Goal: Task Accomplishment & Management: Manage account settings

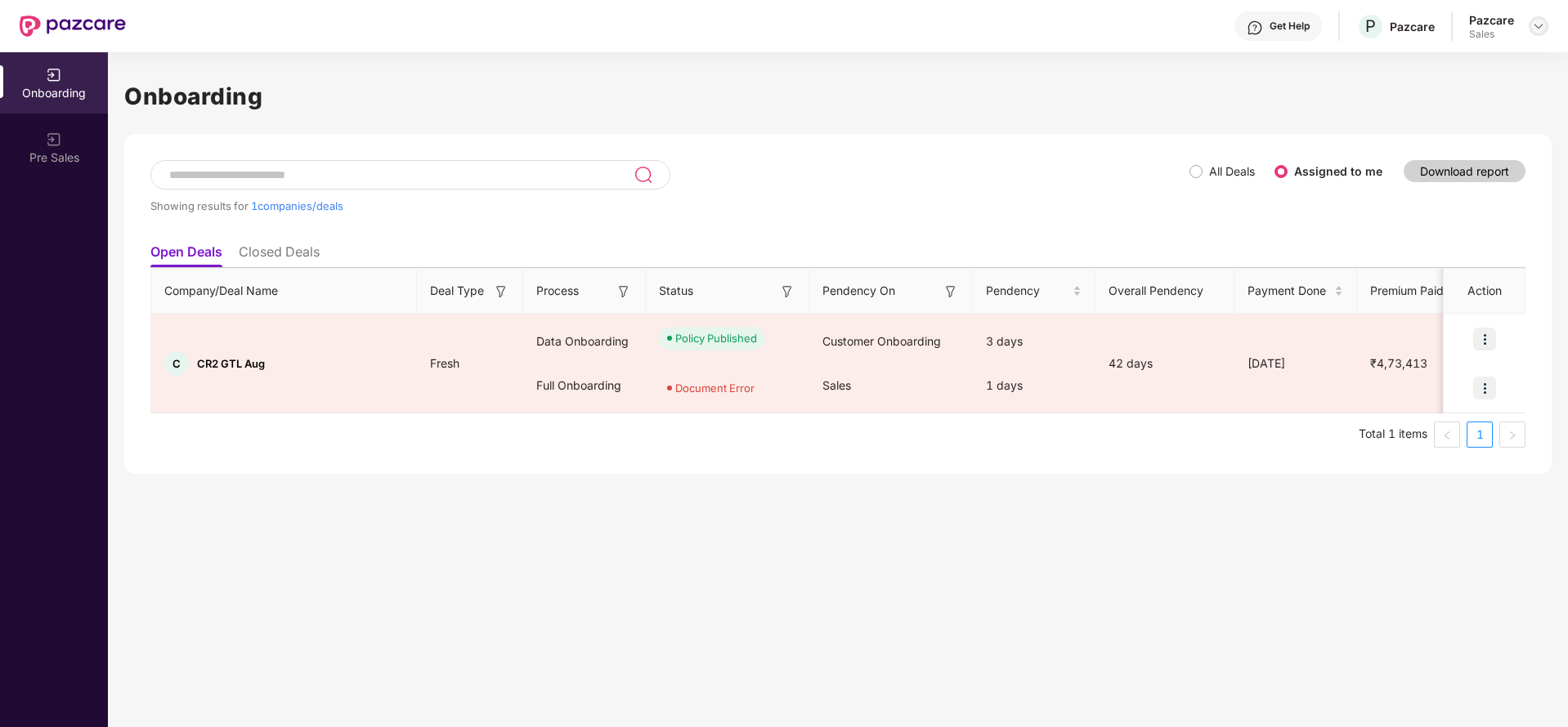
click at [1534, 28] on img at bounding box center [1539, 26] width 13 height 13
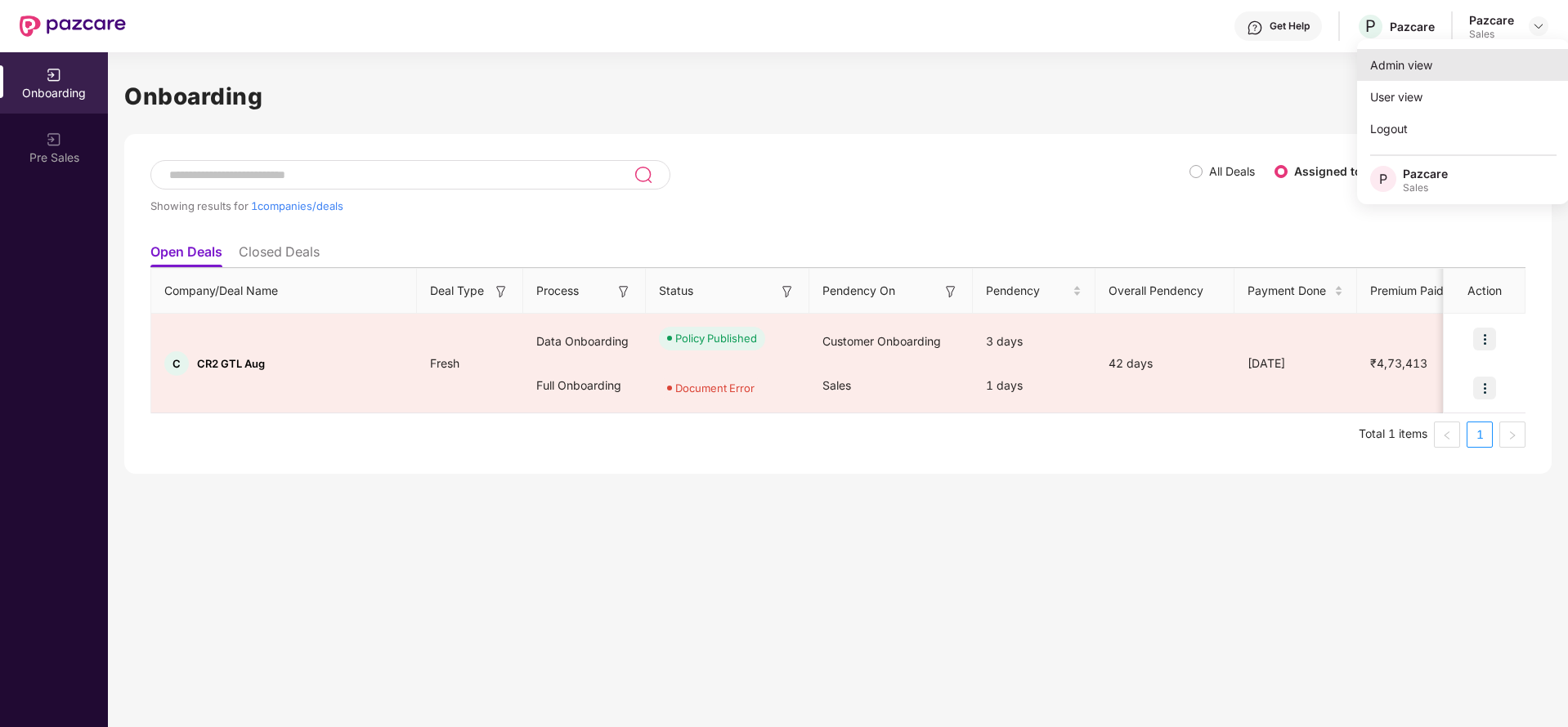
click at [1423, 64] on div "Admin view" at bounding box center [1463, 64] width 213 height 32
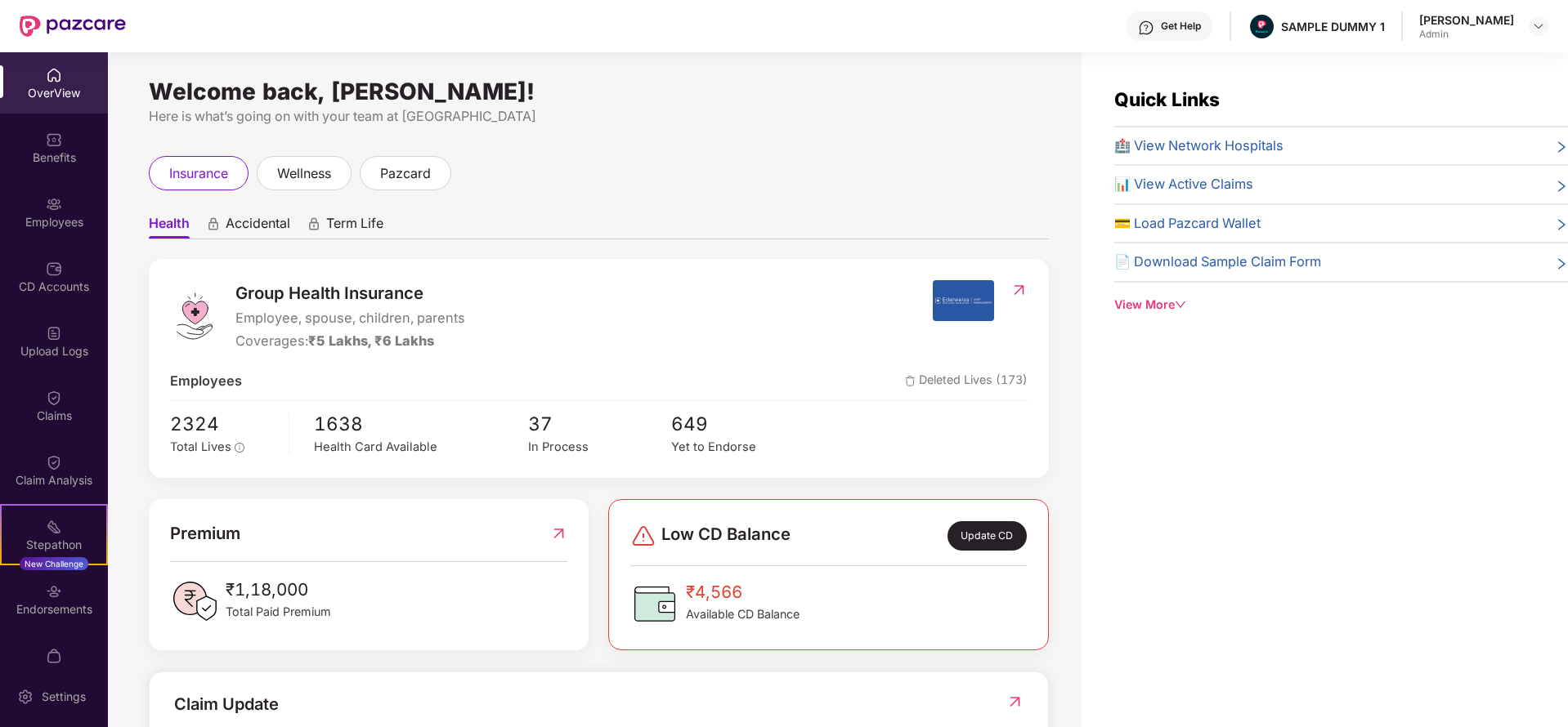
scroll to position [268, 0]
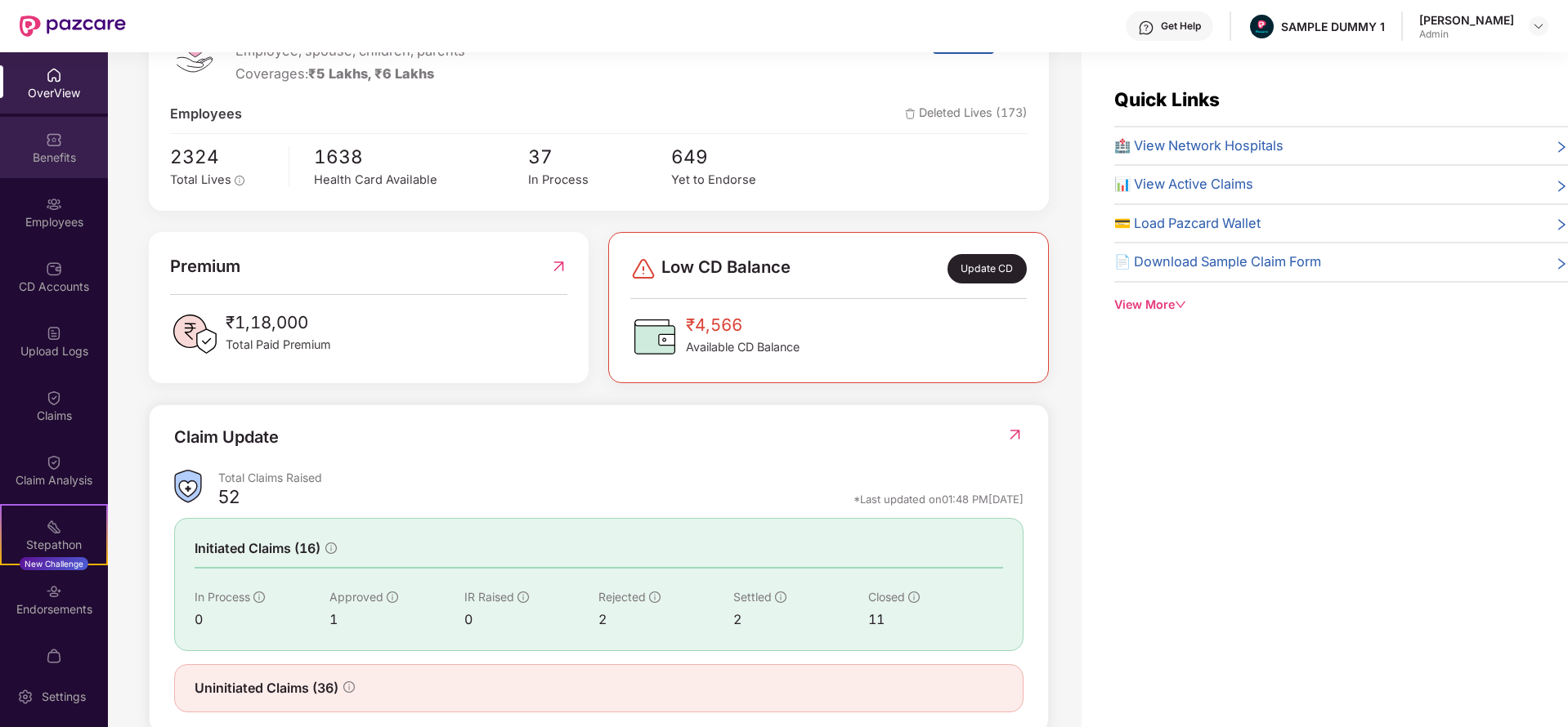
click at [61, 145] on div "Benefits" at bounding box center [54, 148] width 107 height 61
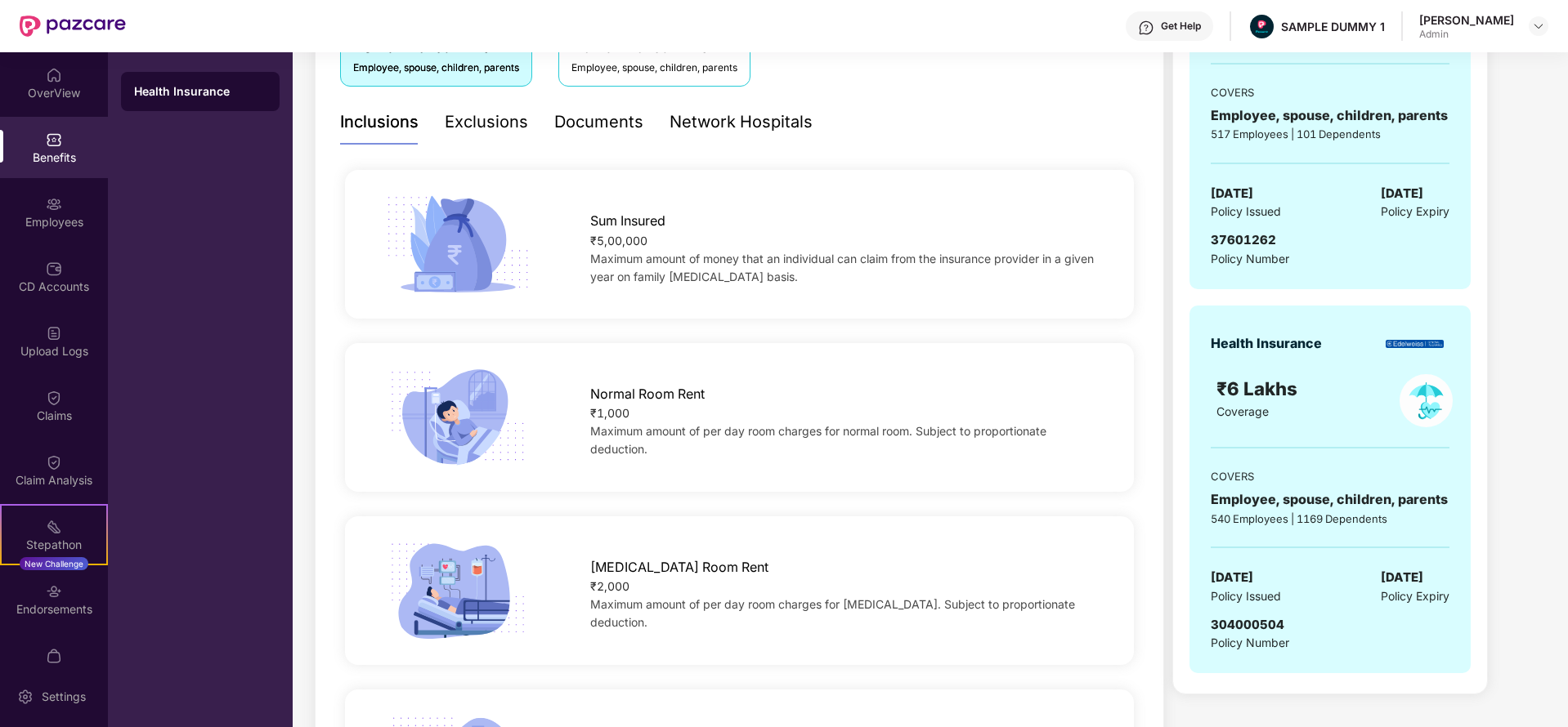
scroll to position [114, 0]
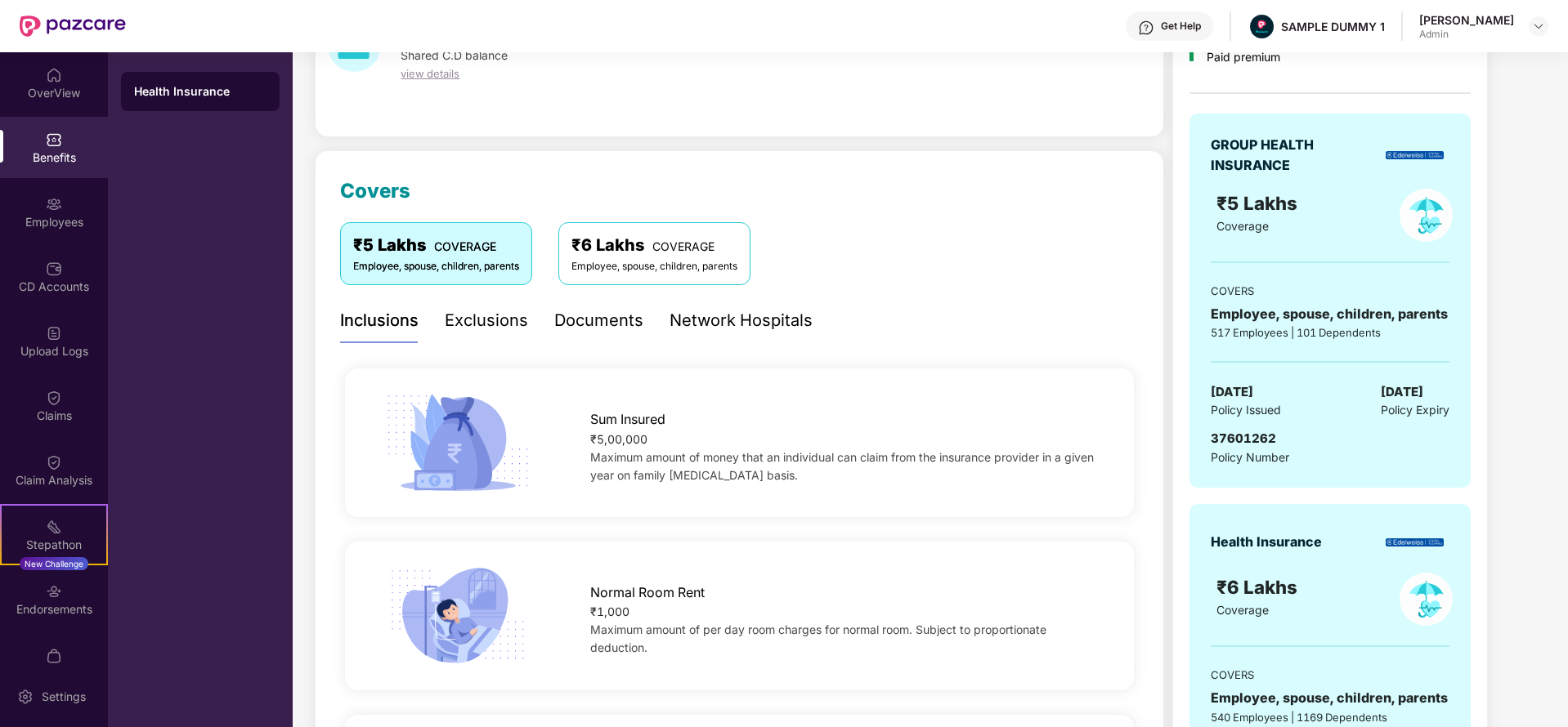
click at [490, 332] on div "Exclusions" at bounding box center [486, 320] width 83 height 25
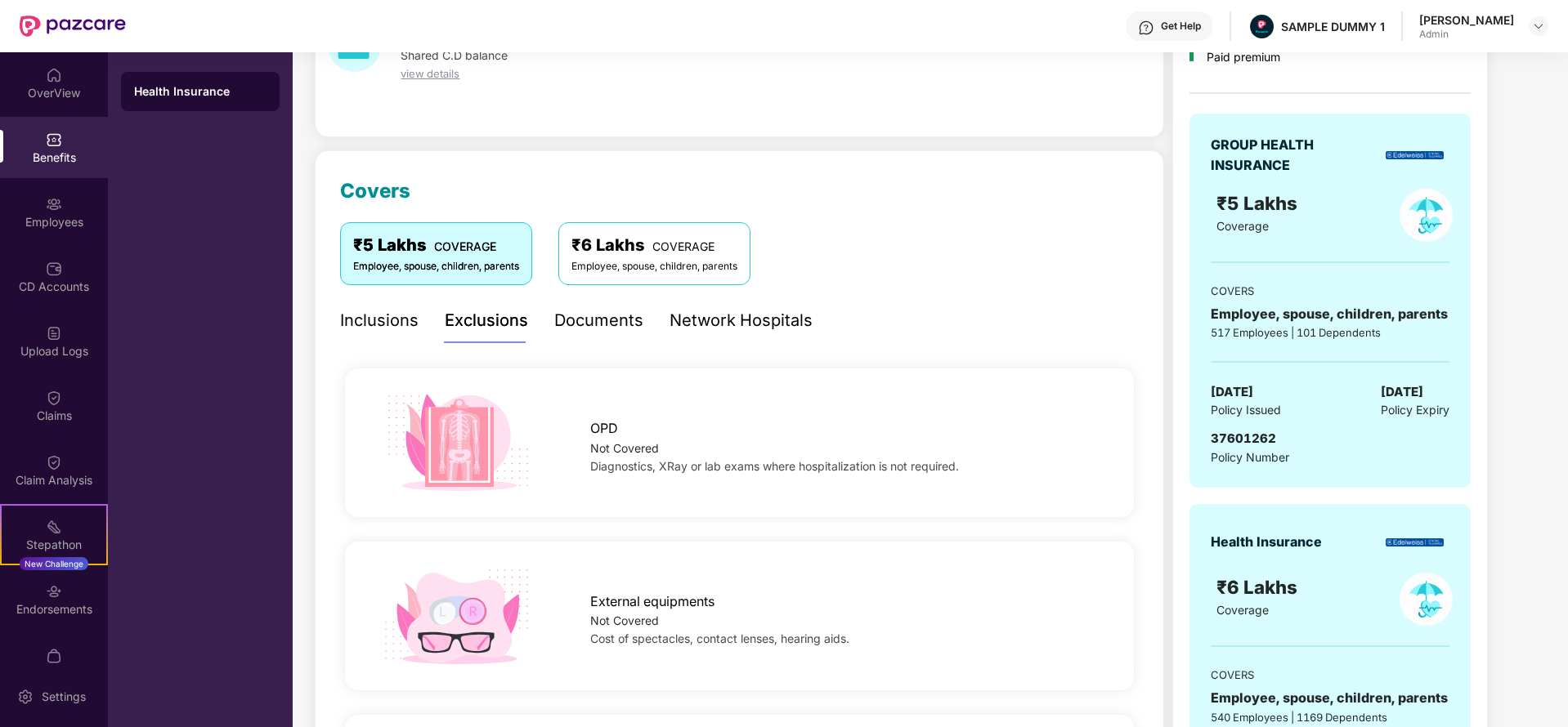
click at [565, 329] on div "Documents" at bounding box center [599, 320] width 89 height 25
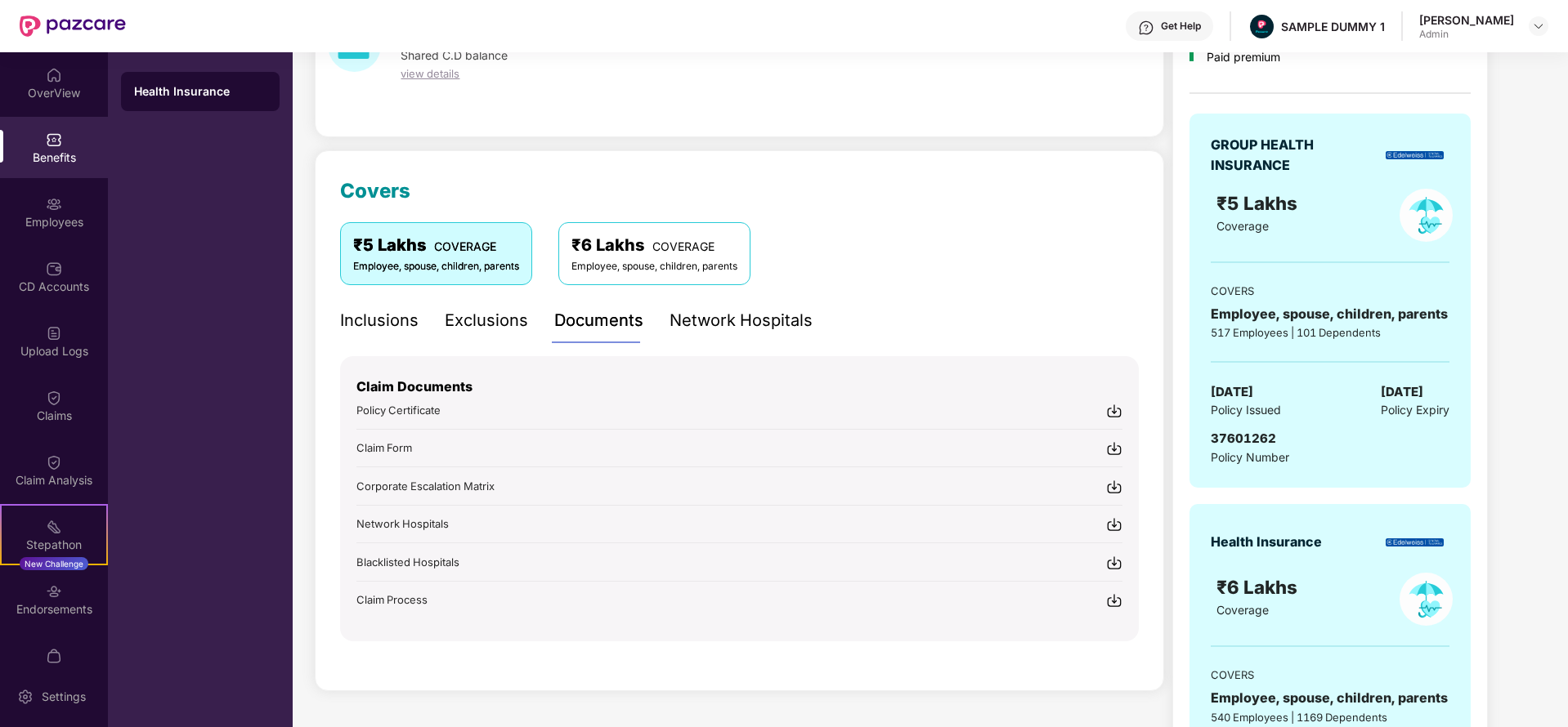
click at [757, 306] on div "Network Hospitals" at bounding box center [741, 320] width 143 height 45
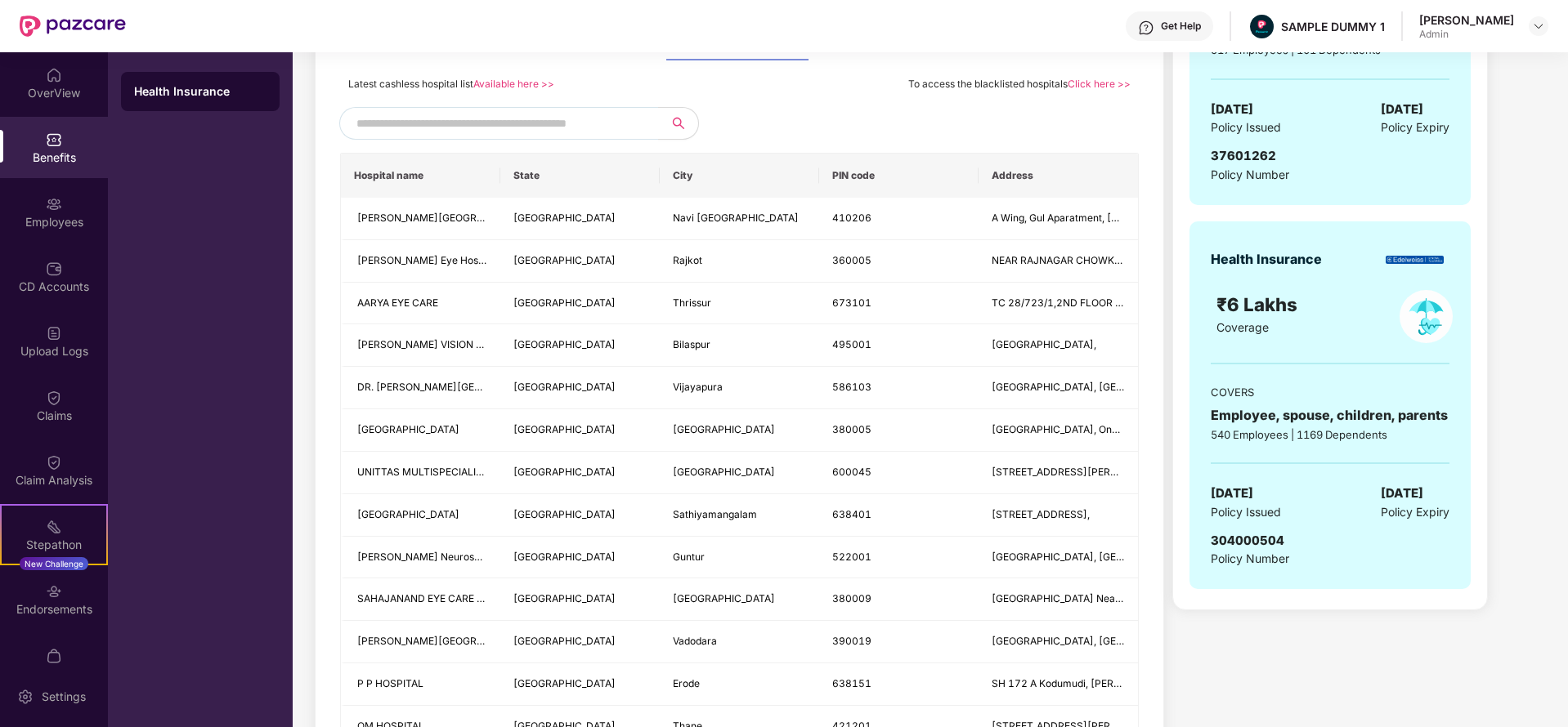
scroll to position [363, 0]
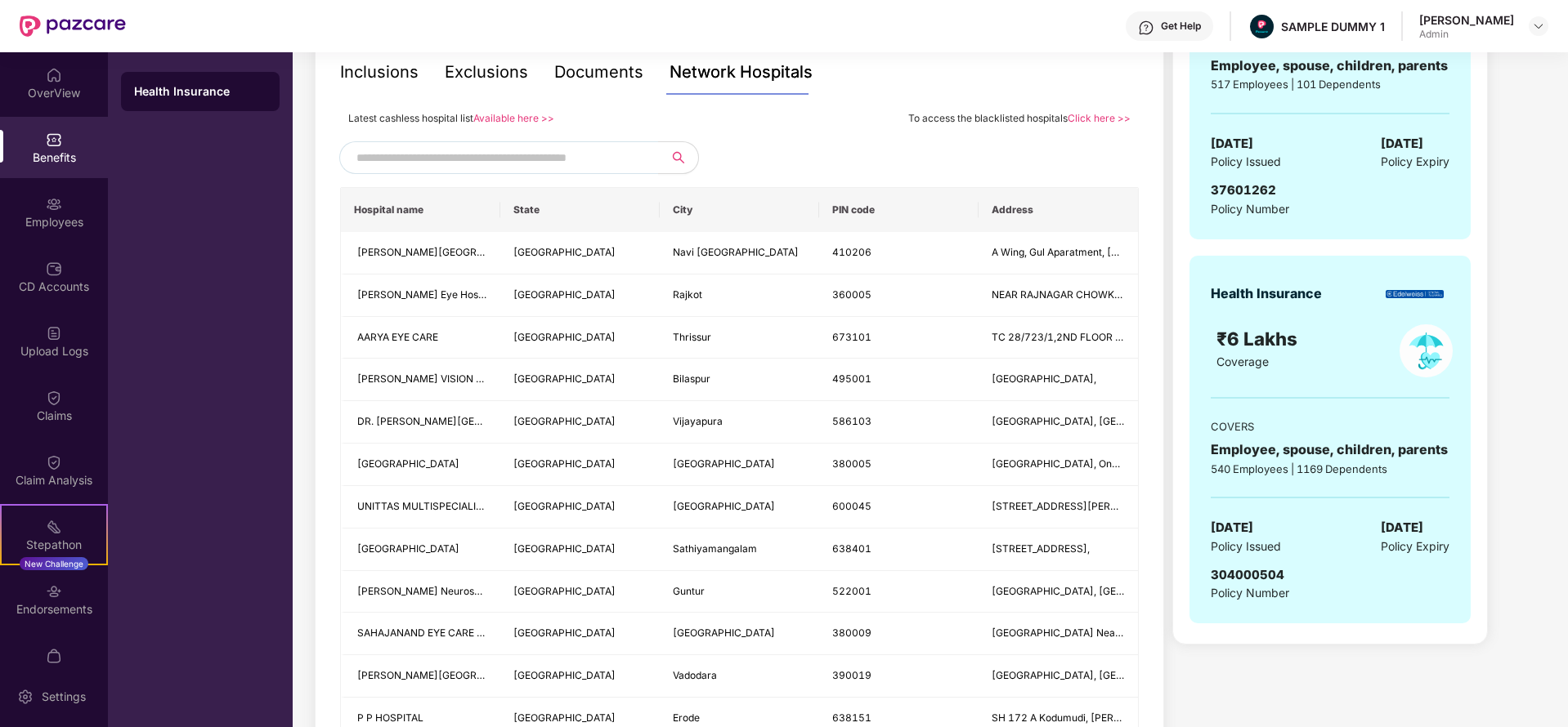
click at [472, 153] on input "text" at bounding box center [495, 158] width 279 height 25
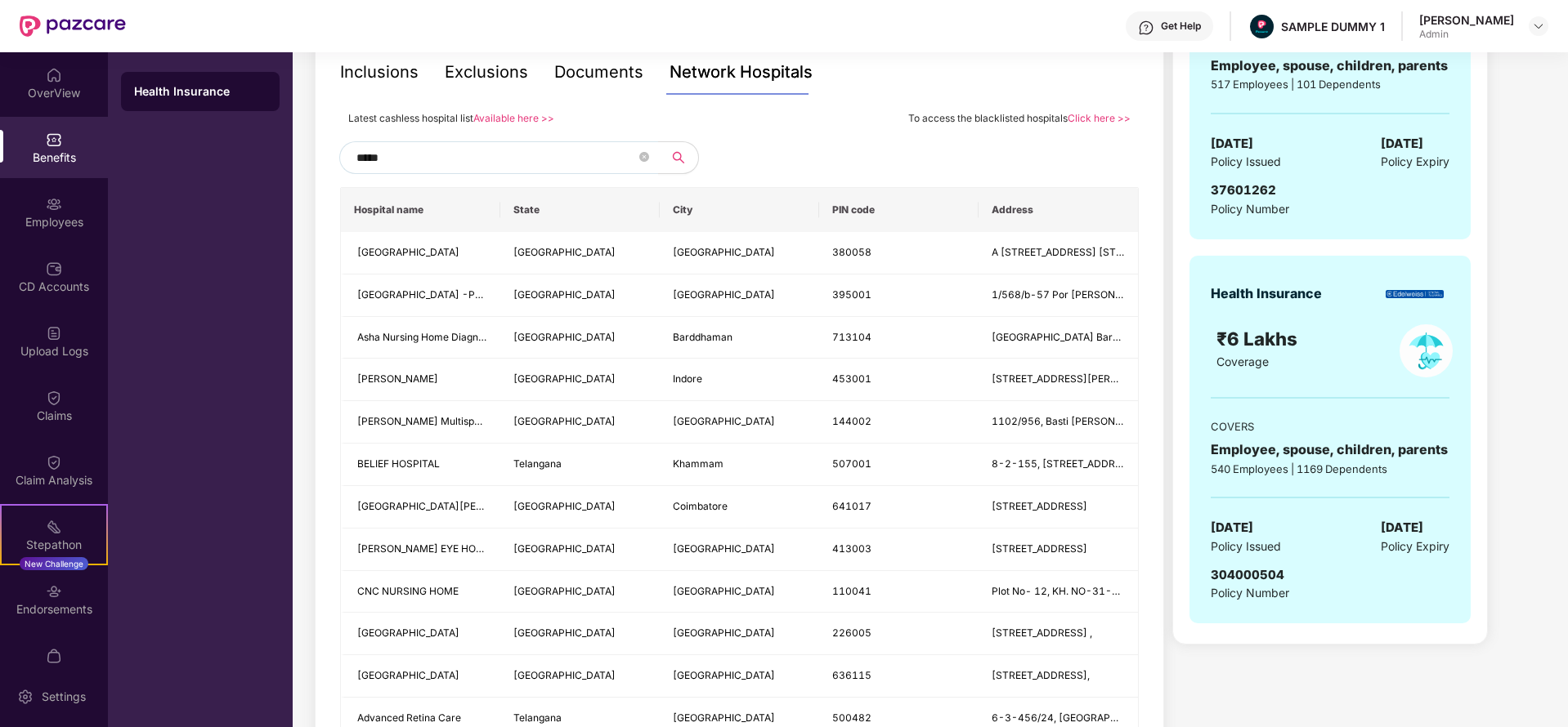
type input "******"
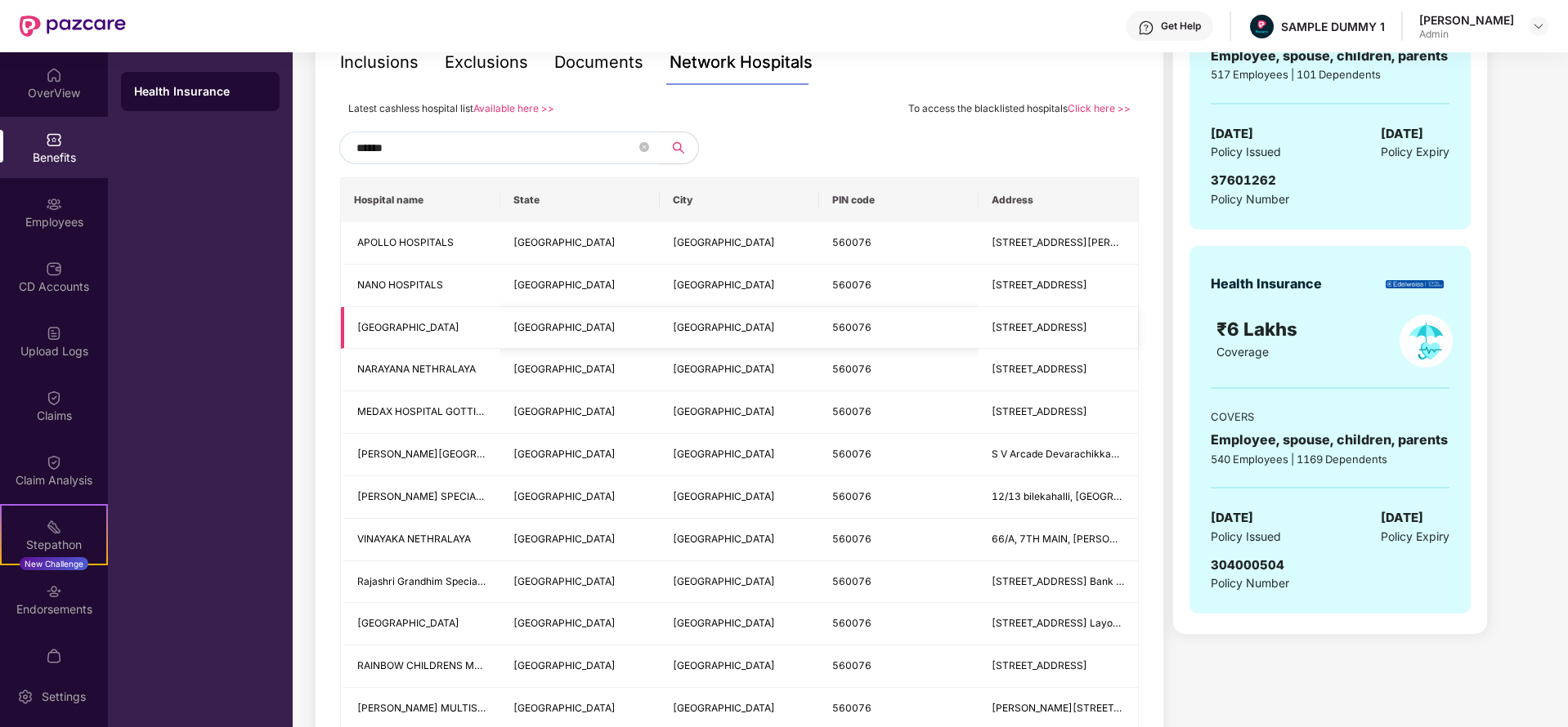
scroll to position [369, 0]
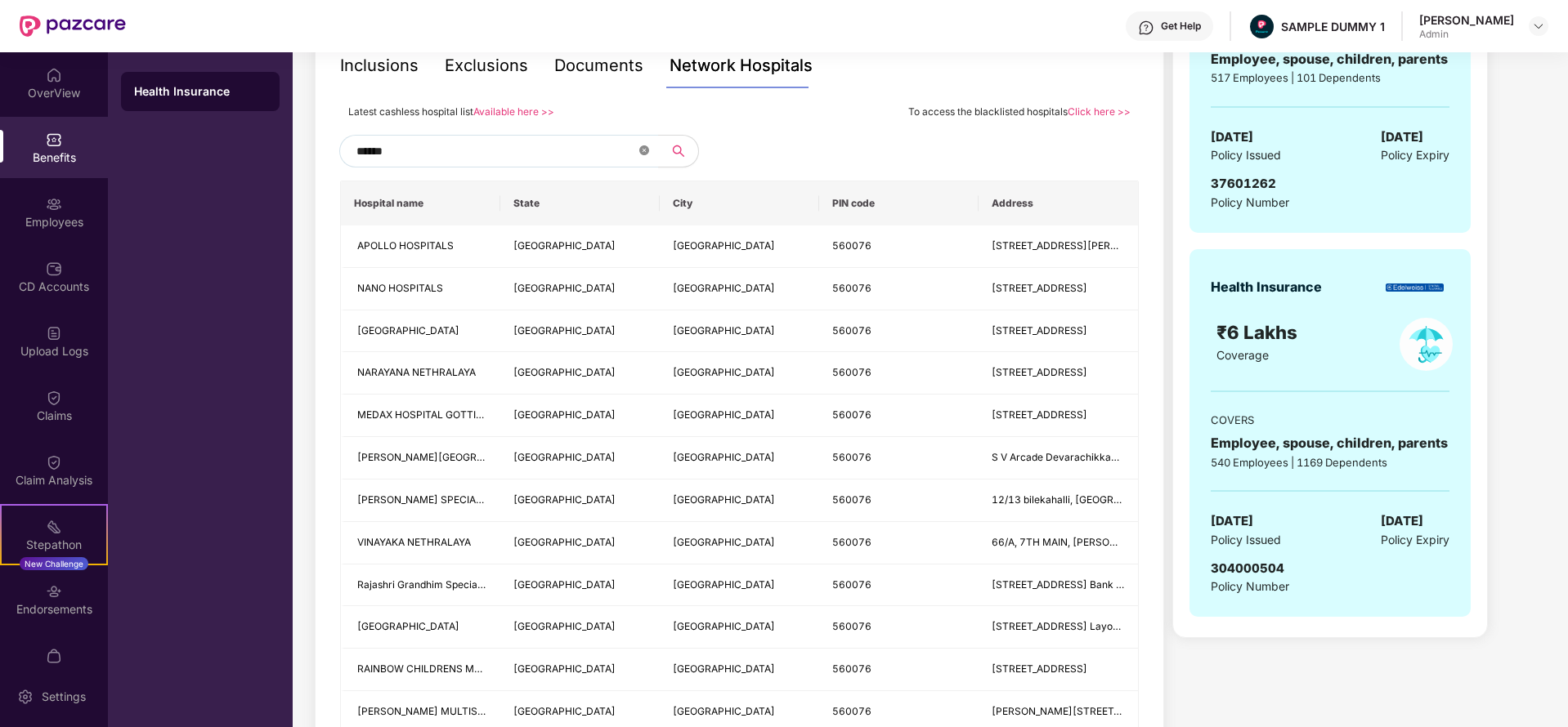
click at [643, 150] on icon "close-circle" at bounding box center [644, 151] width 10 height 10
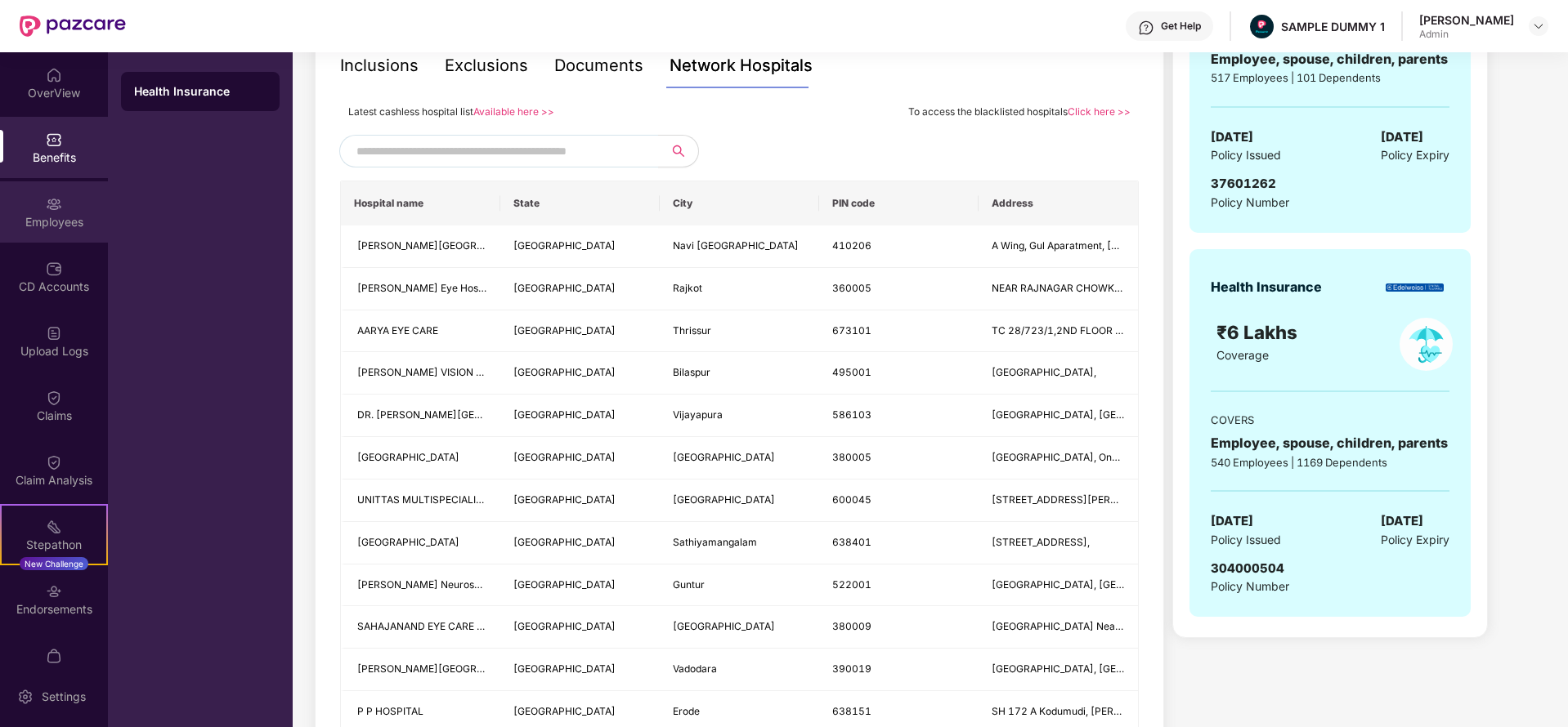
click at [40, 231] on div "Employees" at bounding box center [54, 212] width 107 height 61
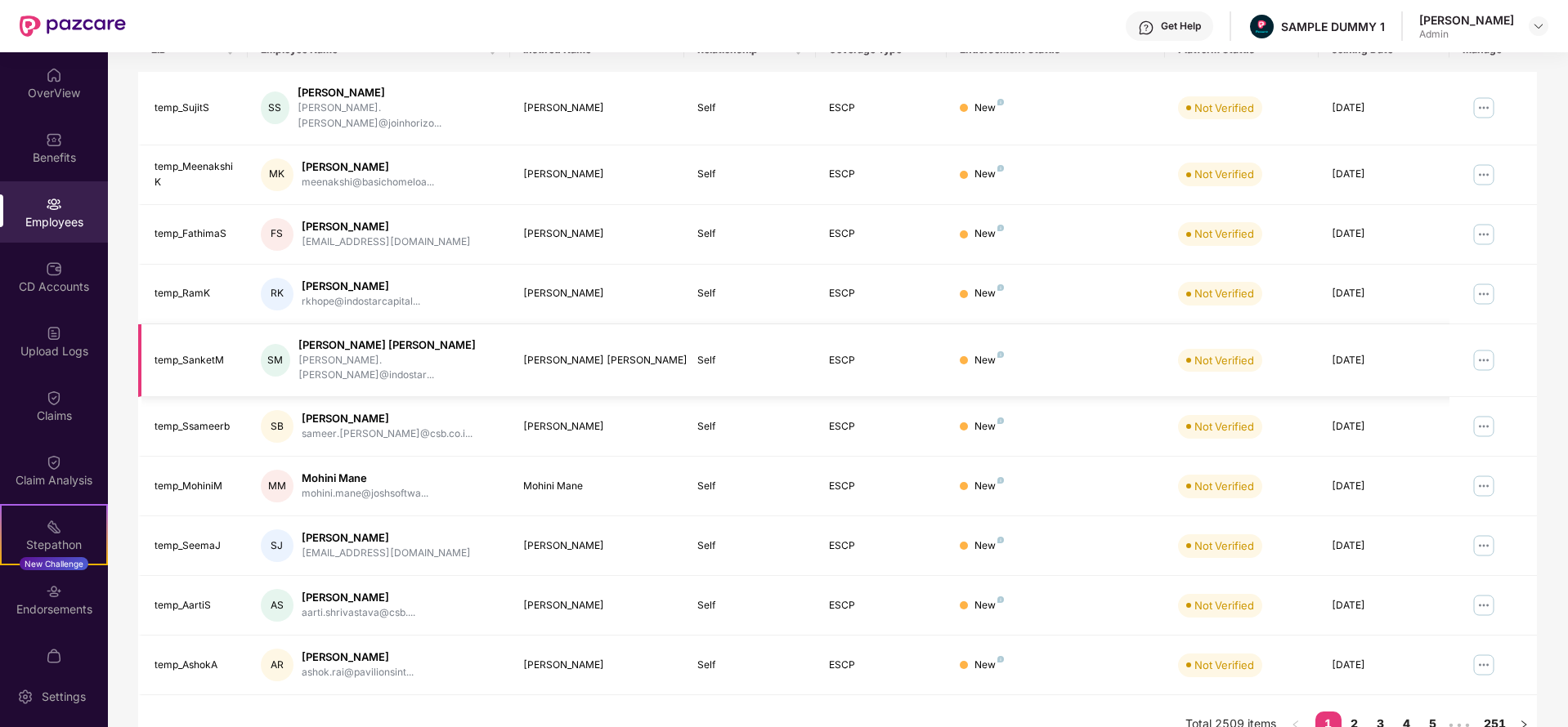
scroll to position [0, 0]
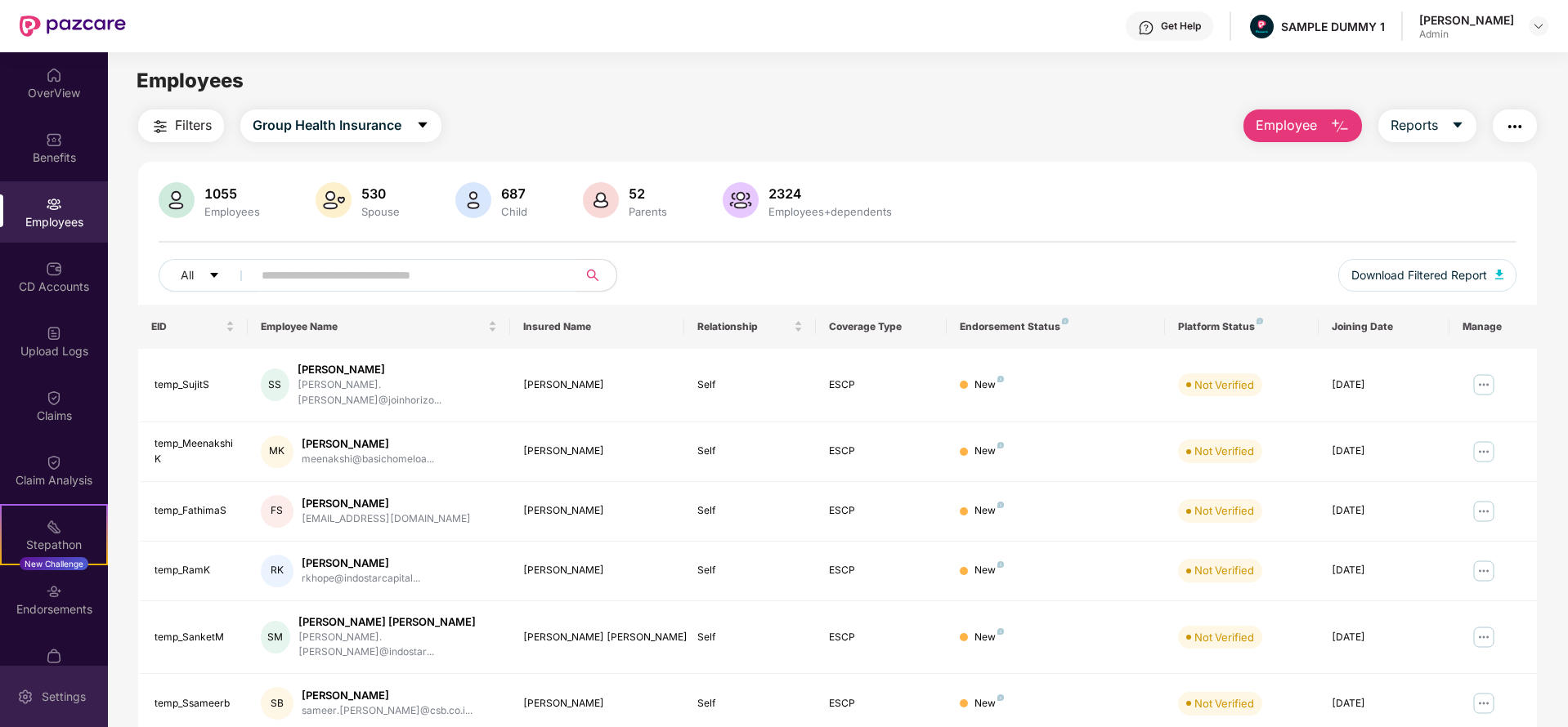
click at [62, 703] on div "Settings" at bounding box center [63, 696] width 54 height 16
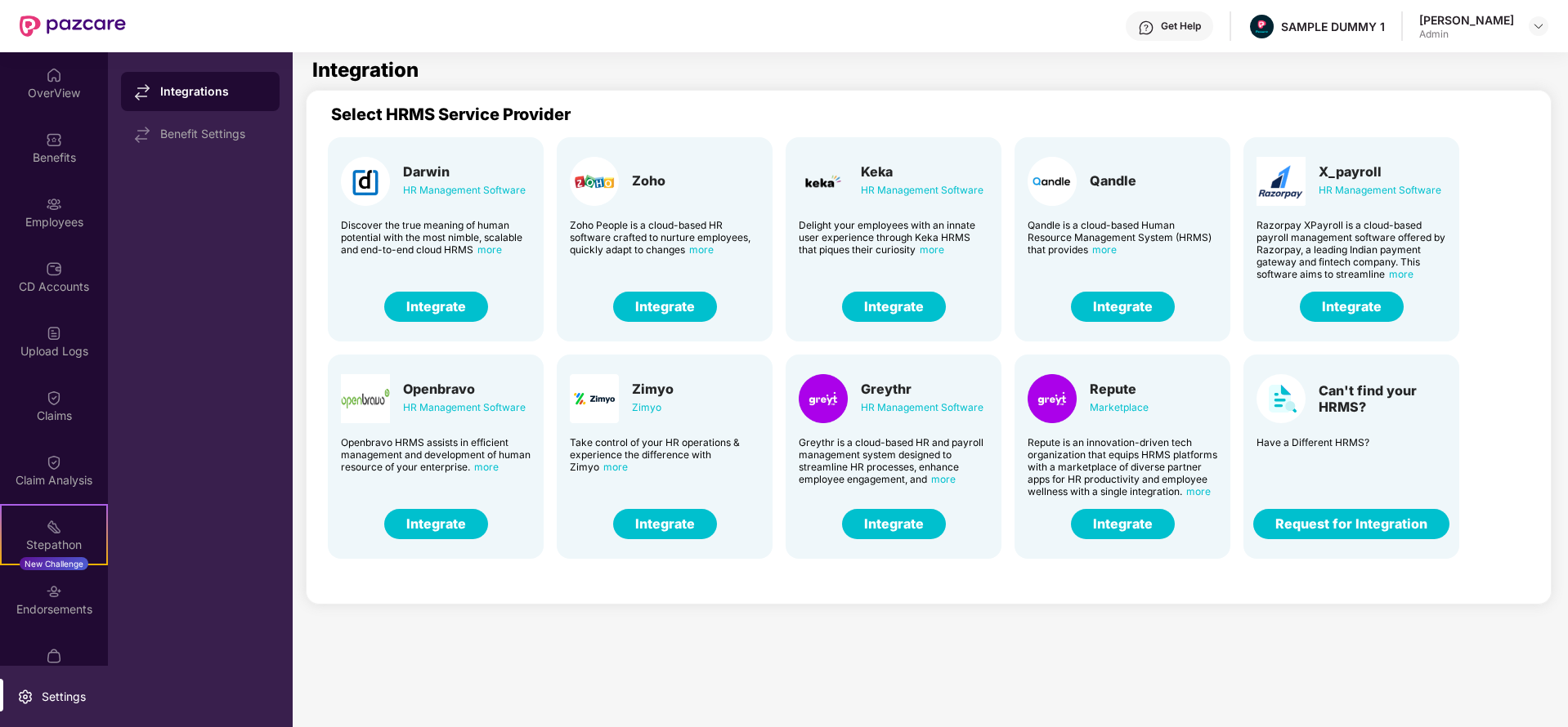
click at [897, 303] on button "Integrate" at bounding box center [894, 307] width 104 height 31
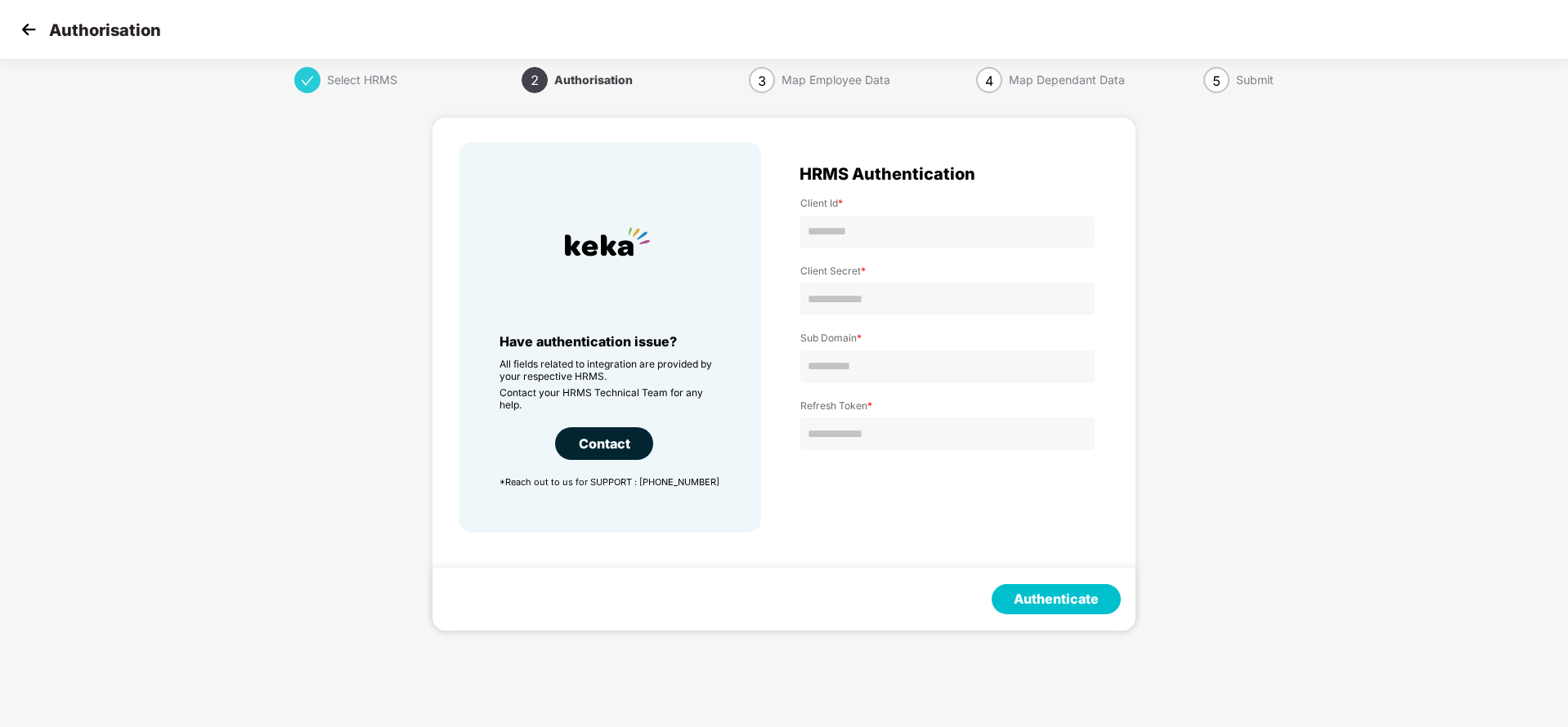
click at [22, 27] on img at bounding box center [29, 30] width 25 height 25
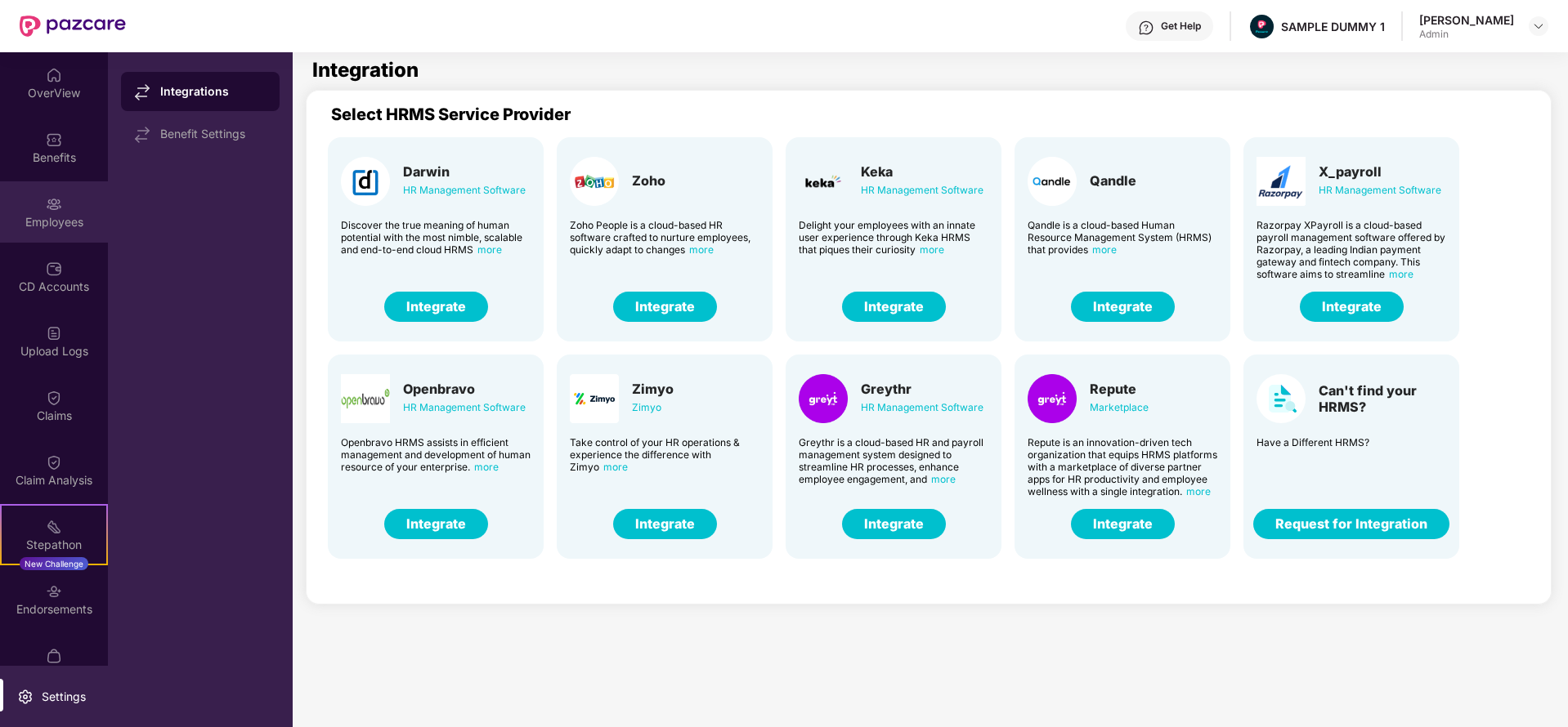
click at [72, 206] on div "Employees" at bounding box center [54, 212] width 107 height 61
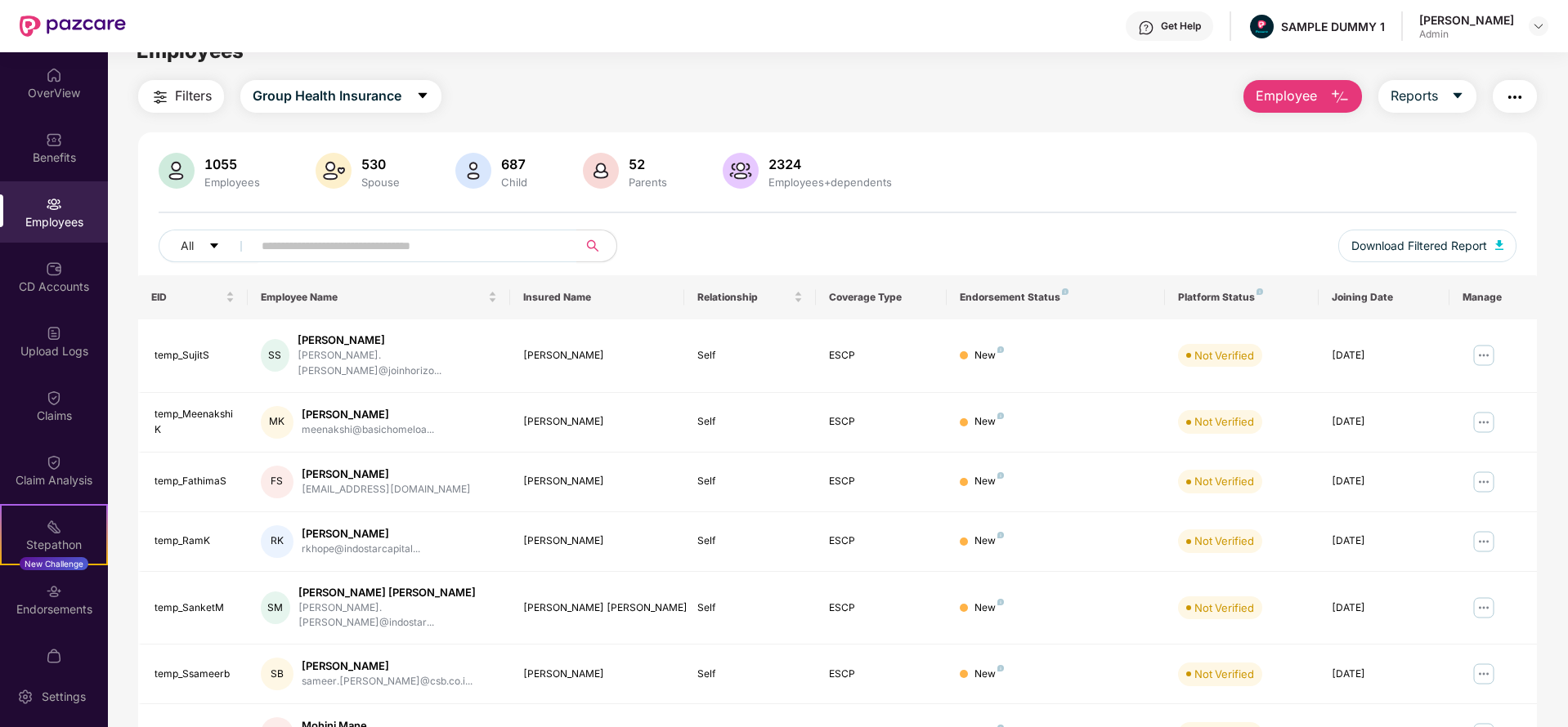
scroll to position [31, 0]
click at [1291, 100] on span "Employee" at bounding box center [1287, 94] width 61 height 20
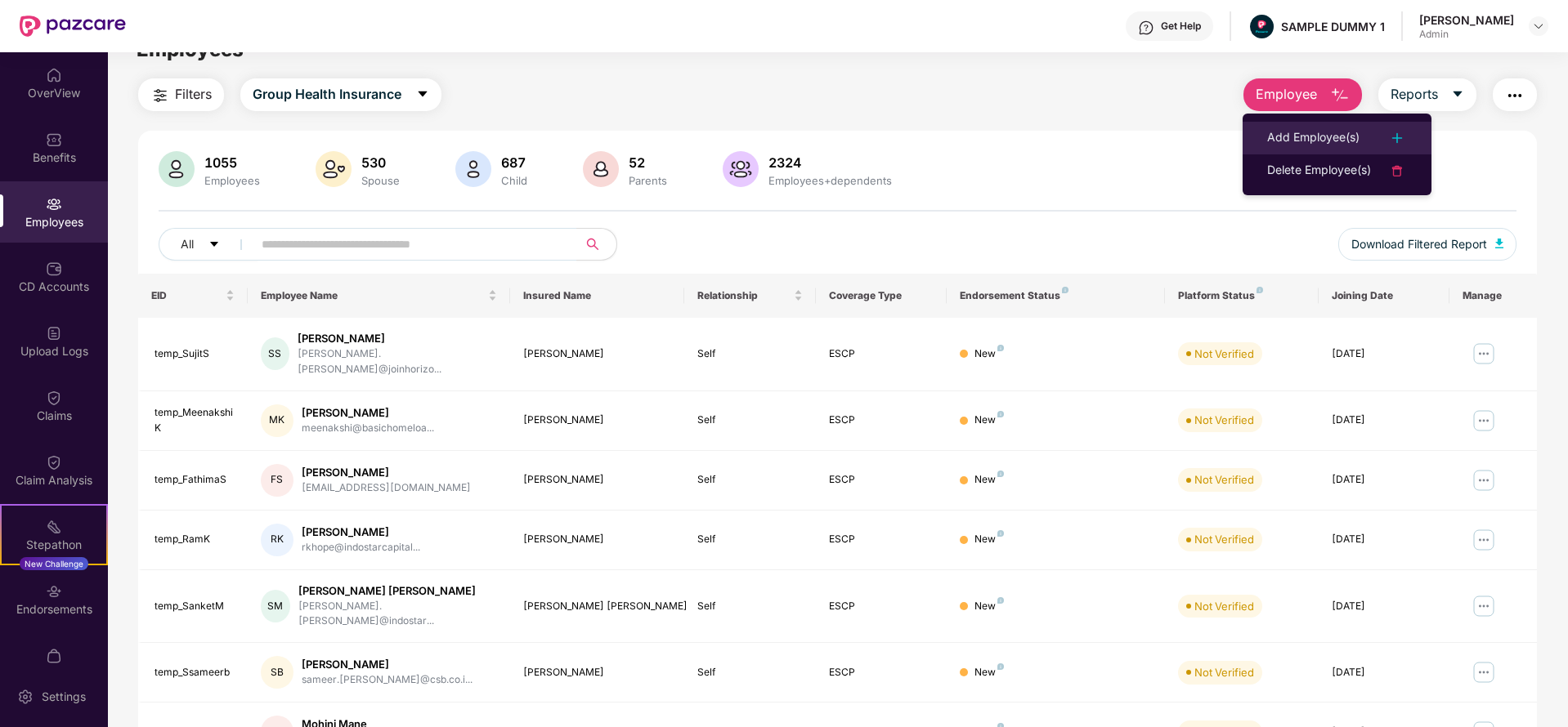
click at [1311, 152] on li "Add Employee(s)" at bounding box center [1337, 138] width 189 height 33
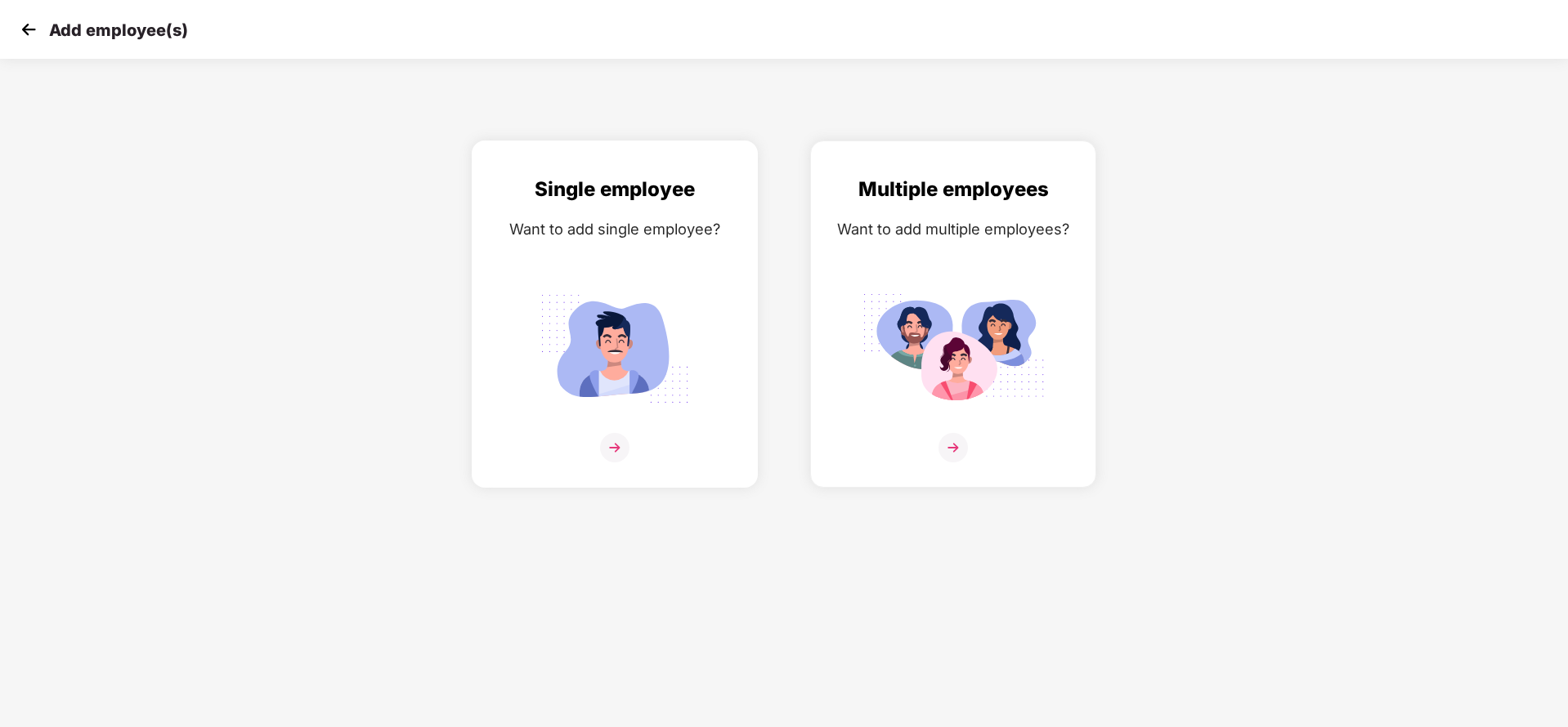
click at [680, 199] on div "Single employee" at bounding box center [614, 189] width 251 height 31
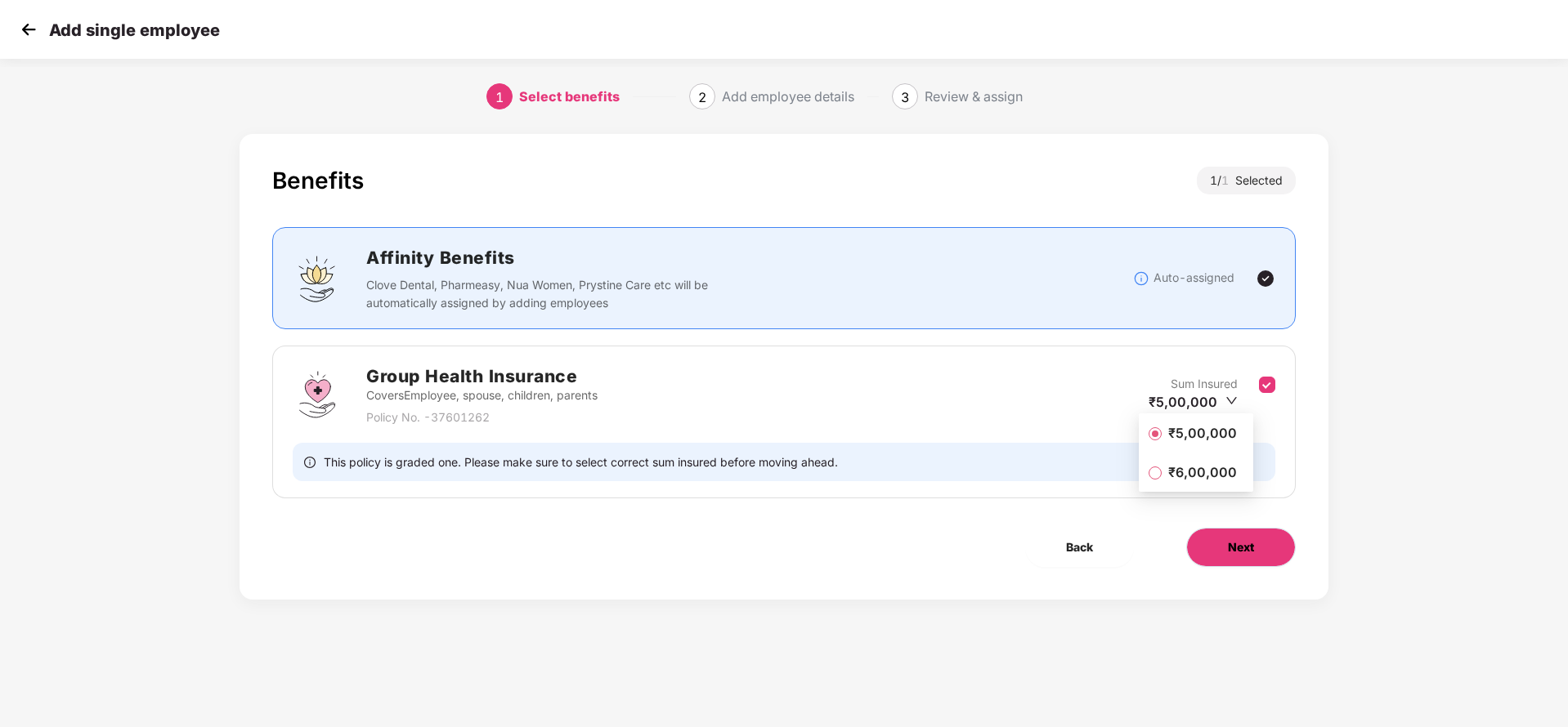
click at [1252, 532] on button "Next" at bounding box center [1241, 547] width 109 height 39
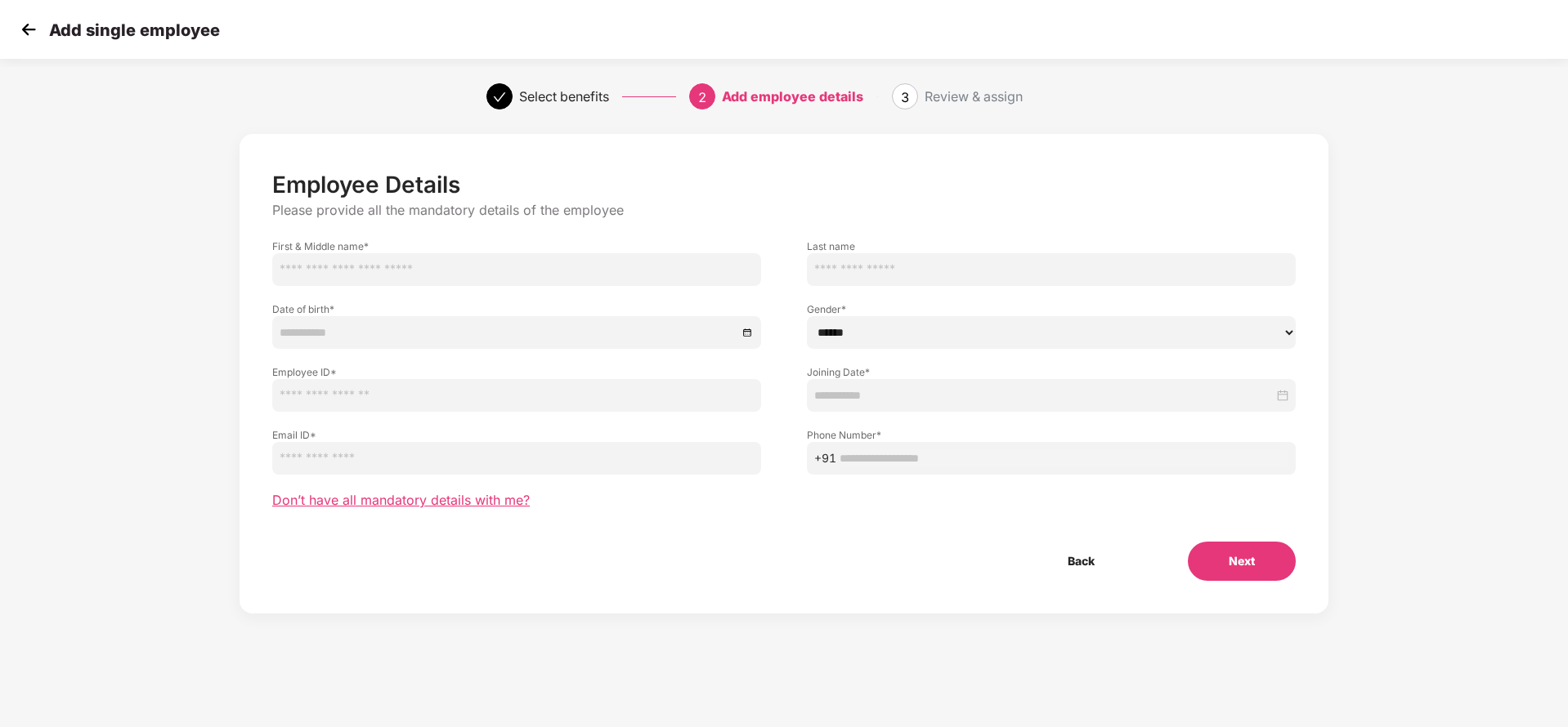
click at [423, 502] on span "Don’t have all mandatory details with me?" at bounding box center [401, 501] width 257 height 17
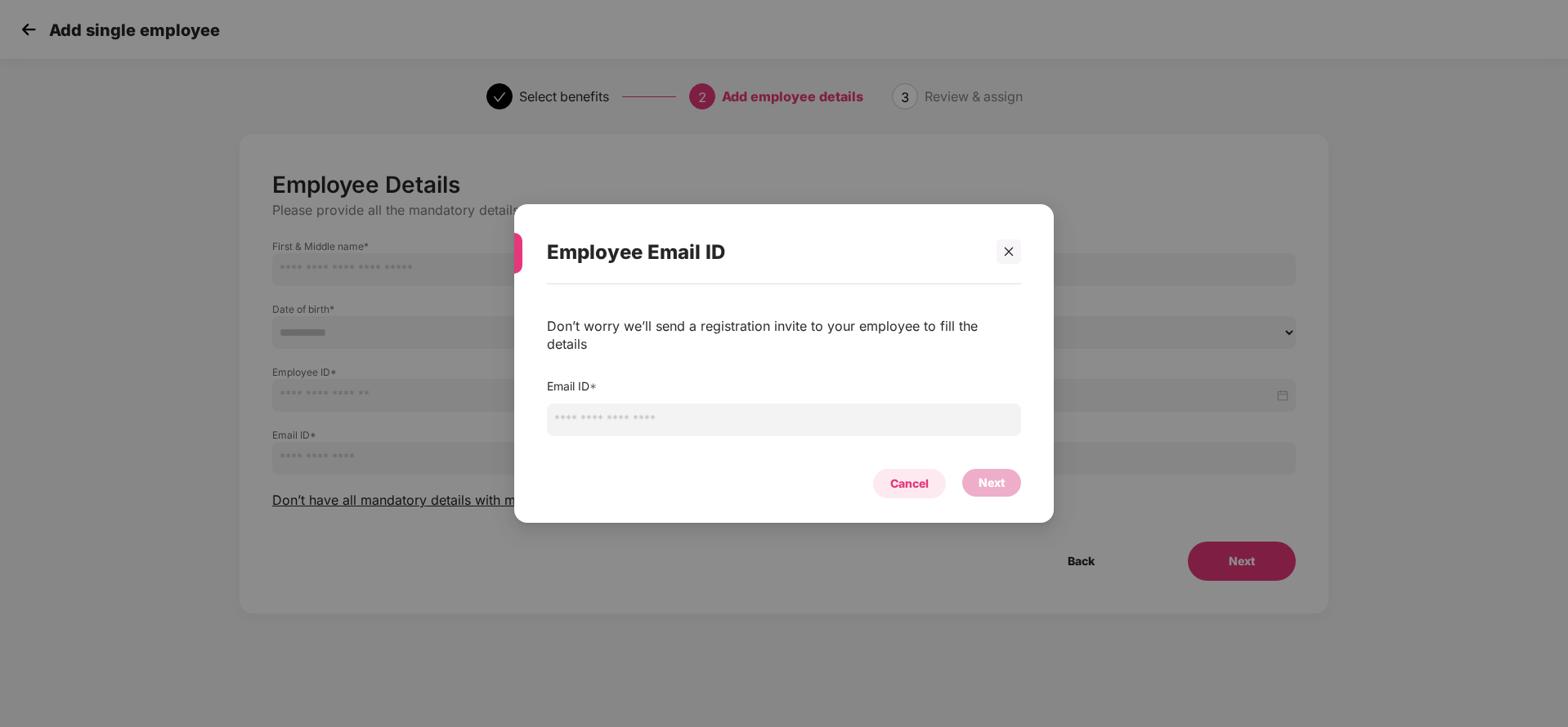
click at [905, 482] on div "Cancel" at bounding box center [910, 483] width 38 height 18
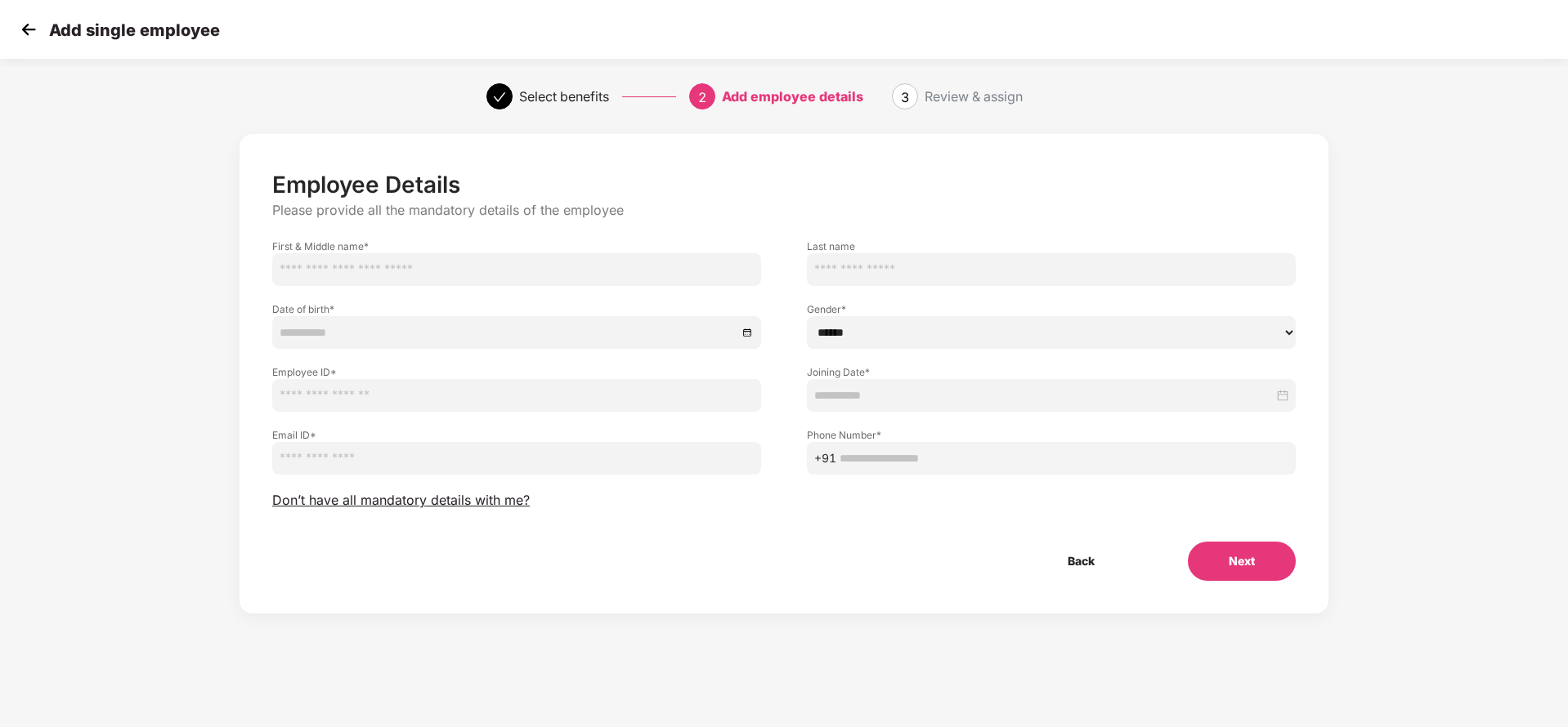
click at [34, 26] on img at bounding box center [29, 30] width 25 height 25
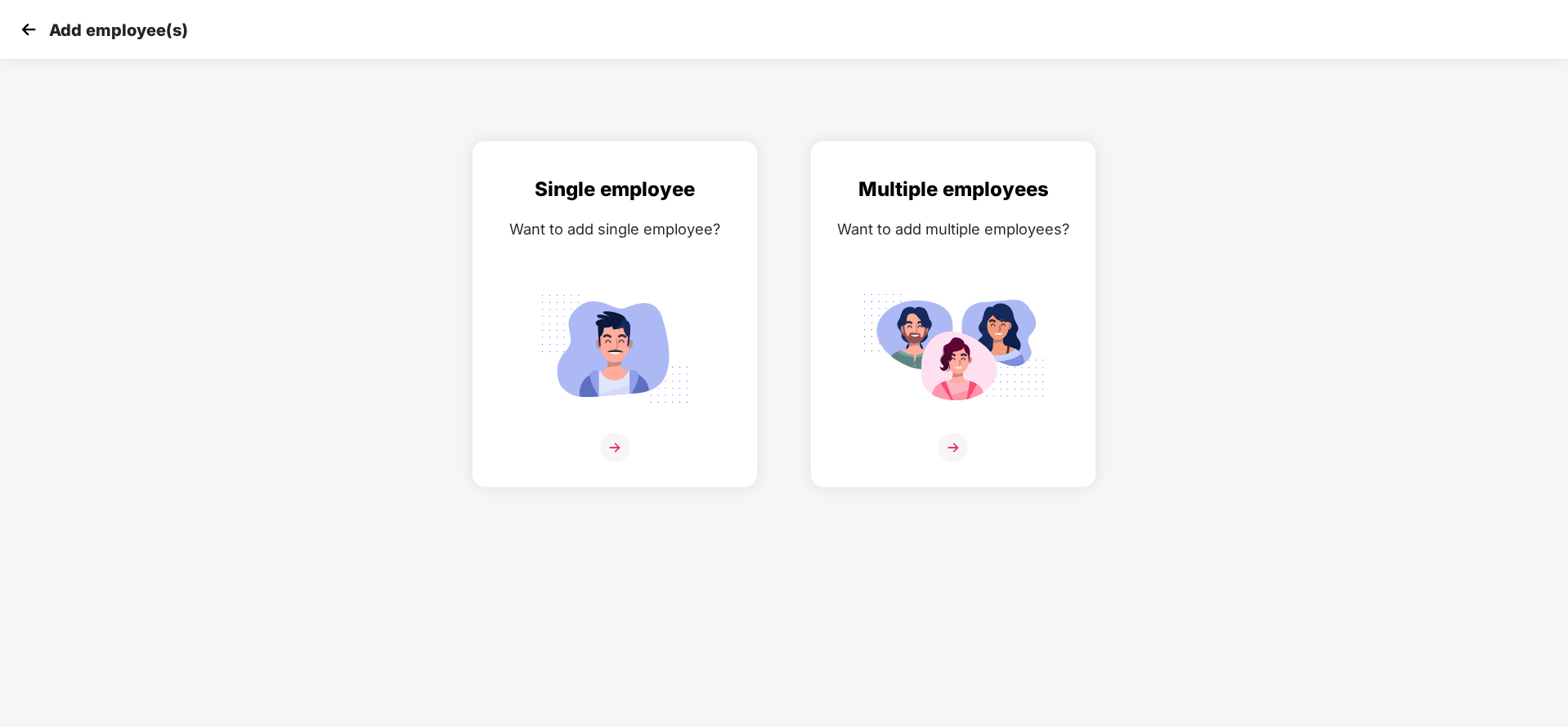
click at [34, 26] on img at bounding box center [29, 30] width 25 height 25
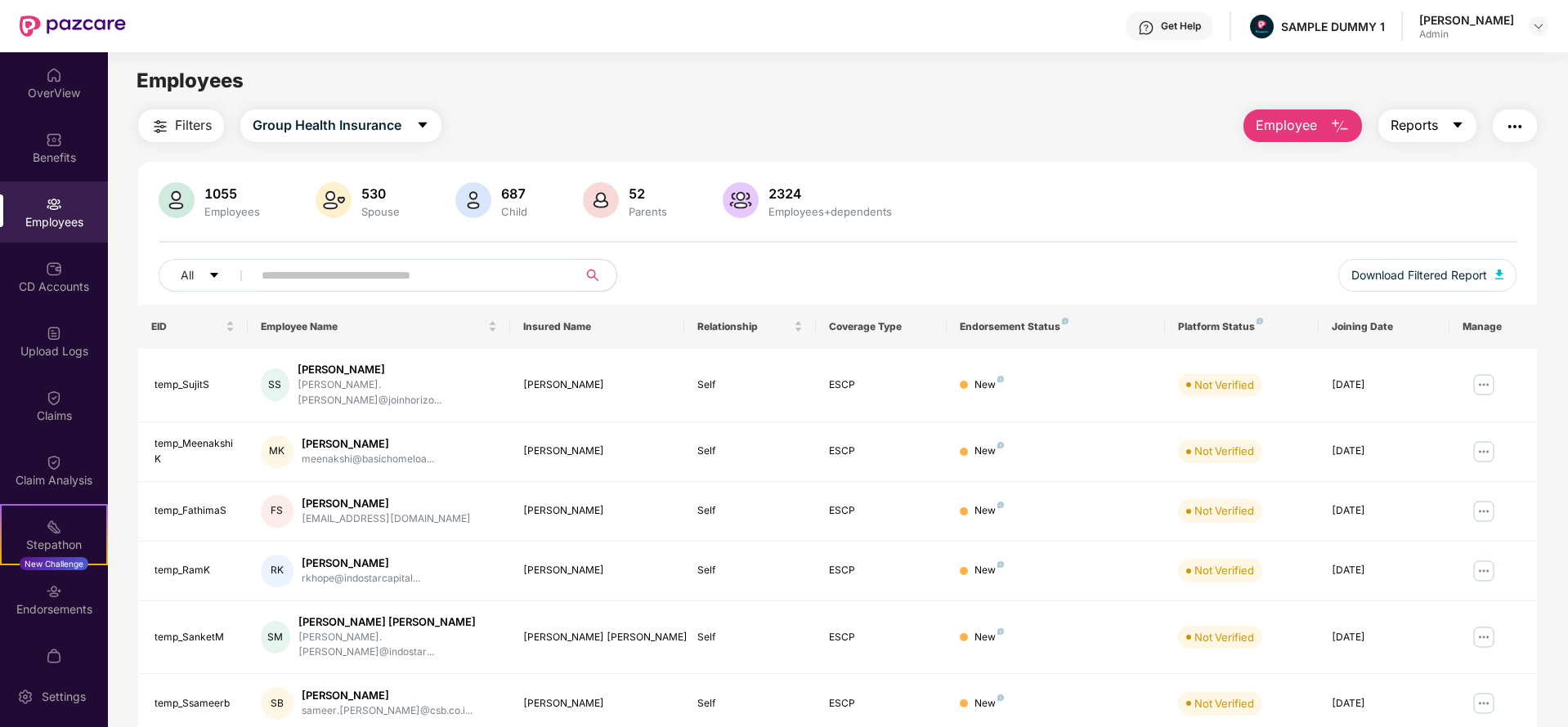
click at [1434, 131] on span "Reports" at bounding box center [1414, 125] width 47 height 20
click at [1514, 137] on button "button" at bounding box center [1515, 126] width 44 height 33
click at [1045, 131] on div "Filters Group Health Insurance Employee Reports" at bounding box center [838, 126] width 1399 height 33
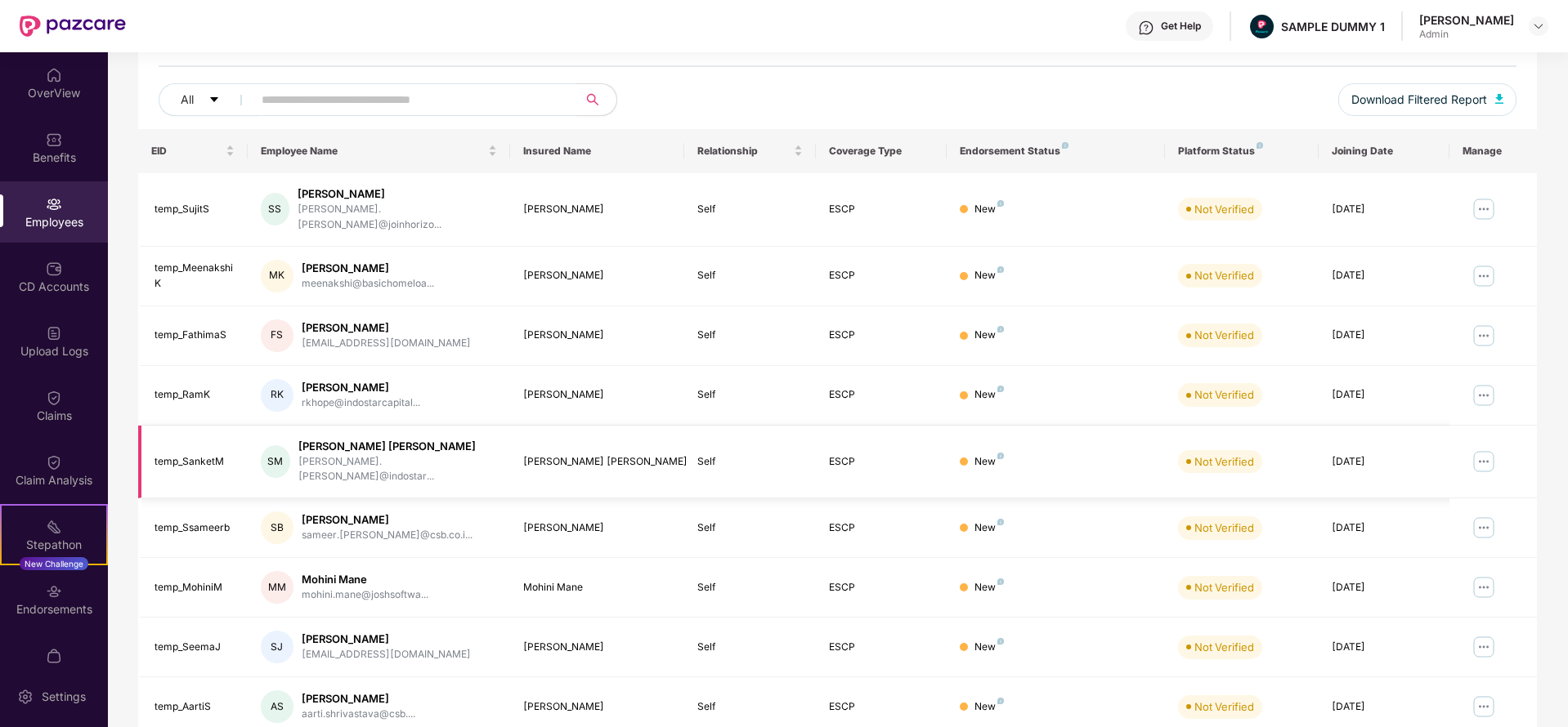
scroll to position [191, 0]
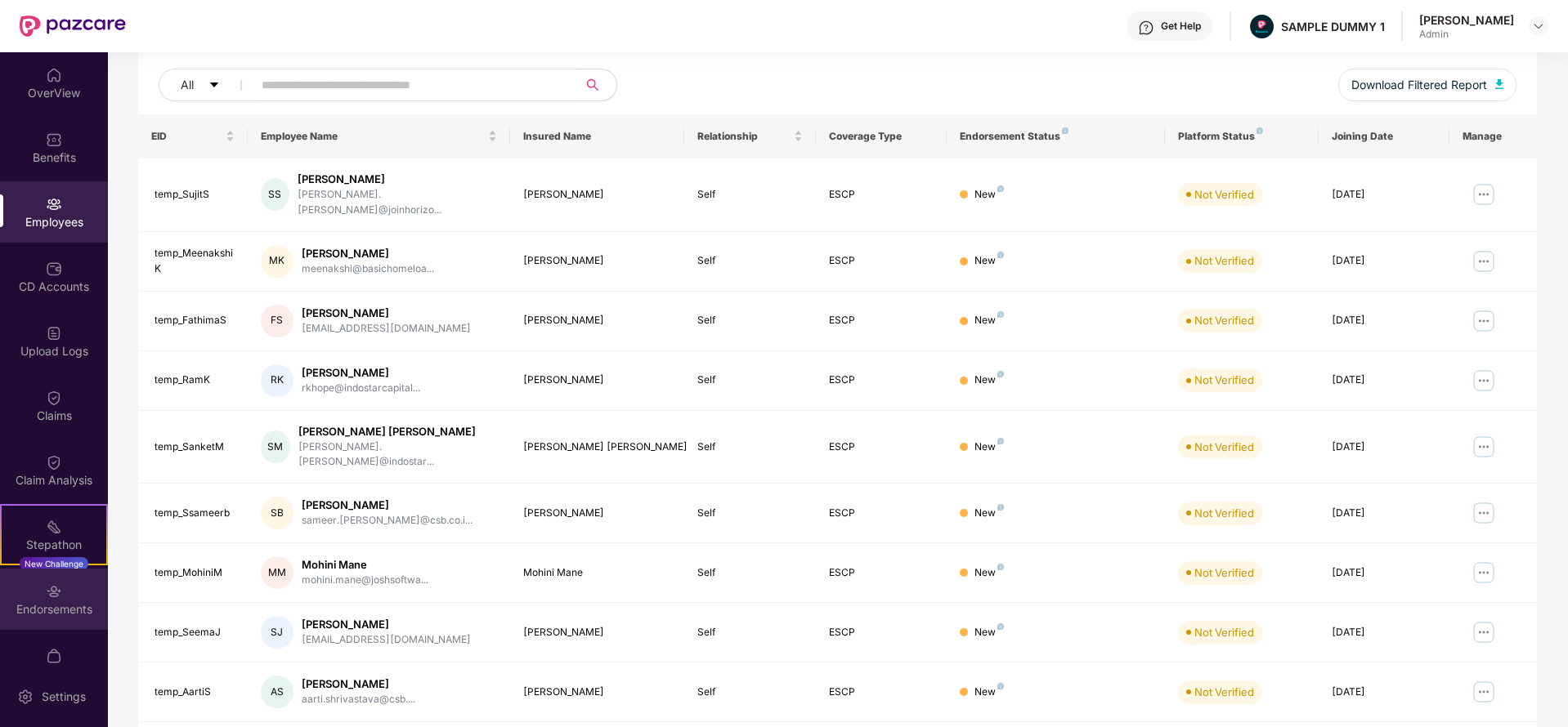
click at [55, 597] on img at bounding box center [54, 591] width 16 height 16
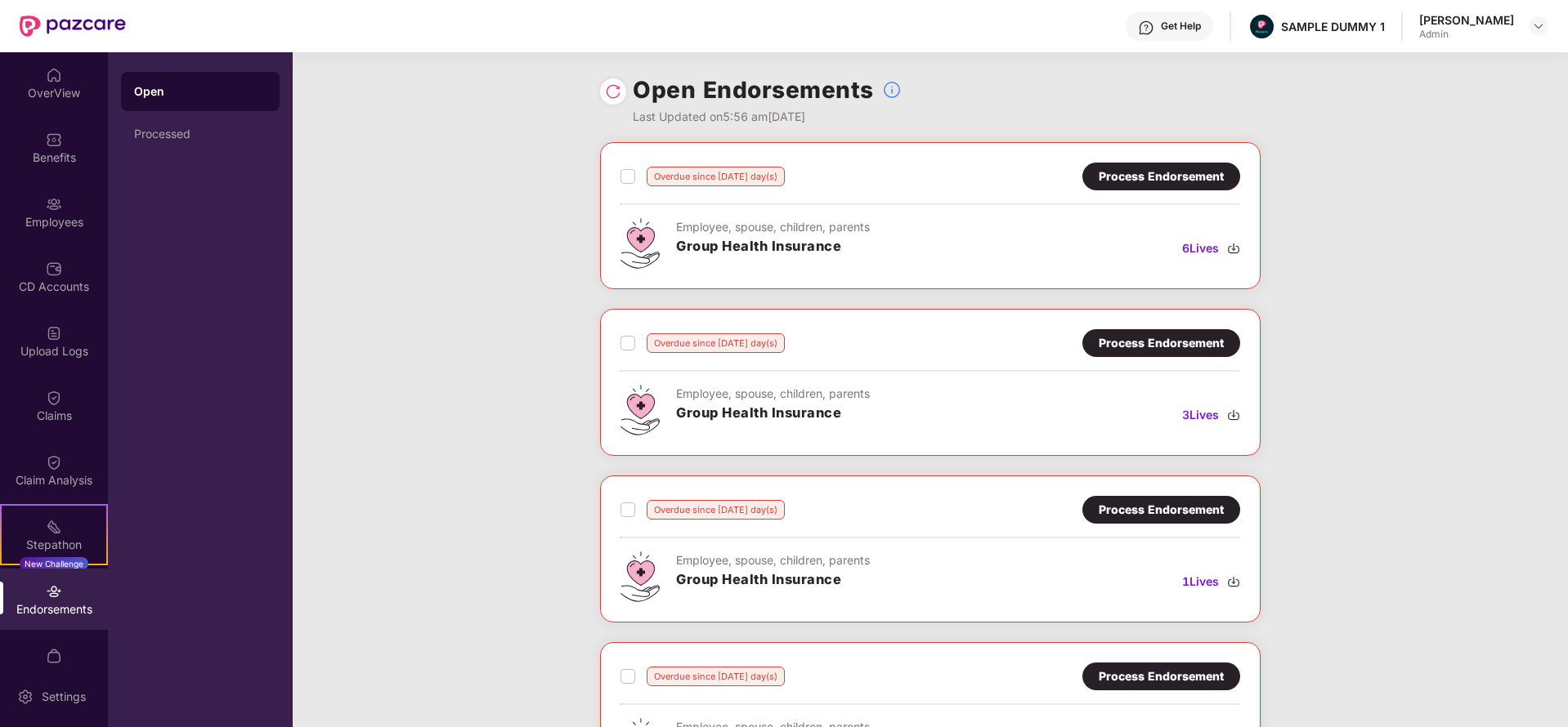
click at [1118, 183] on div "Process Endorsement" at bounding box center [1161, 176] width 125 height 18
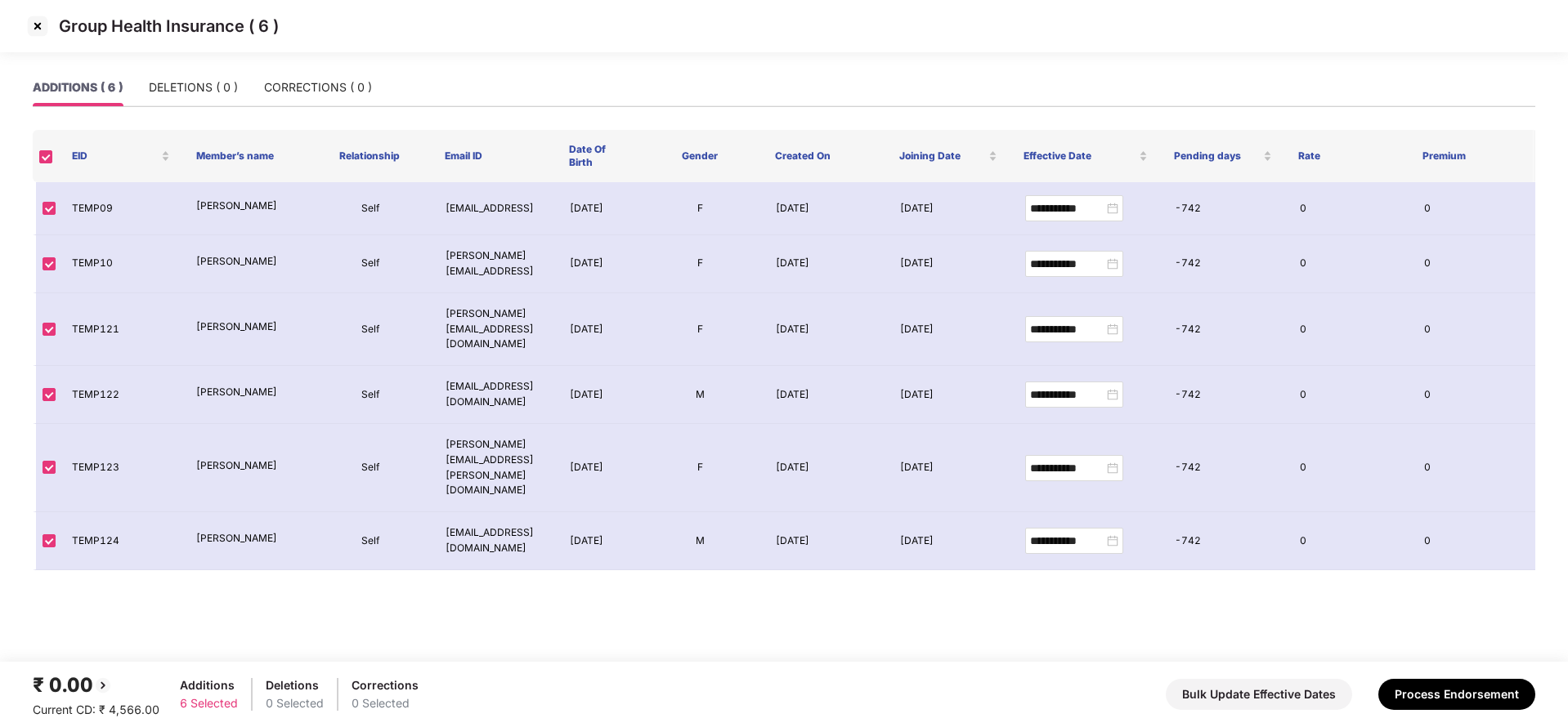
click at [32, 19] on img at bounding box center [37, 26] width 26 height 26
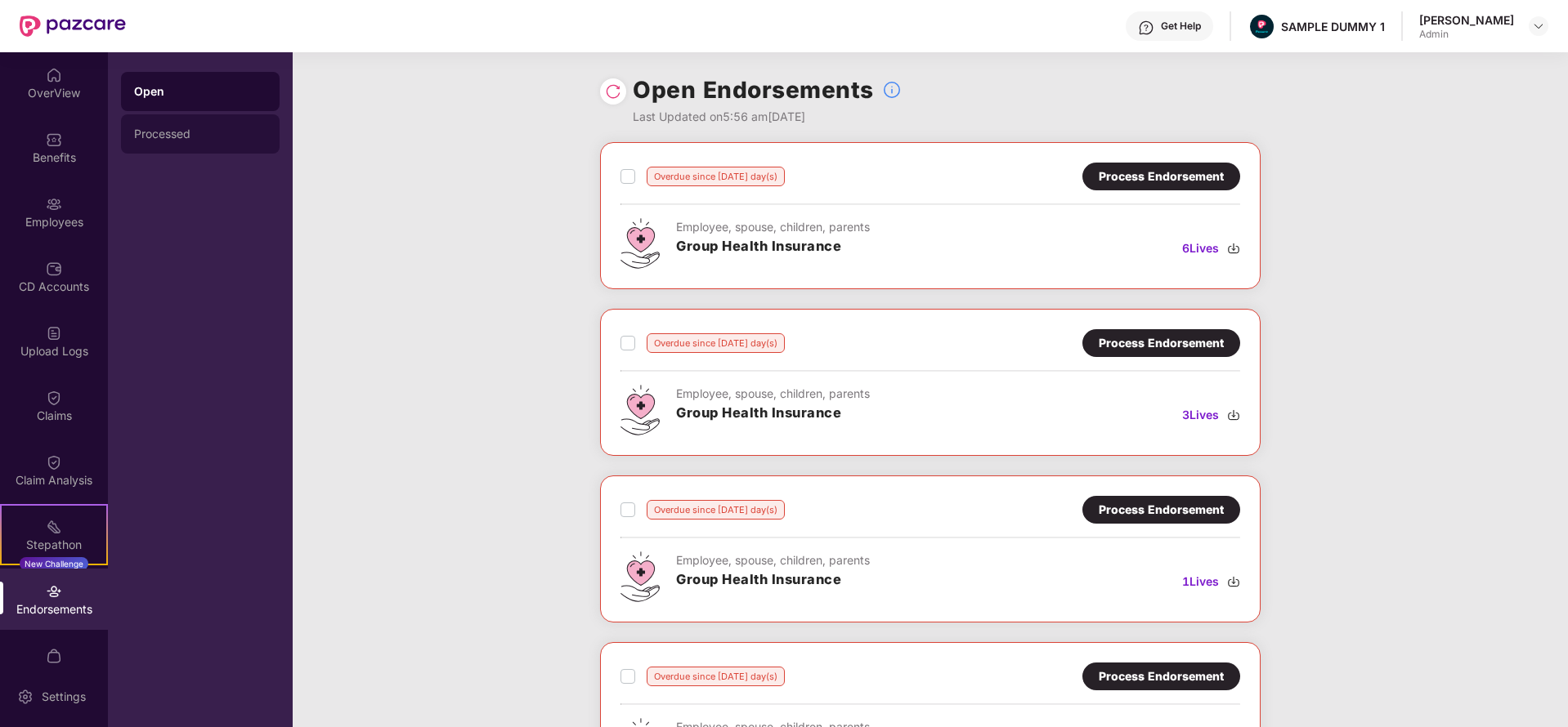
click at [206, 132] on div "Processed" at bounding box center [201, 134] width 132 height 13
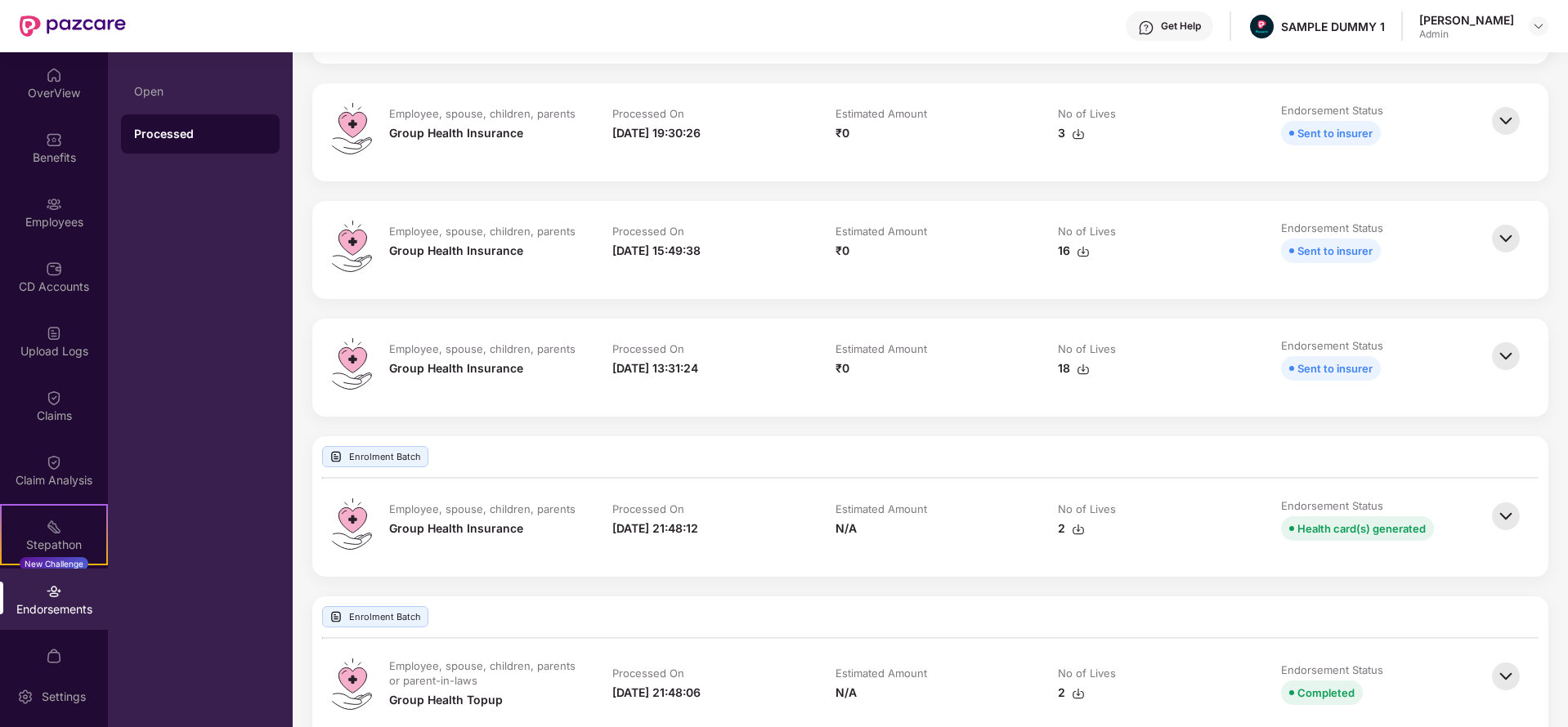
scroll to position [438, 0]
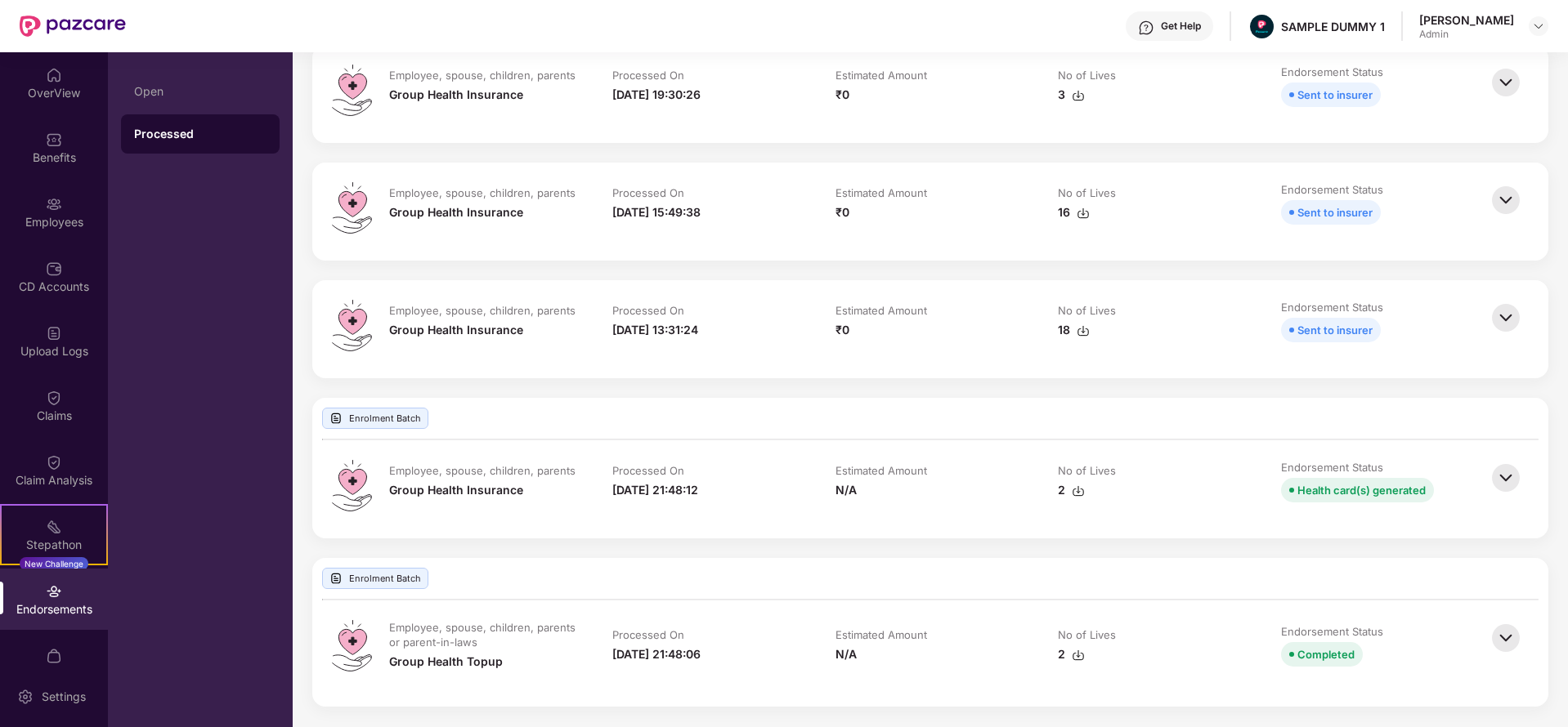
click at [1509, 632] on img at bounding box center [1506, 638] width 36 height 35
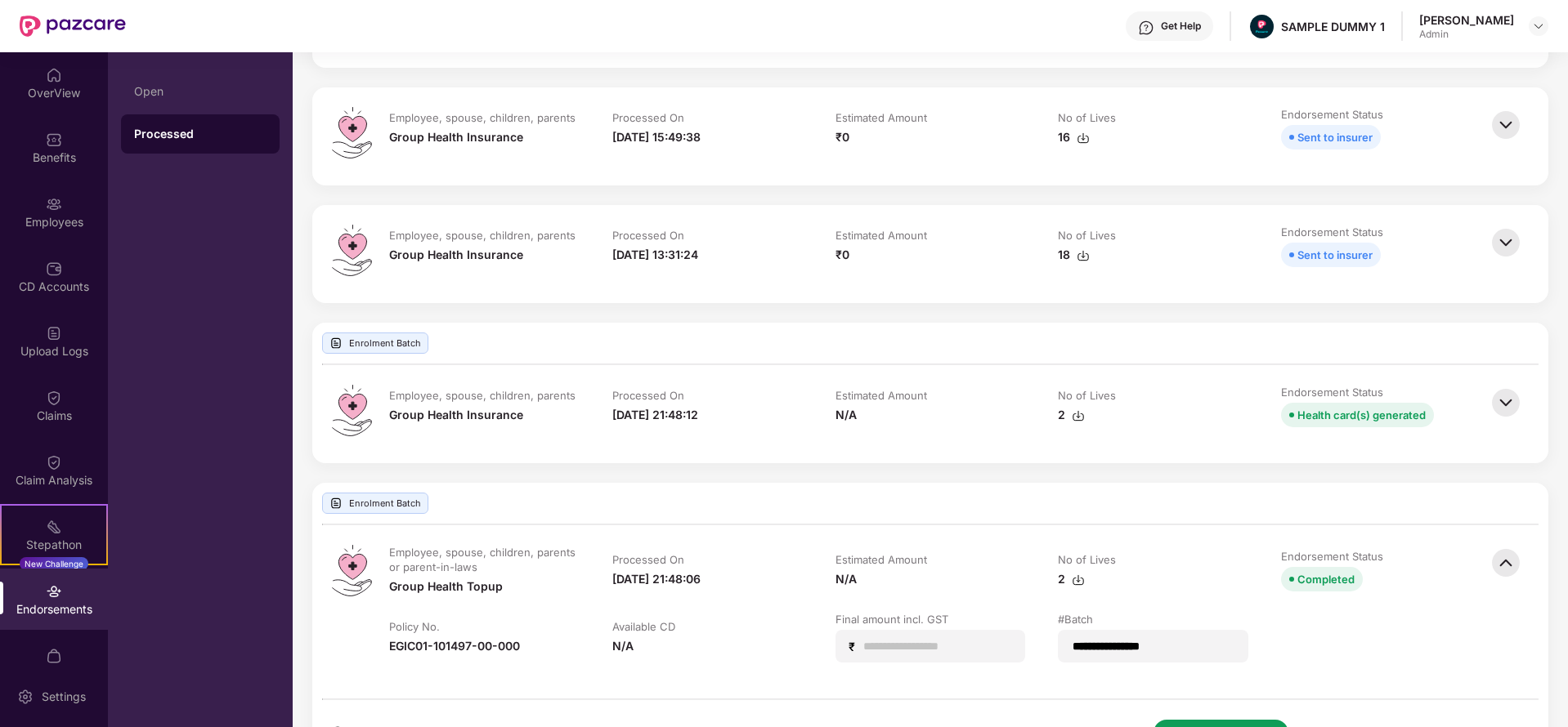
scroll to position [511, 0]
click at [1496, 424] on div at bounding box center [1509, 415] width 41 height 59
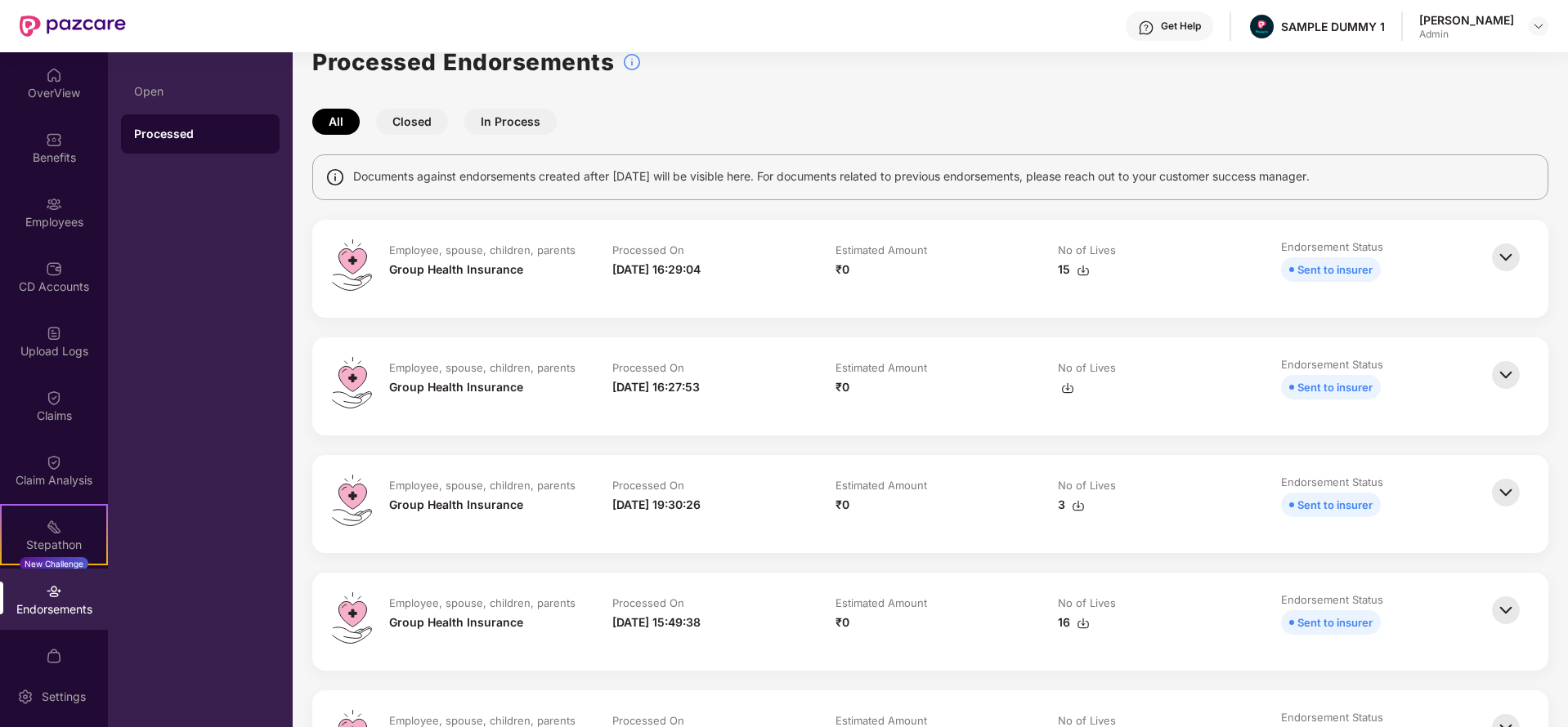
scroll to position [0, 0]
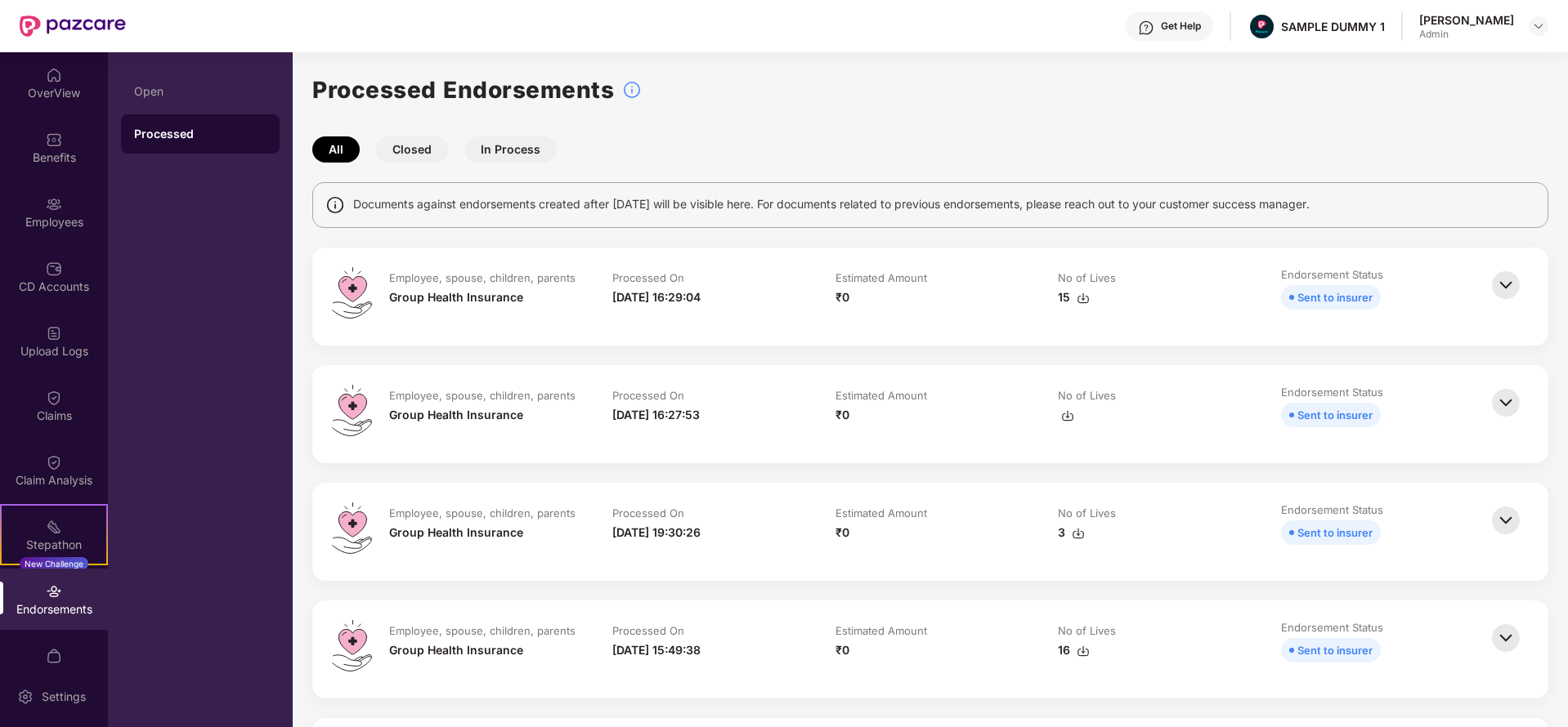
click at [409, 155] on button "Closed" at bounding box center [412, 149] width 72 height 26
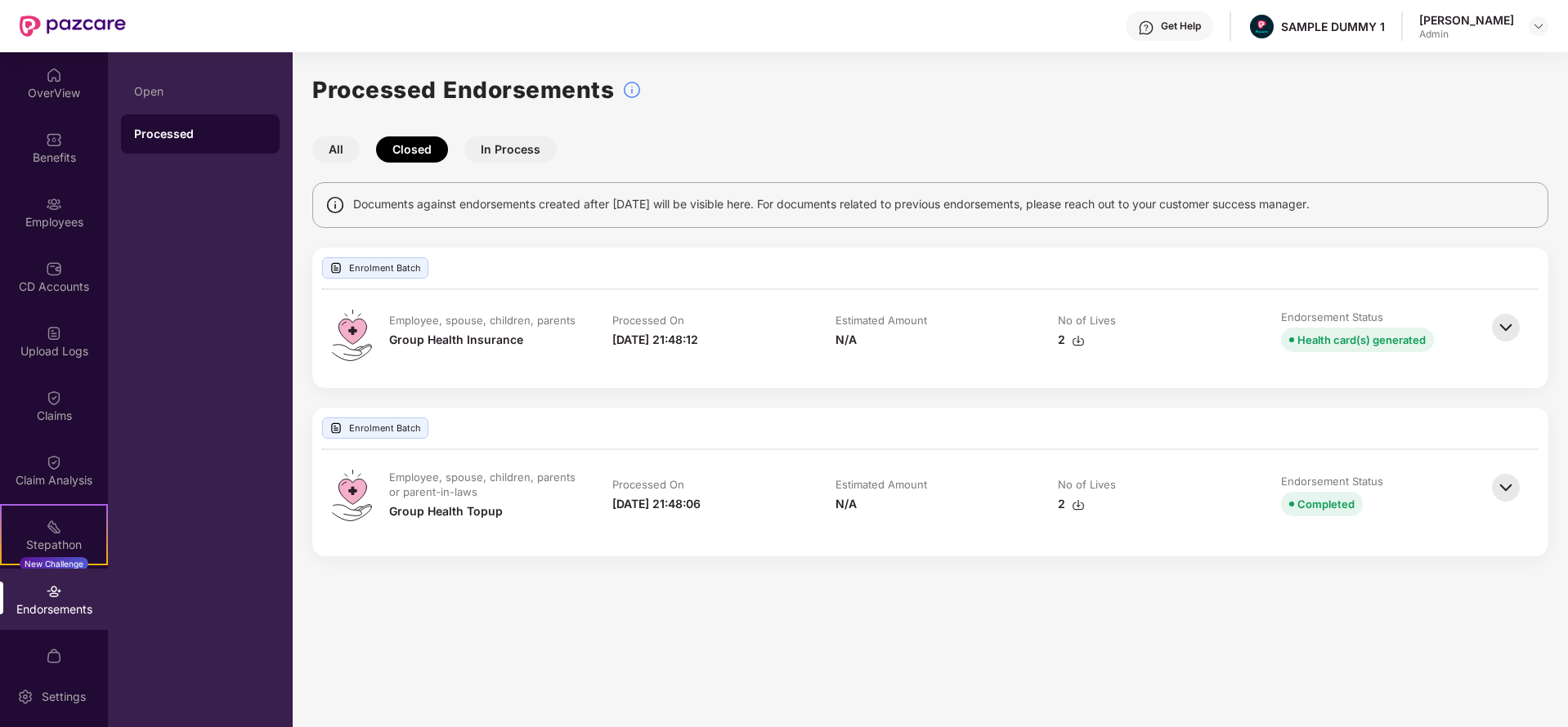
click at [485, 152] on button "In Process" at bounding box center [511, 149] width 92 height 26
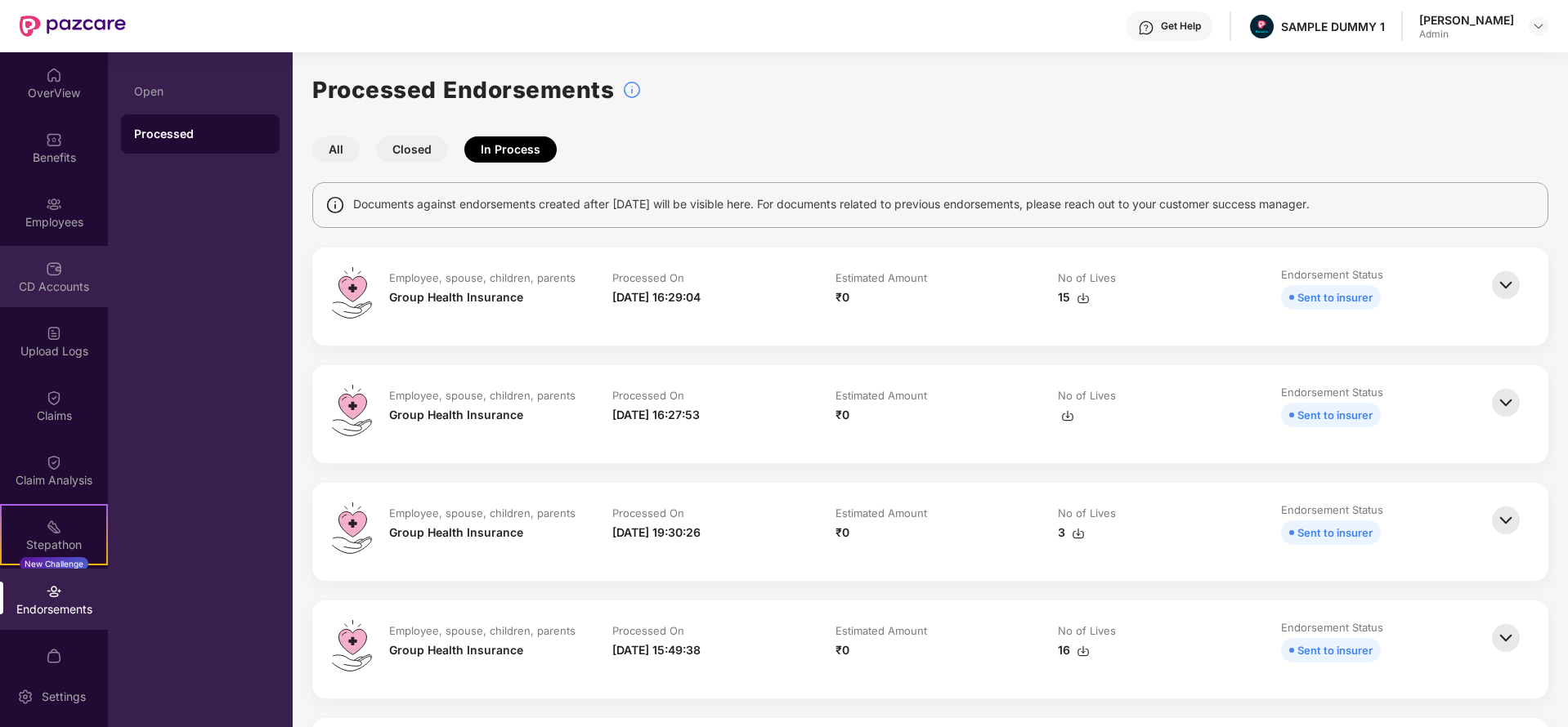
click at [21, 288] on div "CD Accounts" at bounding box center [54, 287] width 107 height 16
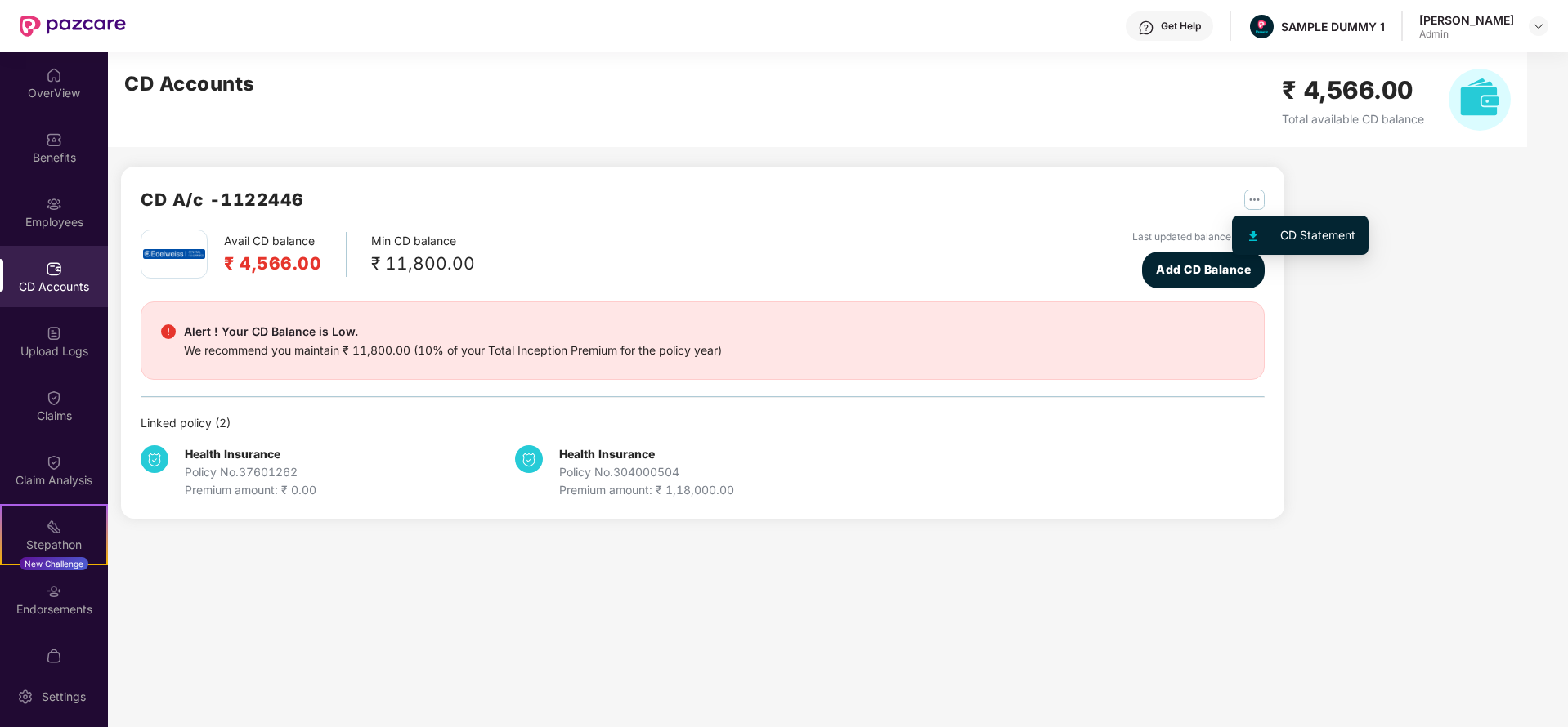
click at [1254, 201] on img "button" at bounding box center [1254, 199] width 20 height 20
click at [803, 236] on div "Avail CD balance ₹ 4,566.00 Min CD balance ₹ 11,800.00 Last updated balance 23 …" at bounding box center [702, 258] width 1124 height 59
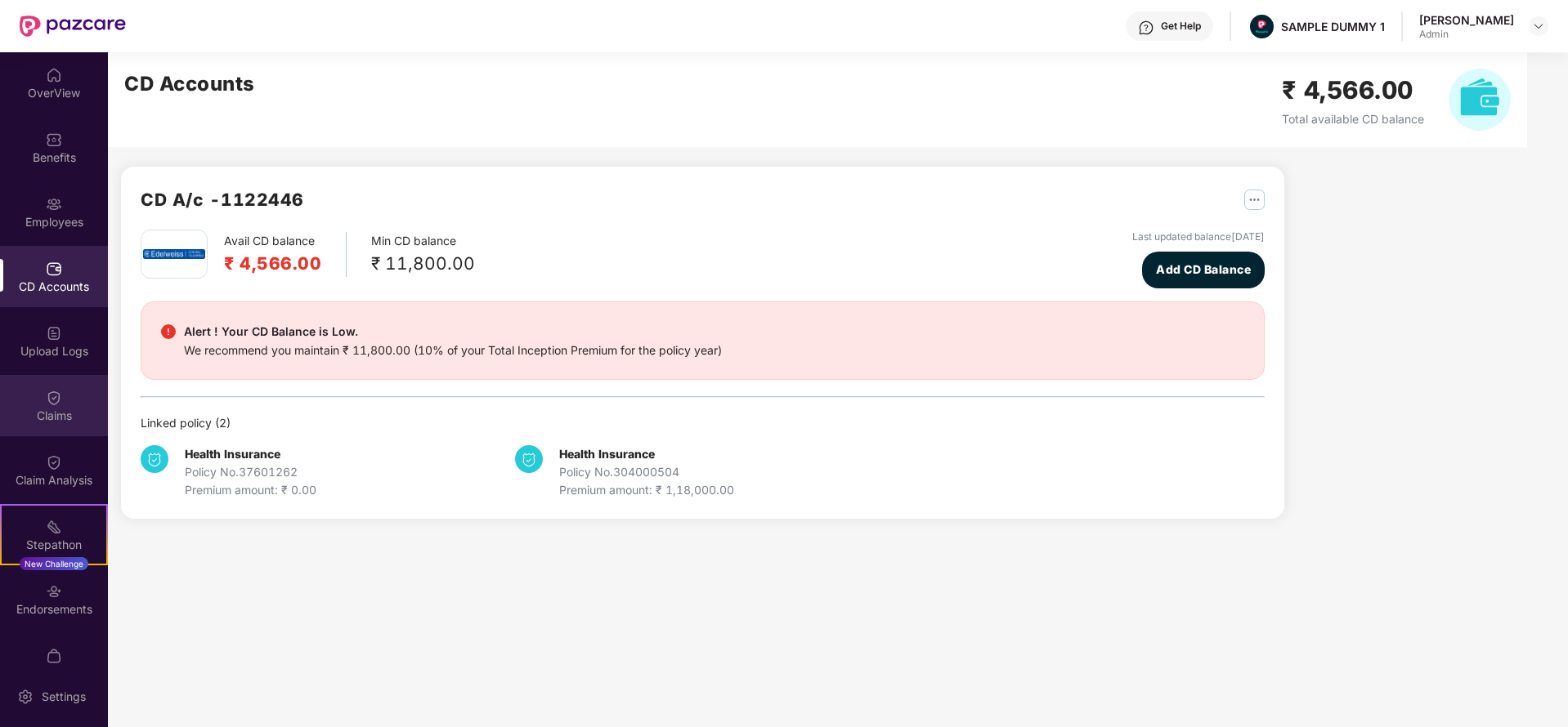
click at [53, 389] on img at bounding box center [54, 397] width 16 height 16
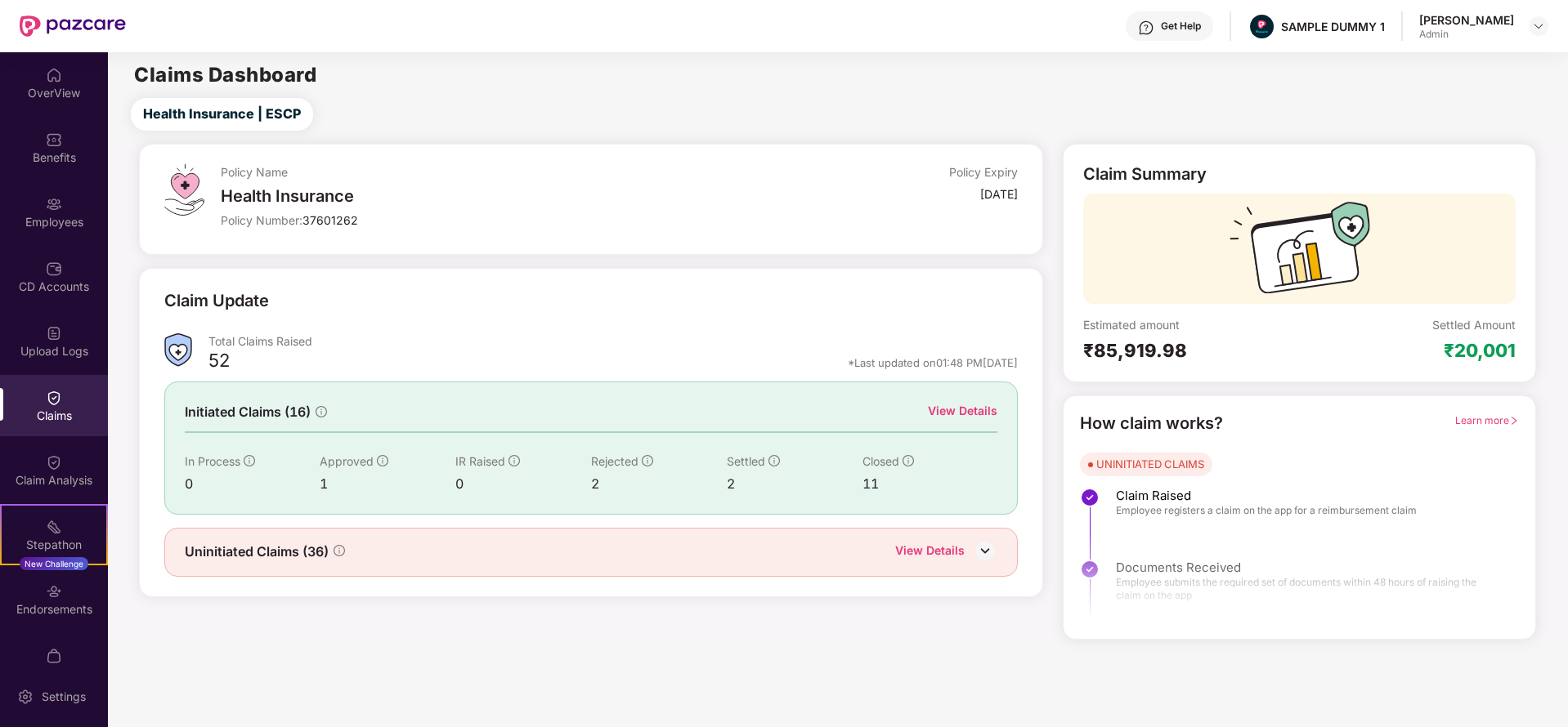
click at [975, 418] on div "View Details" at bounding box center [962, 410] width 69 height 18
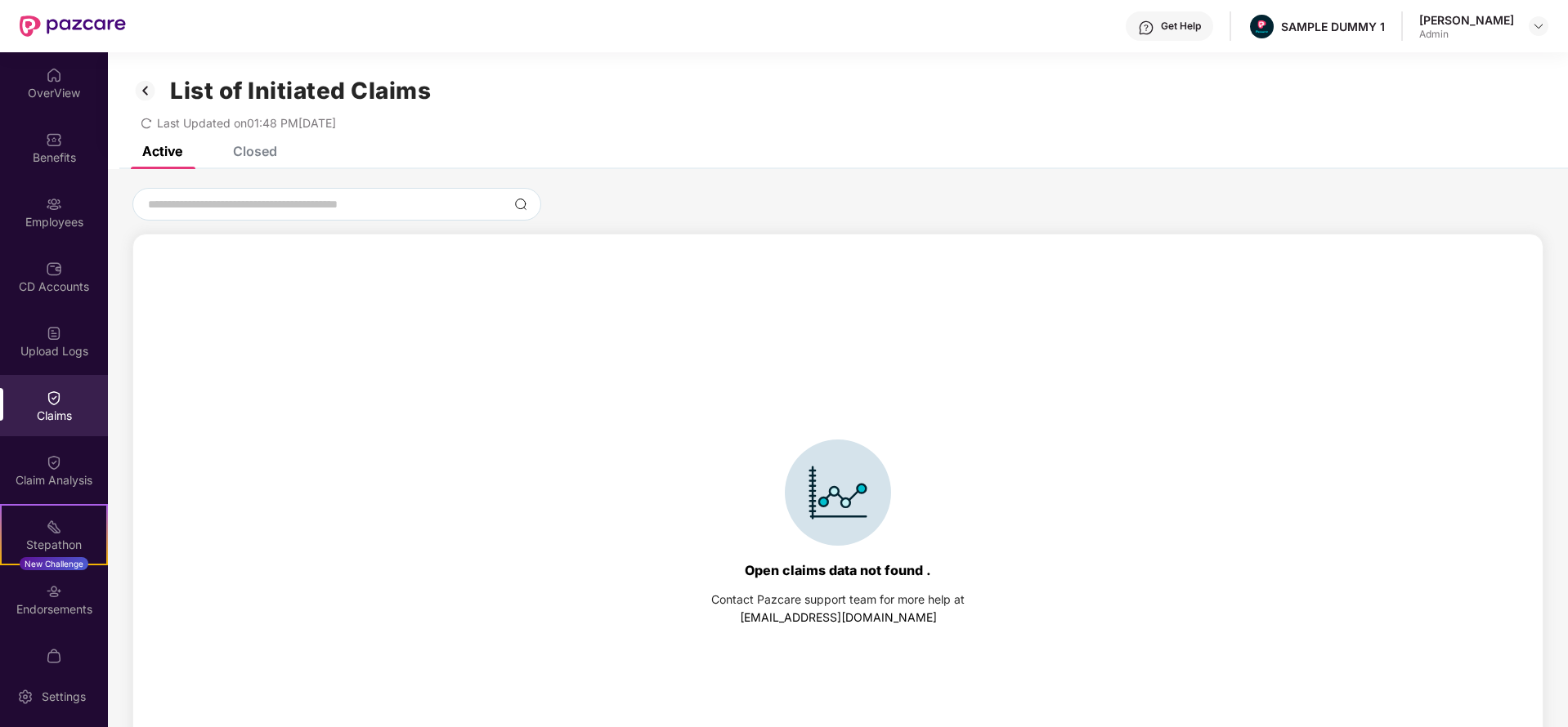
click at [248, 147] on div "Closed" at bounding box center [255, 151] width 44 height 16
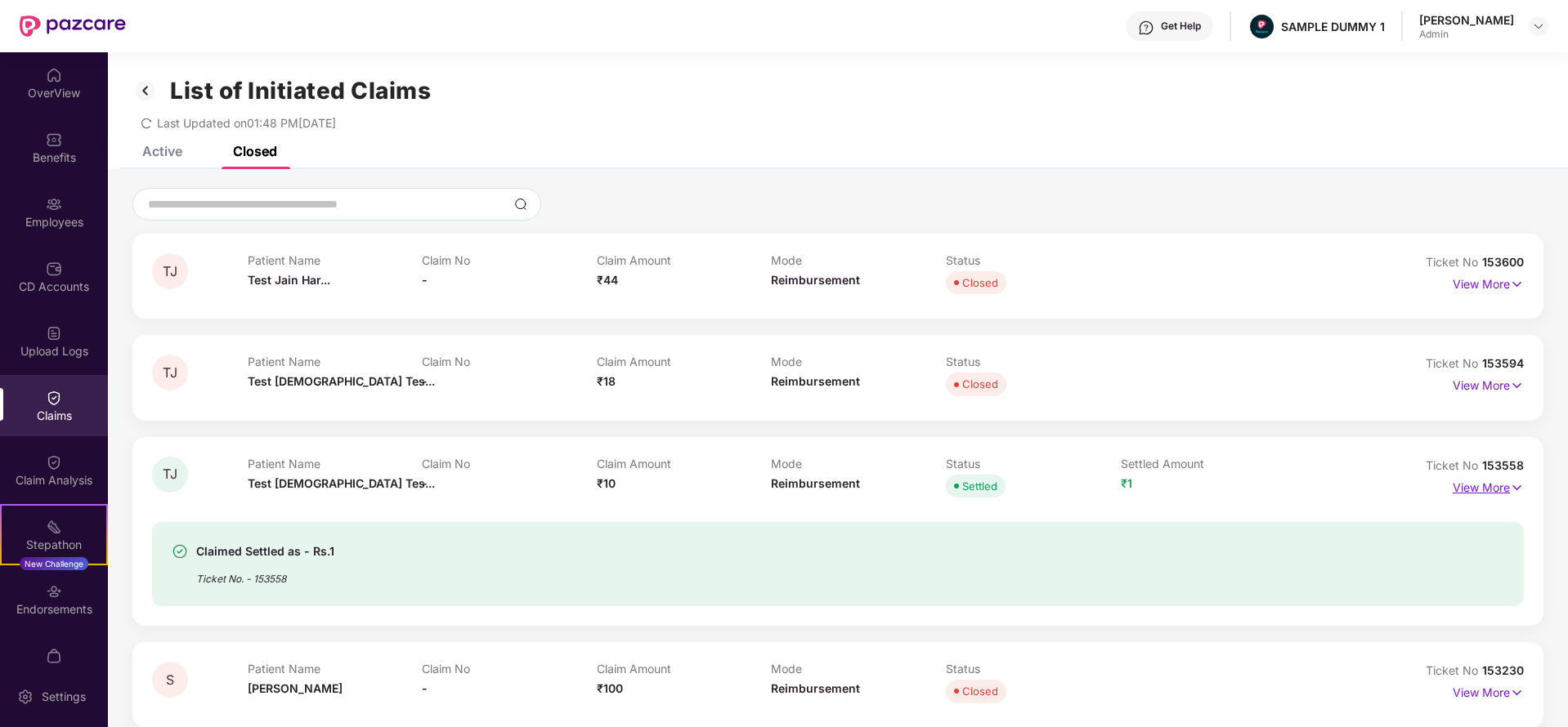
click at [1489, 483] on p "View More" at bounding box center [1488, 485] width 71 height 22
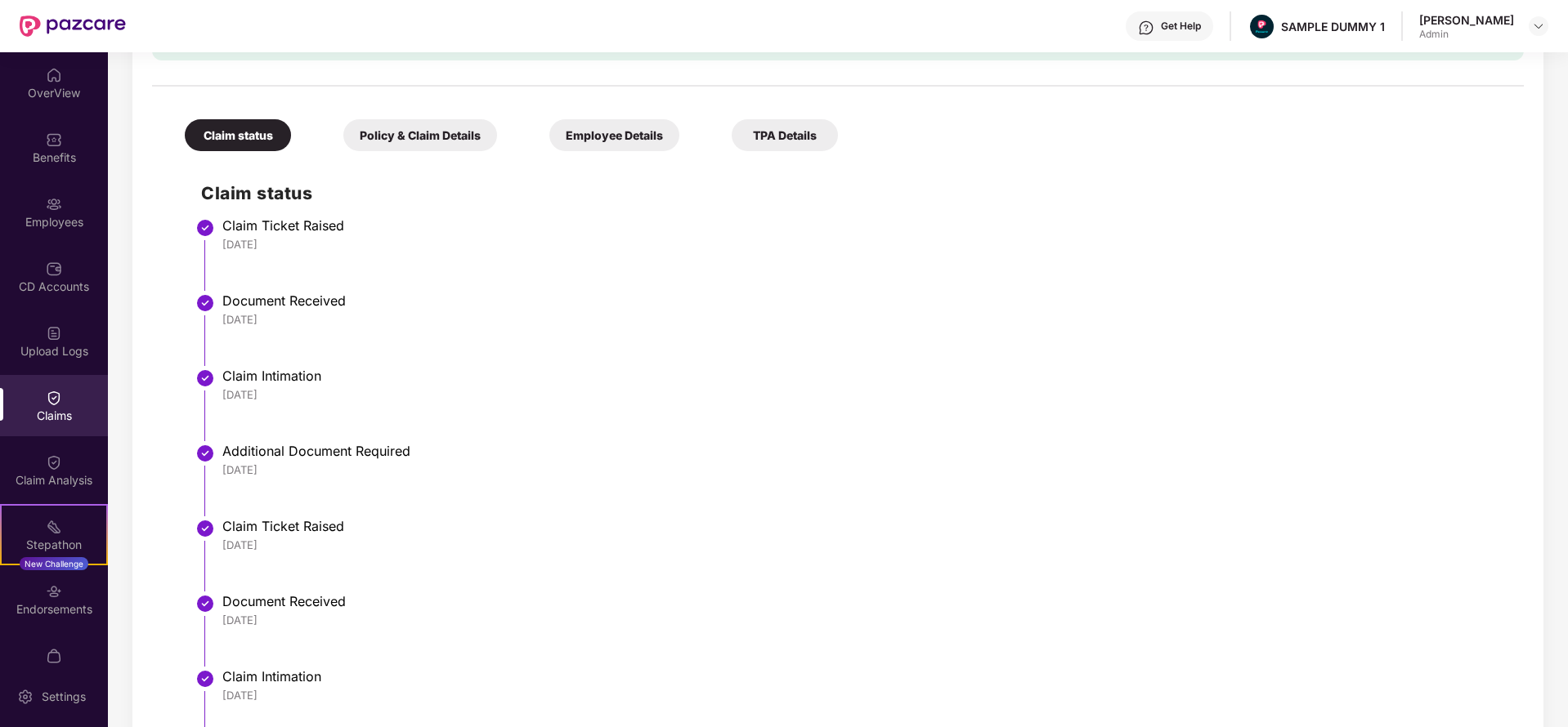
scroll to position [598, 0]
click at [426, 140] on div "Policy & Claim Details" at bounding box center [420, 135] width 154 height 32
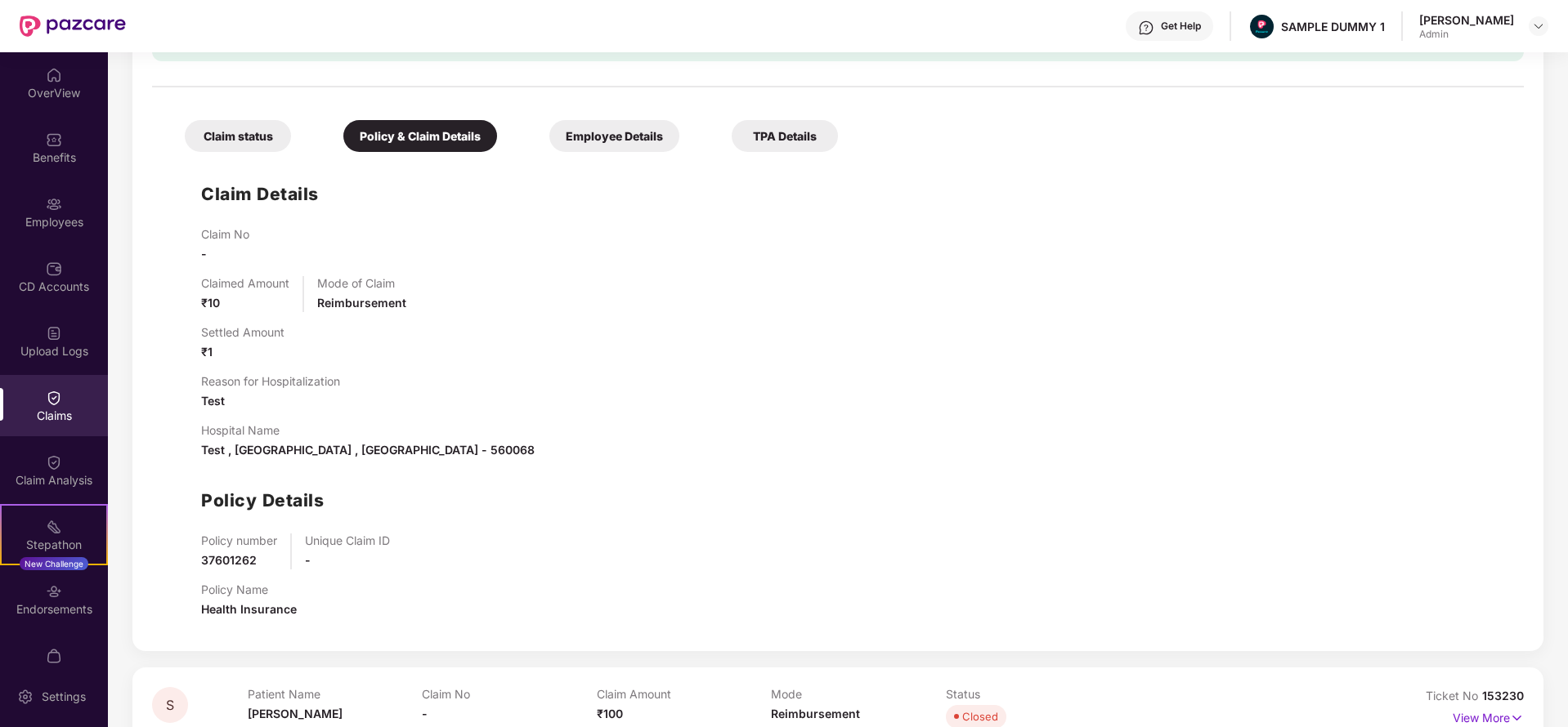
scroll to position [676, 0]
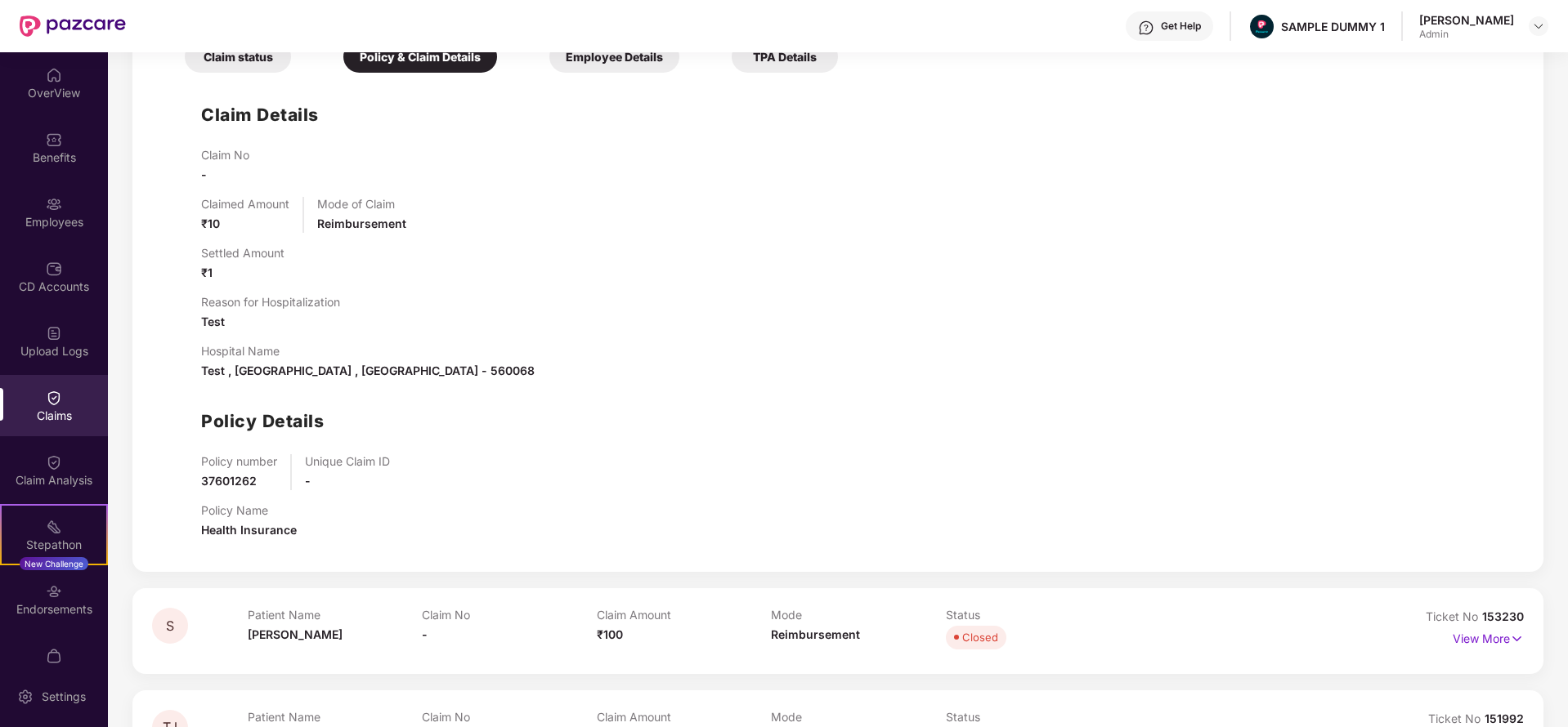
click at [619, 60] on div "Employee Details" at bounding box center [614, 57] width 130 height 32
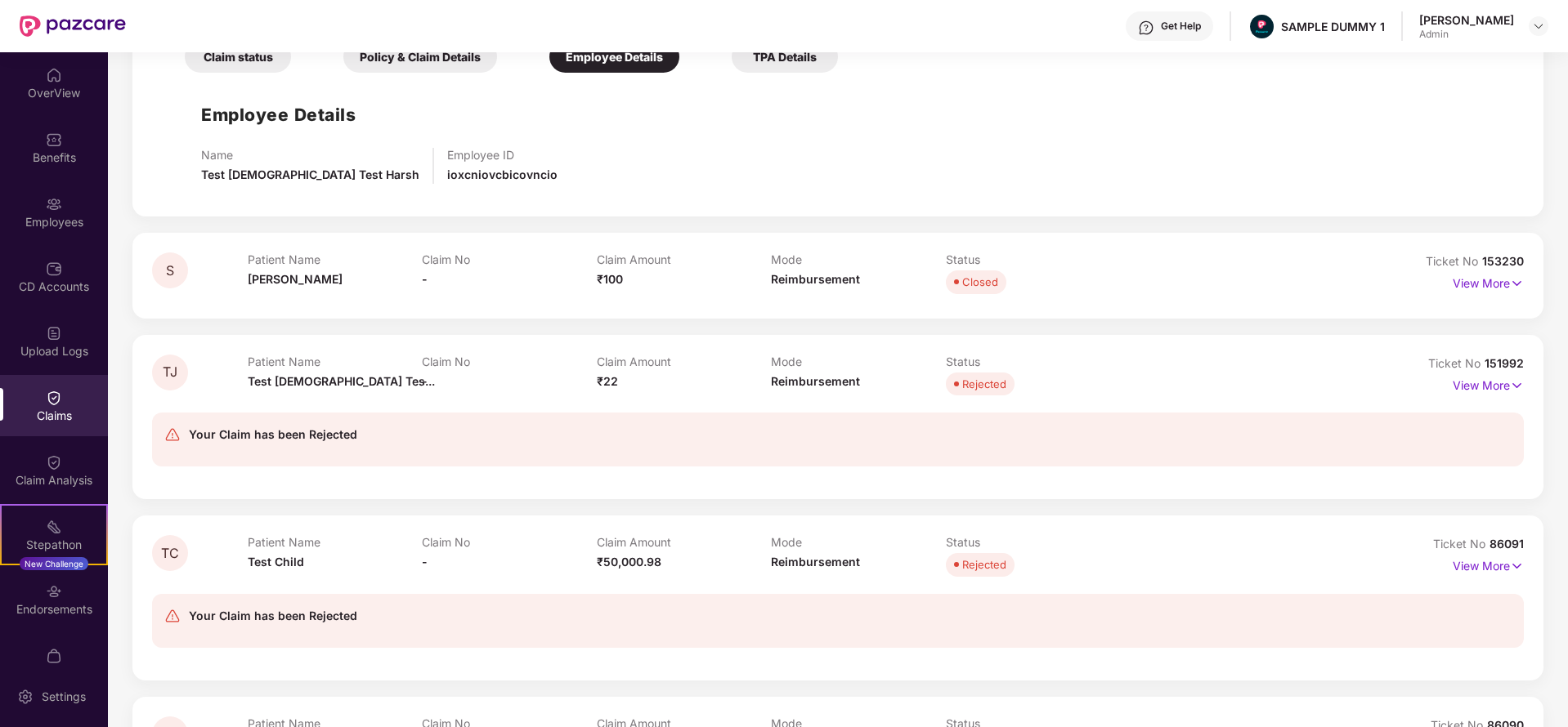
click at [776, 64] on div "TPA Details" at bounding box center [784, 57] width 107 height 32
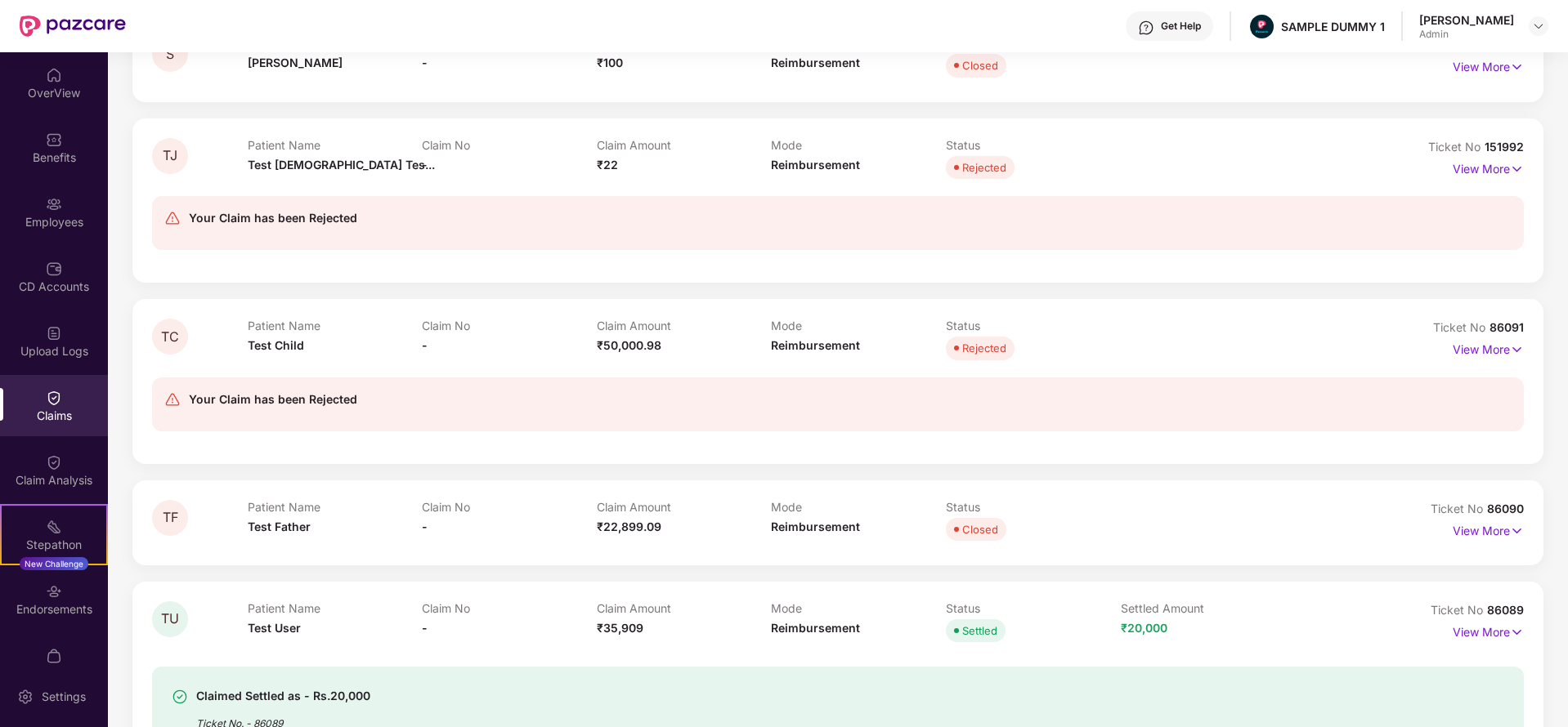
scroll to position [1233, 0]
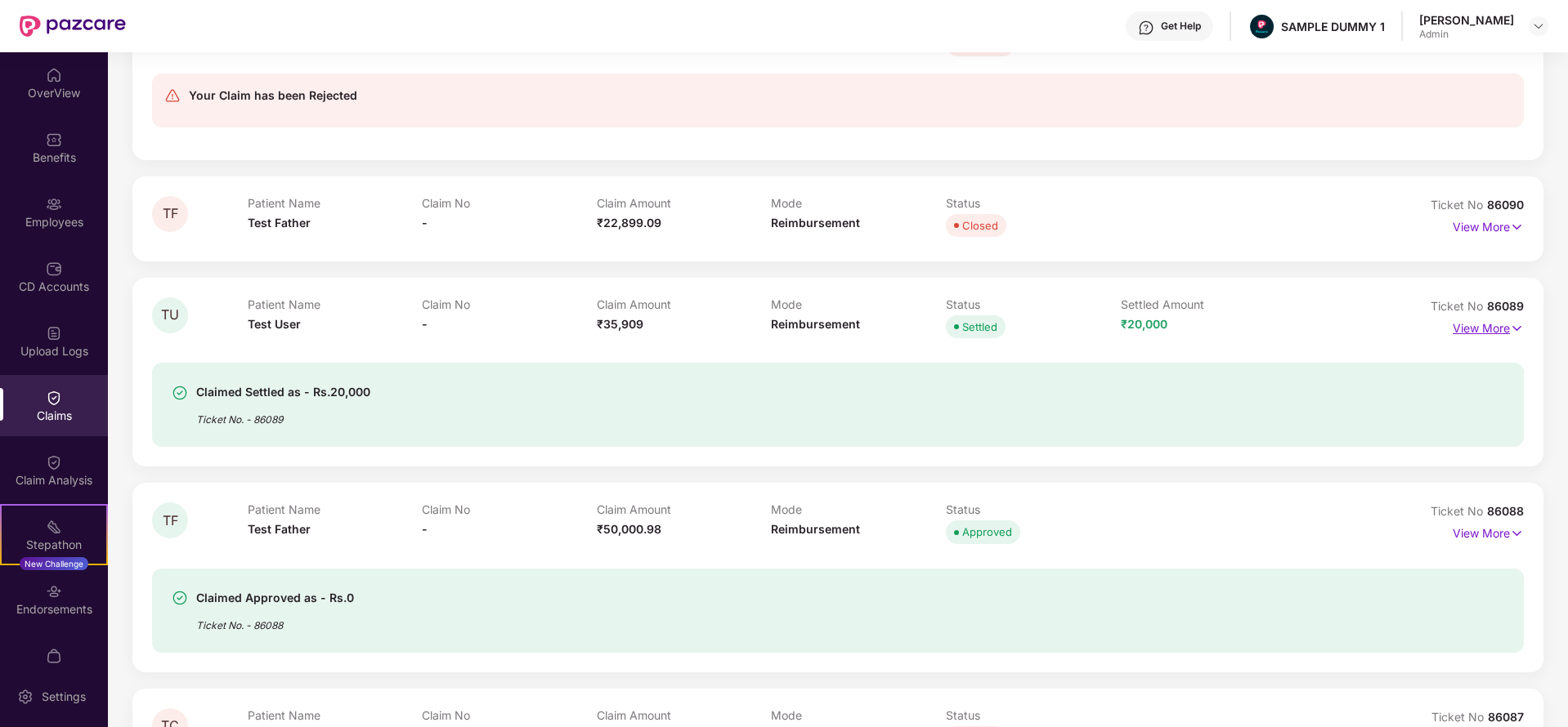
click at [1477, 323] on p "View More" at bounding box center [1488, 326] width 71 height 22
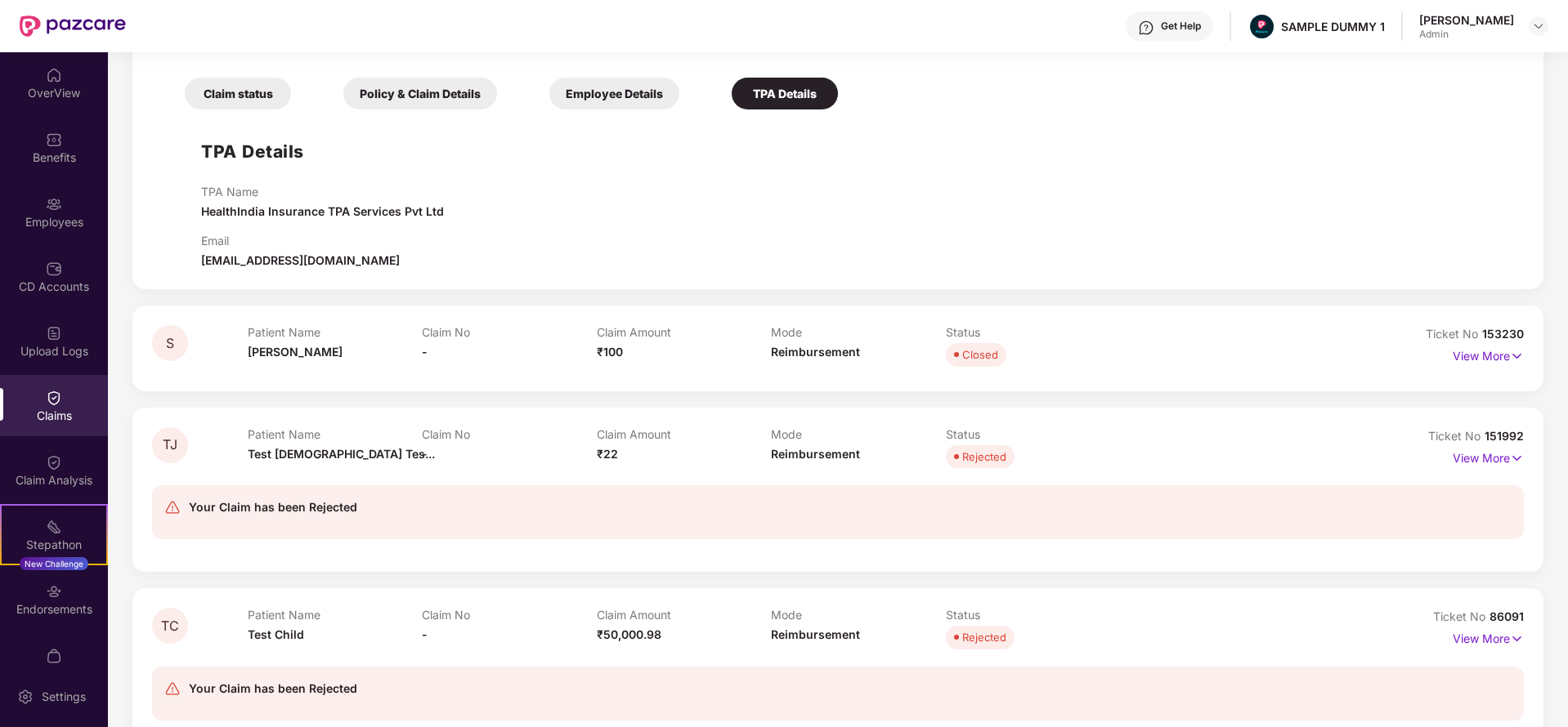
scroll to position [0, 0]
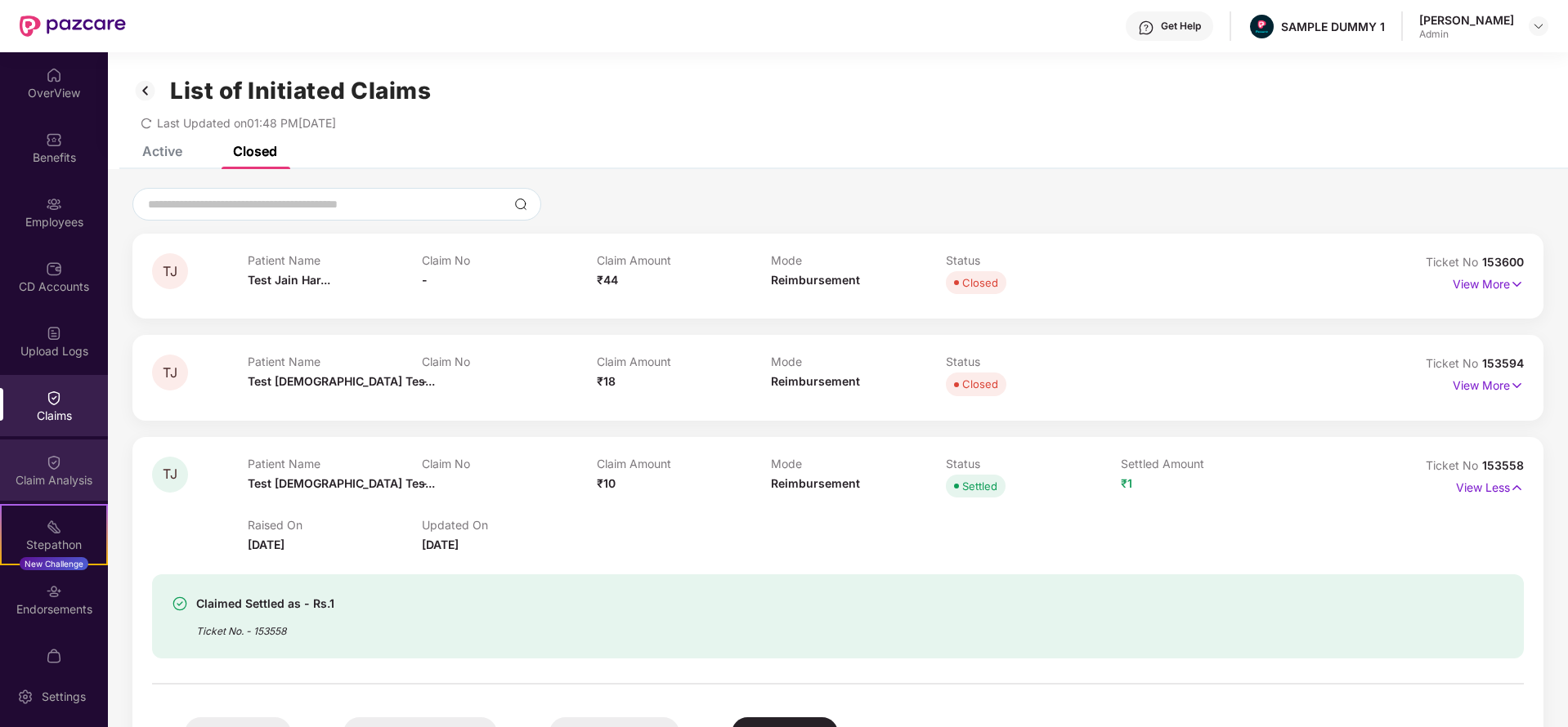
click at [28, 488] on div "Claim Analysis" at bounding box center [54, 470] width 107 height 61
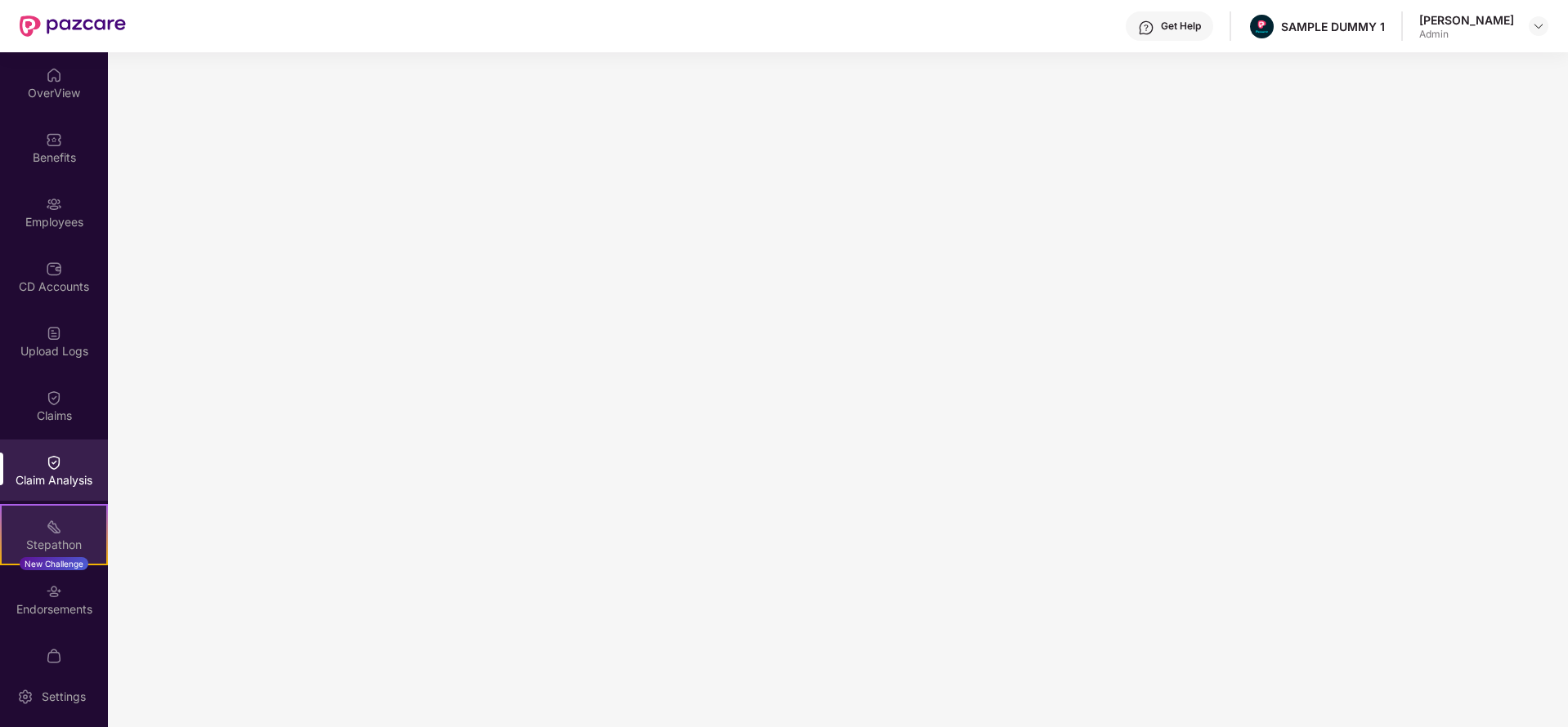
click at [57, 527] on img at bounding box center [54, 527] width 16 height 16
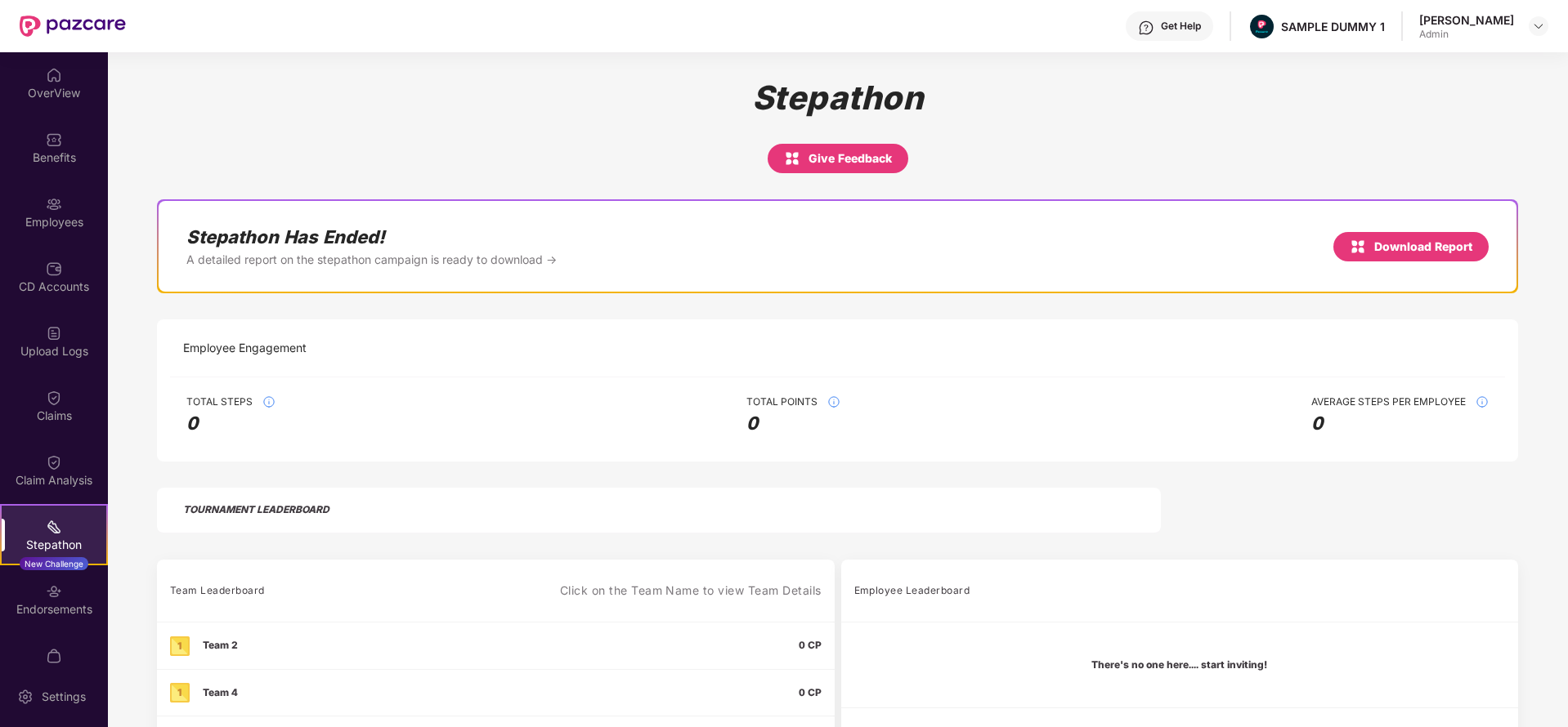
click at [1154, 25] on img at bounding box center [1146, 27] width 16 height 16
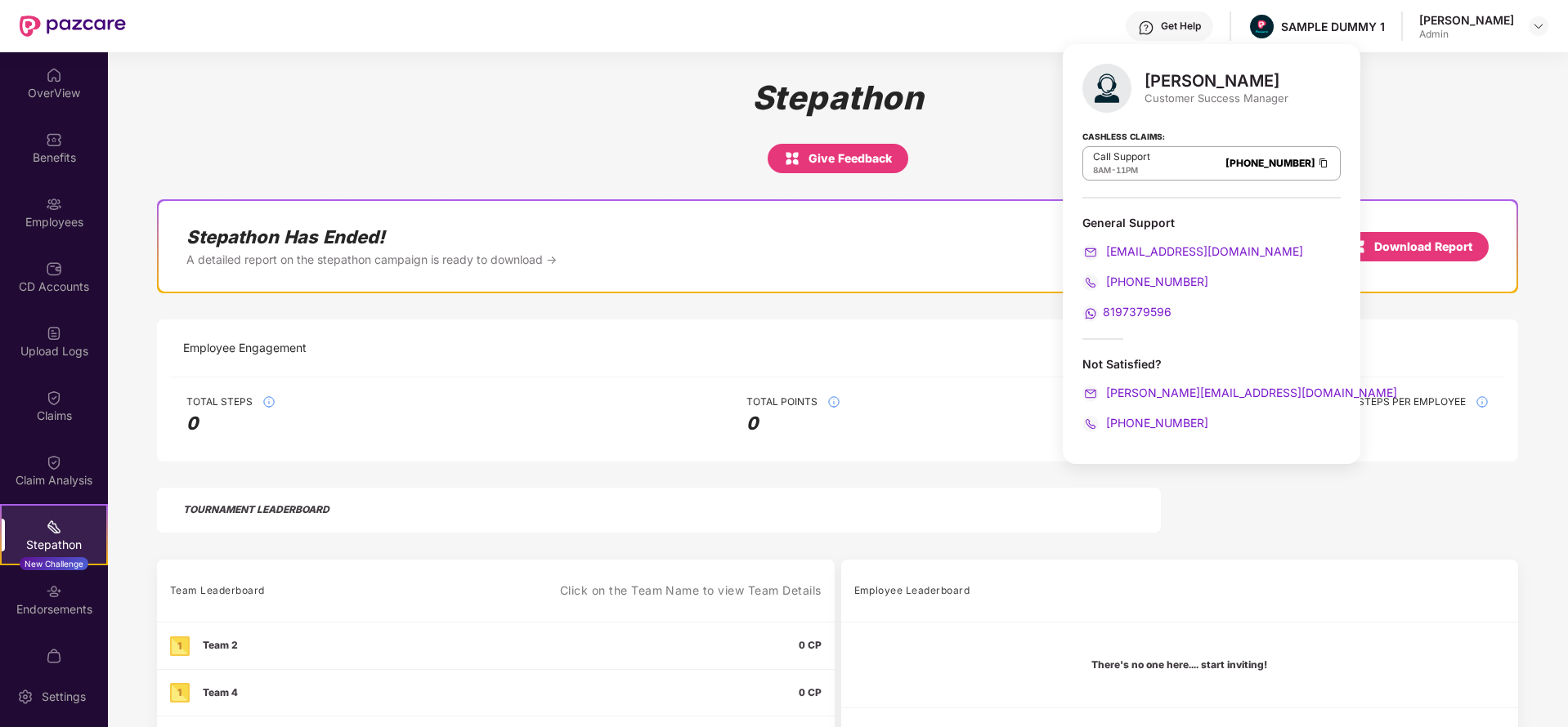
click at [655, 70] on div "Stepathon Give Feedback" at bounding box center [837, 113] width 1460 height 121
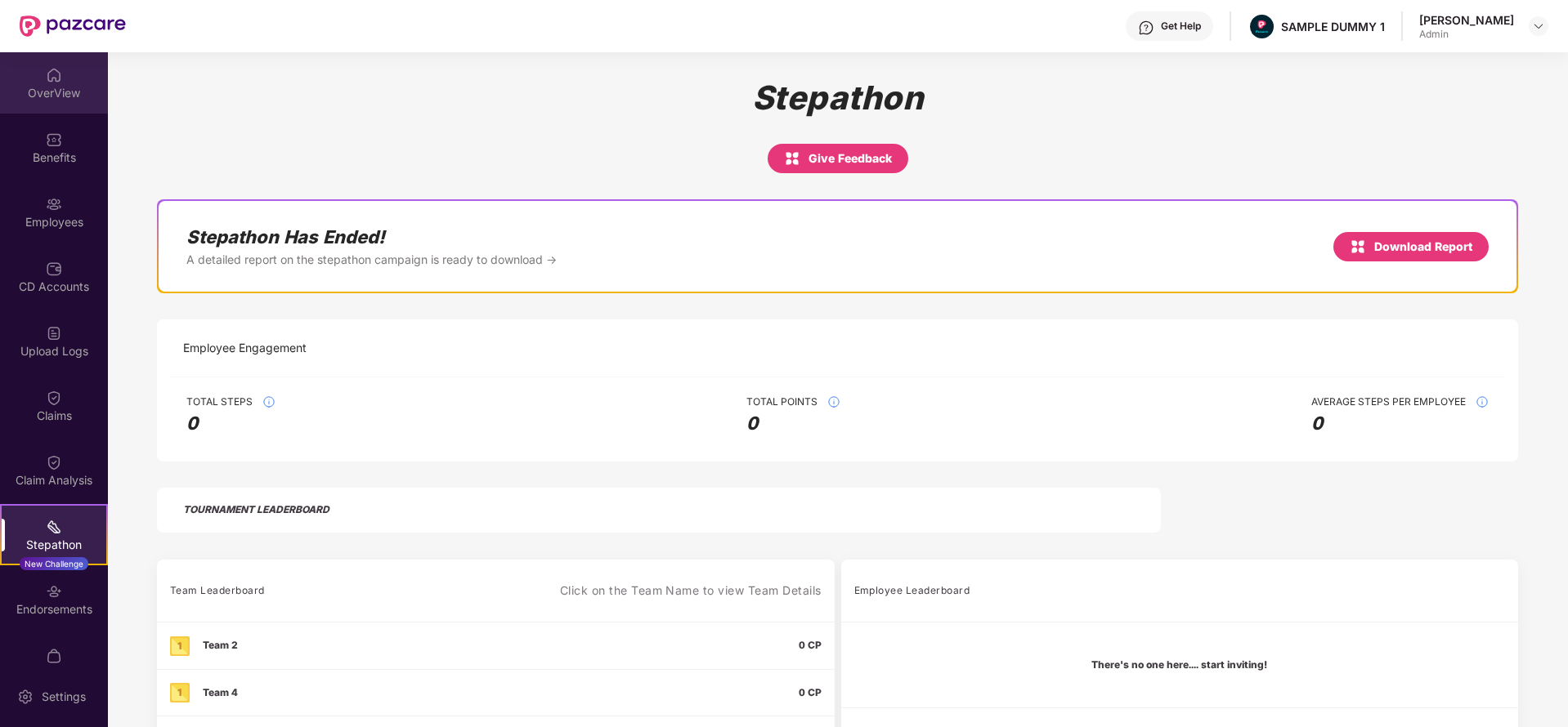
click at [81, 96] on div "OverView" at bounding box center [54, 93] width 107 height 16
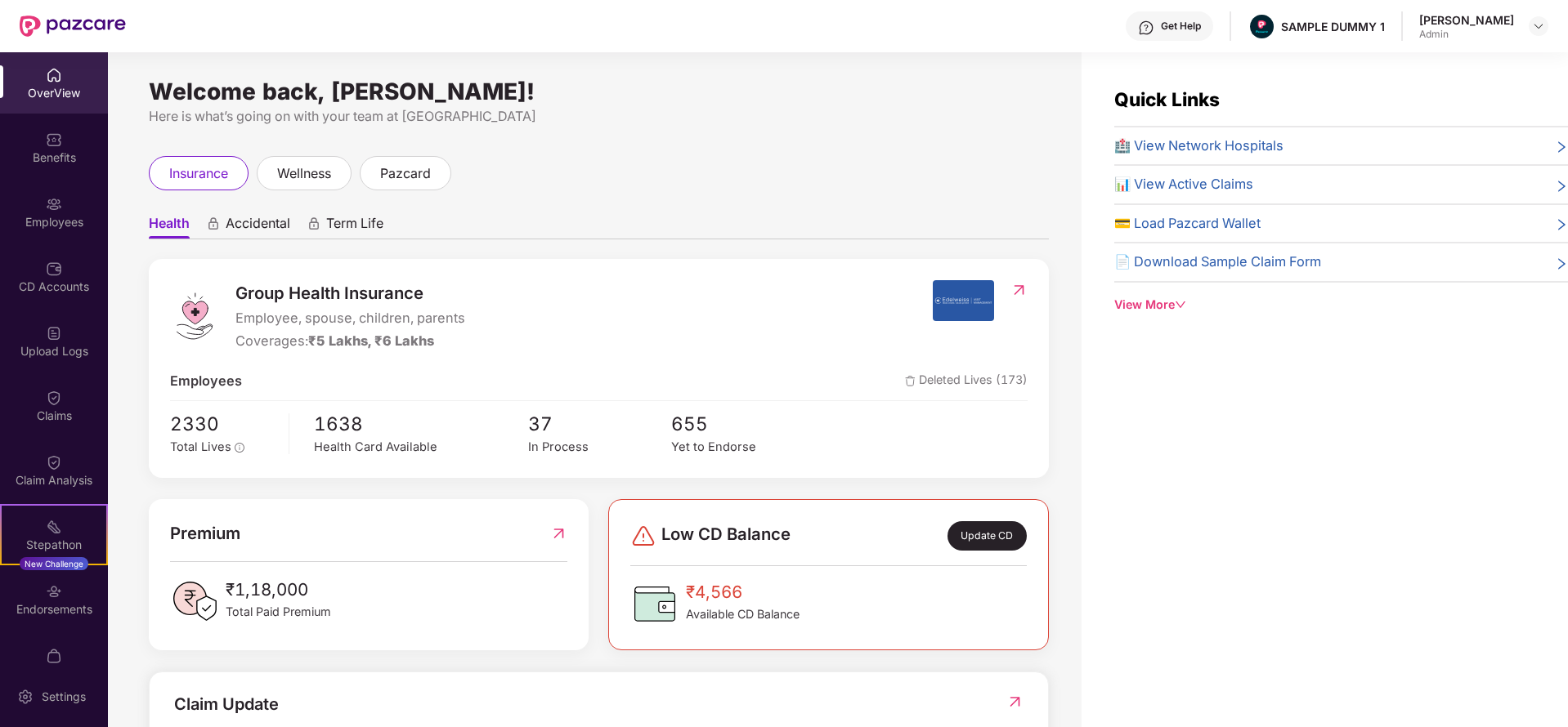
click at [260, 226] on span "Accidental" at bounding box center [257, 226] width 64 height 24
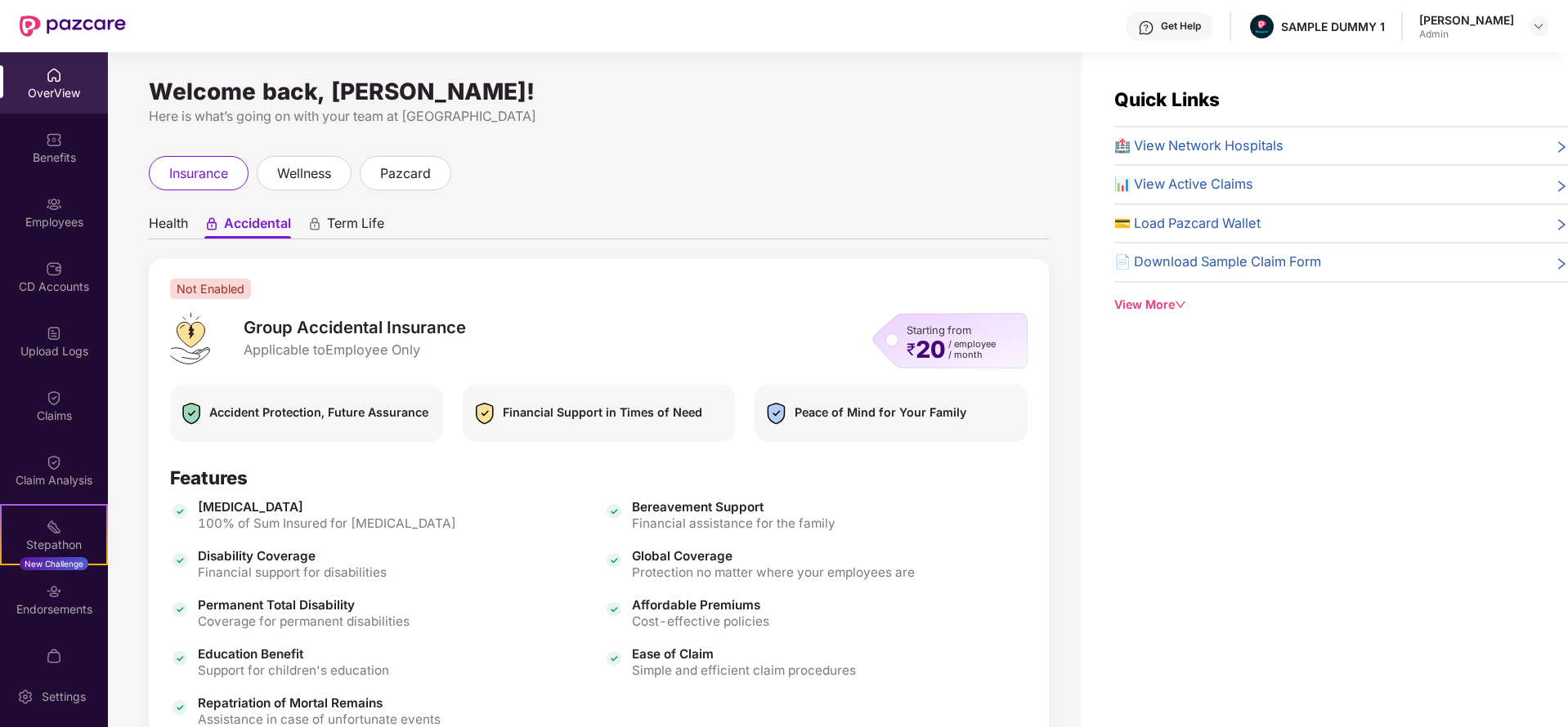
scroll to position [107, 0]
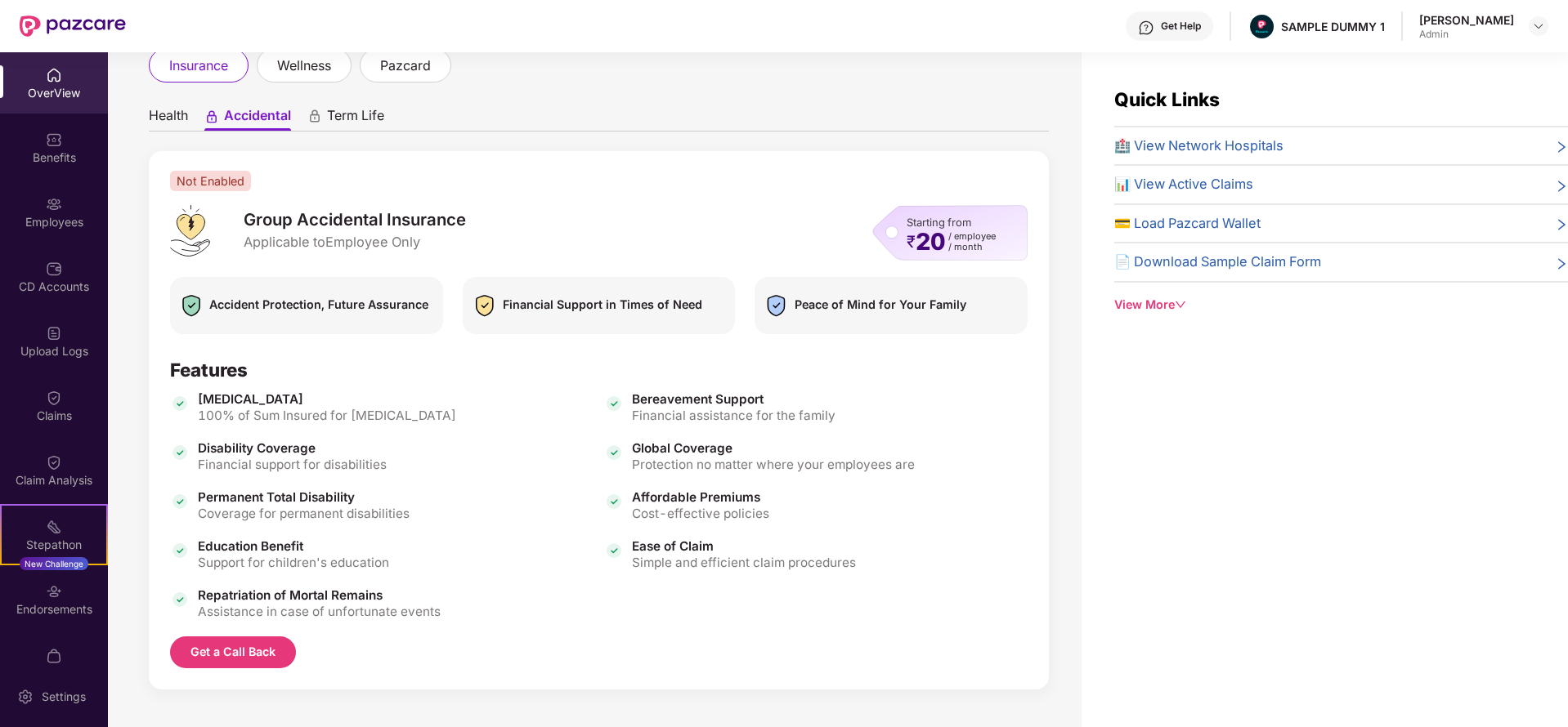
click at [174, 118] on span "Health" at bounding box center [168, 119] width 39 height 24
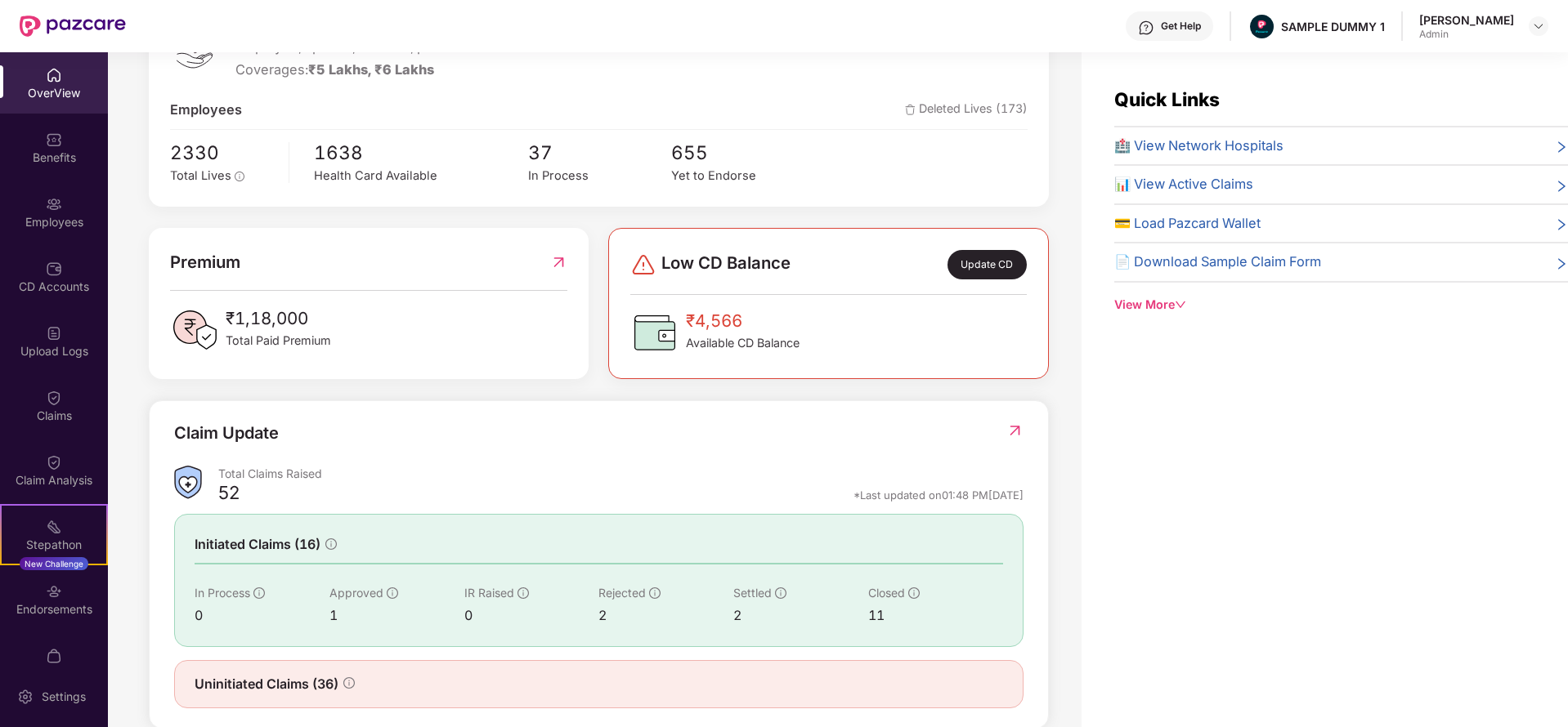
scroll to position [302, 0]
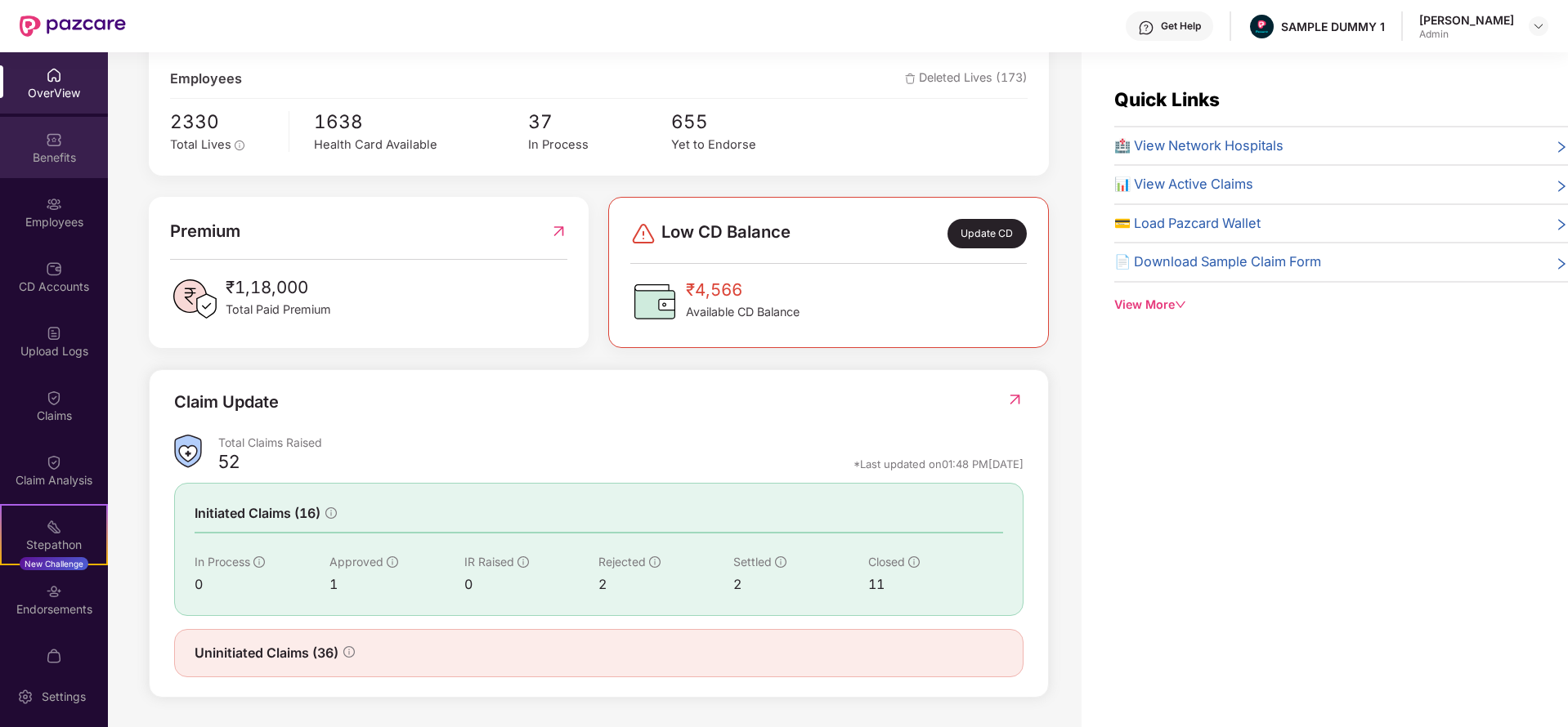
click at [88, 156] on div "Benefits" at bounding box center [54, 157] width 107 height 16
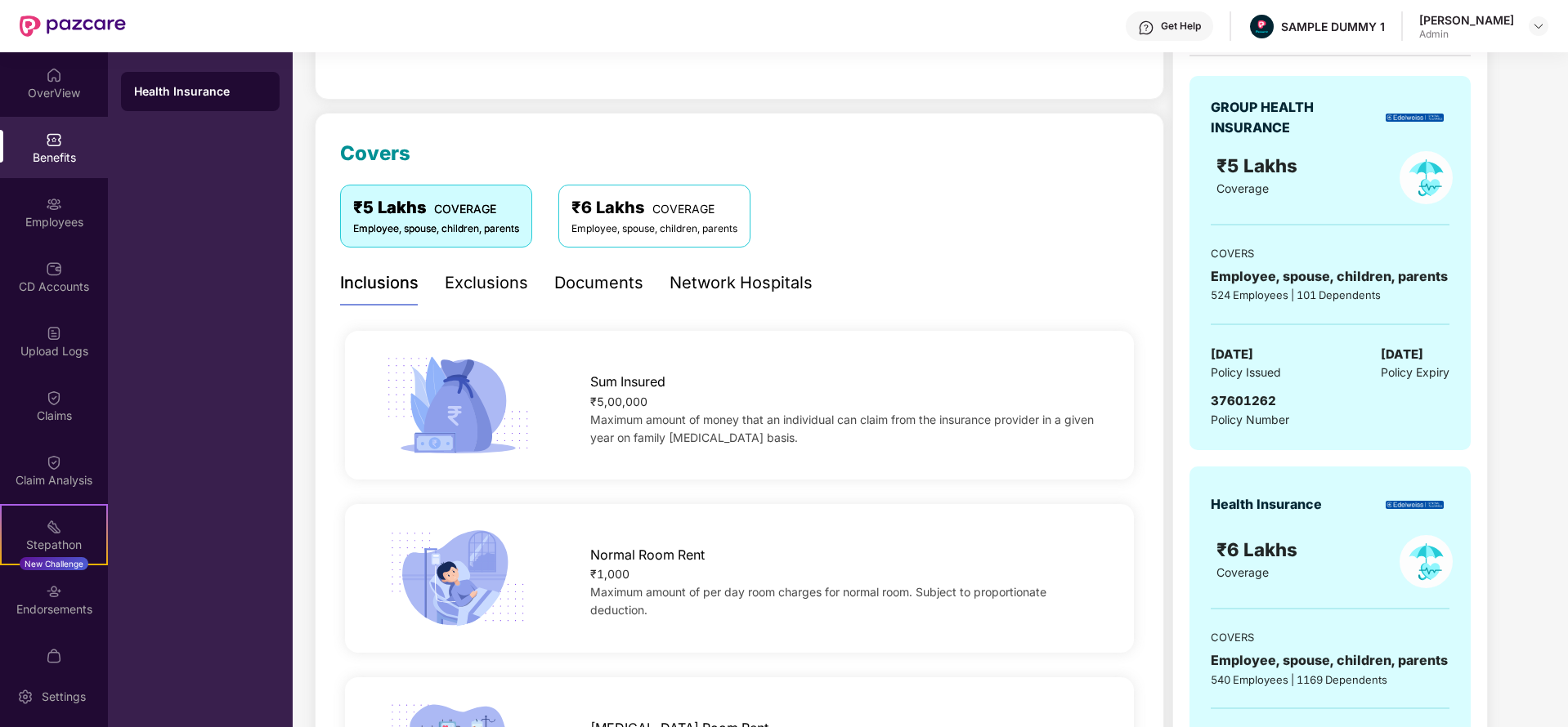
scroll to position [167, 0]
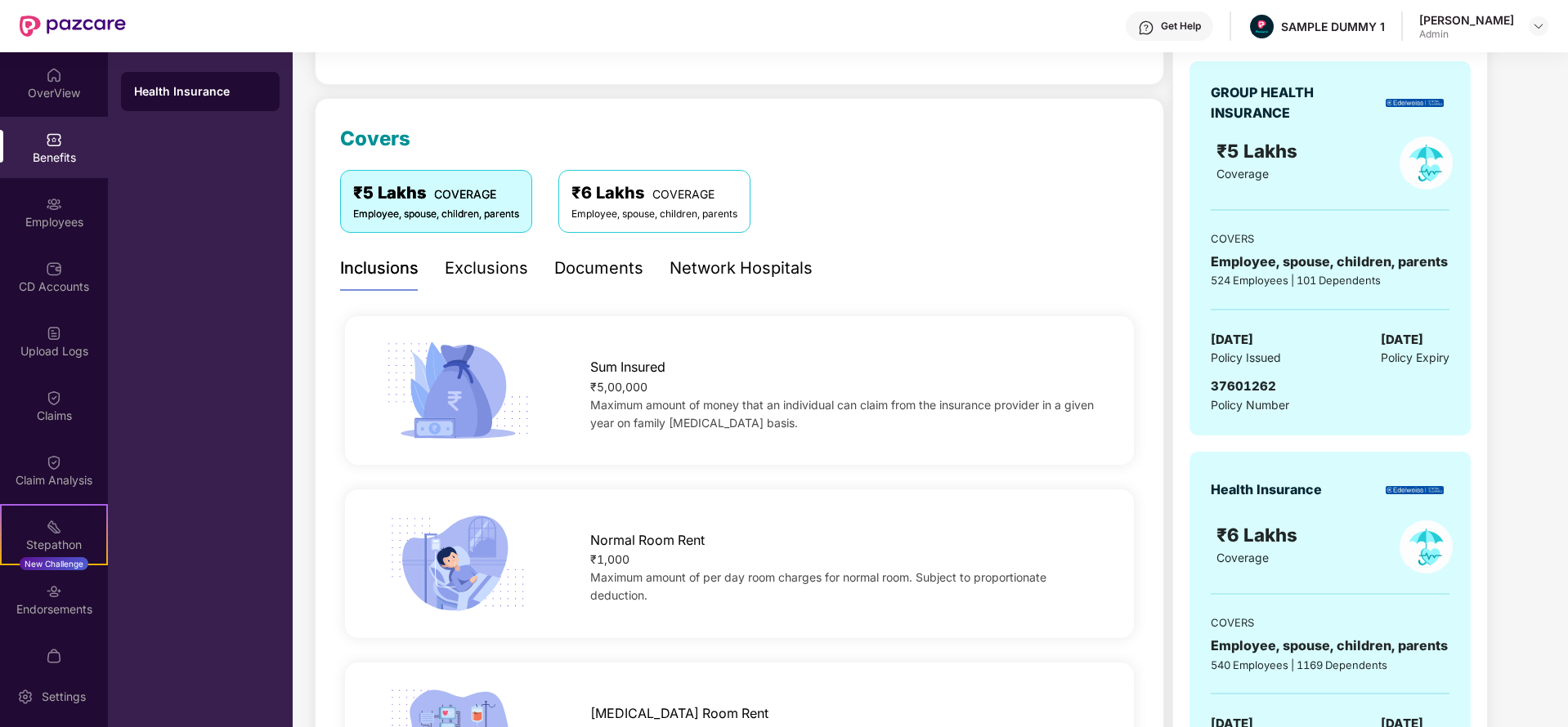
click at [751, 261] on div "Network Hospitals" at bounding box center [741, 269] width 143 height 25
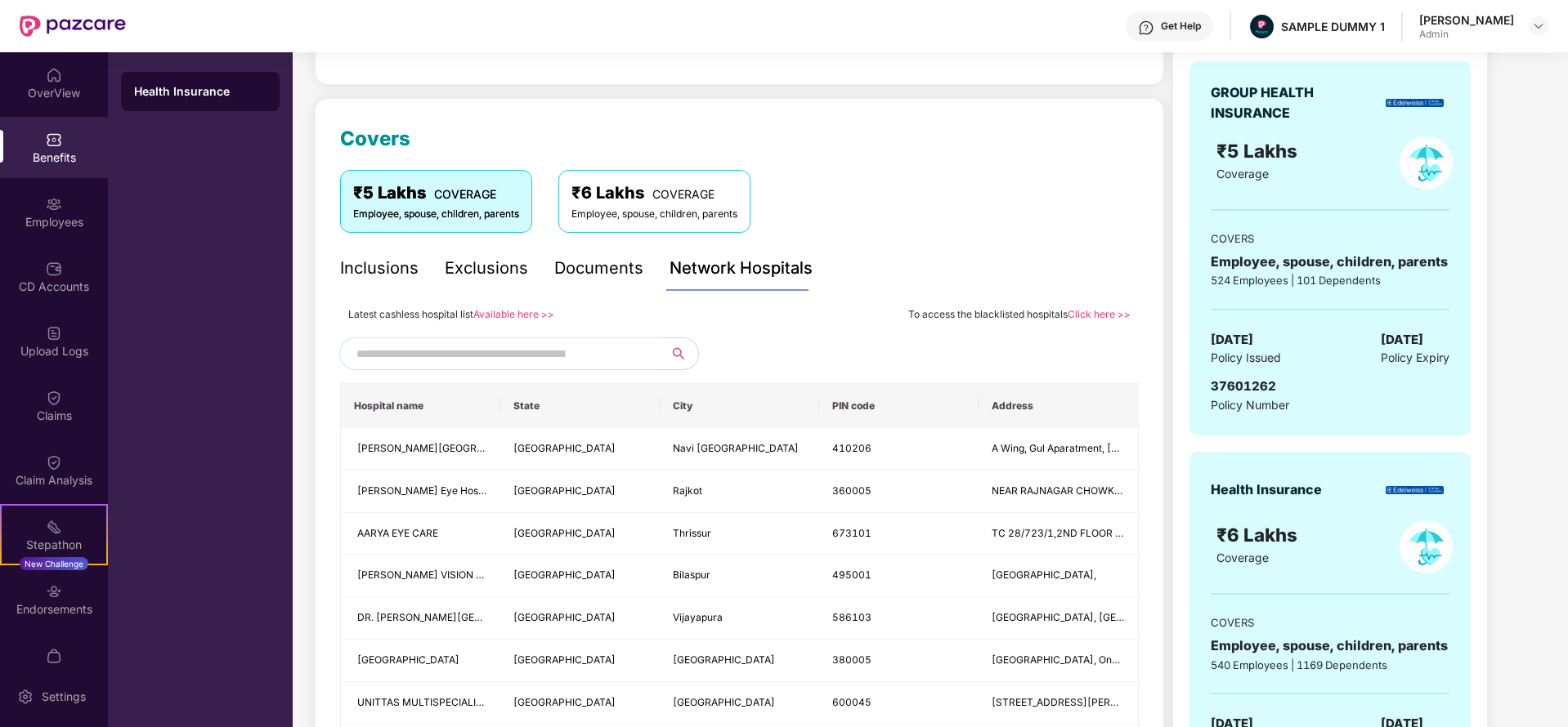
click at [442, 345] on input "text" at bounding box center [495, 354] width 279 height 25
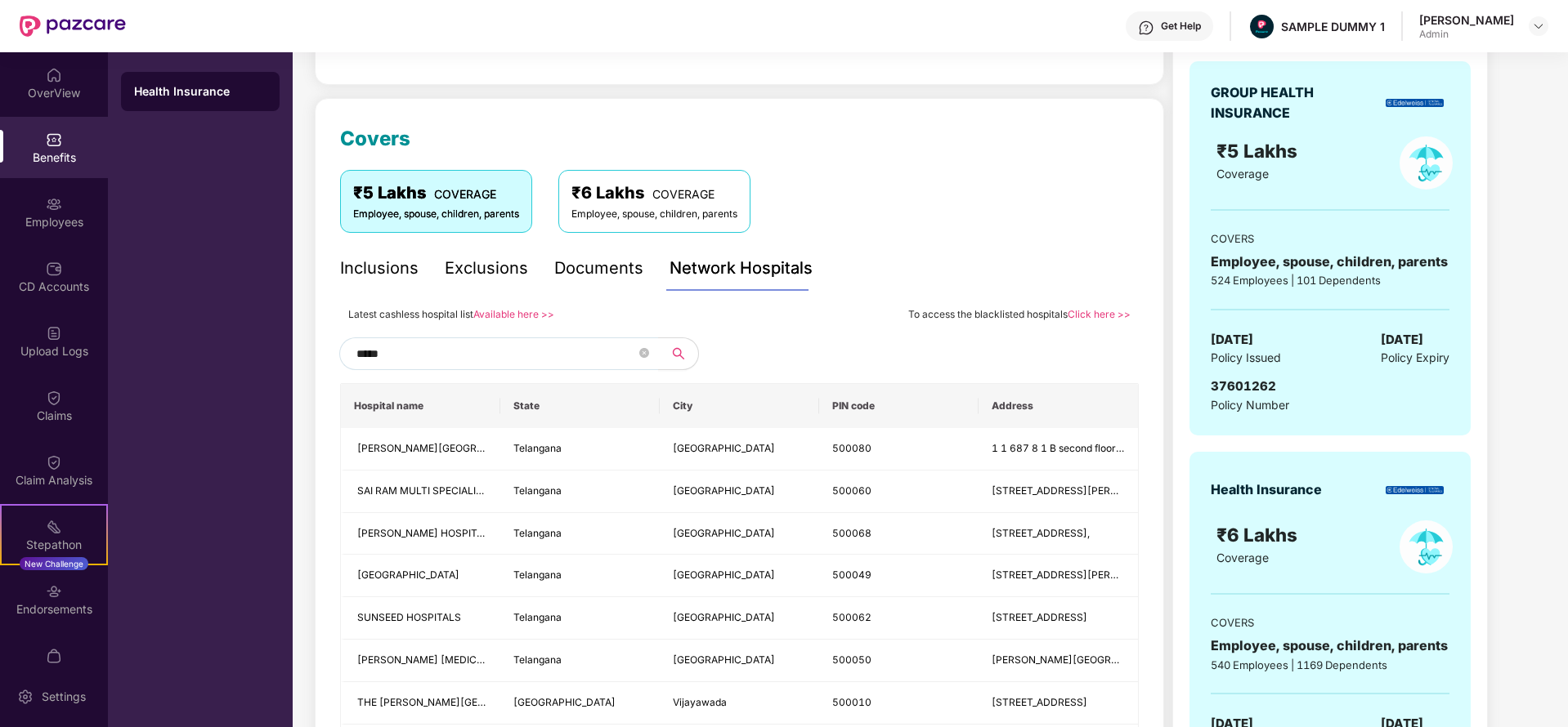
type input "******"
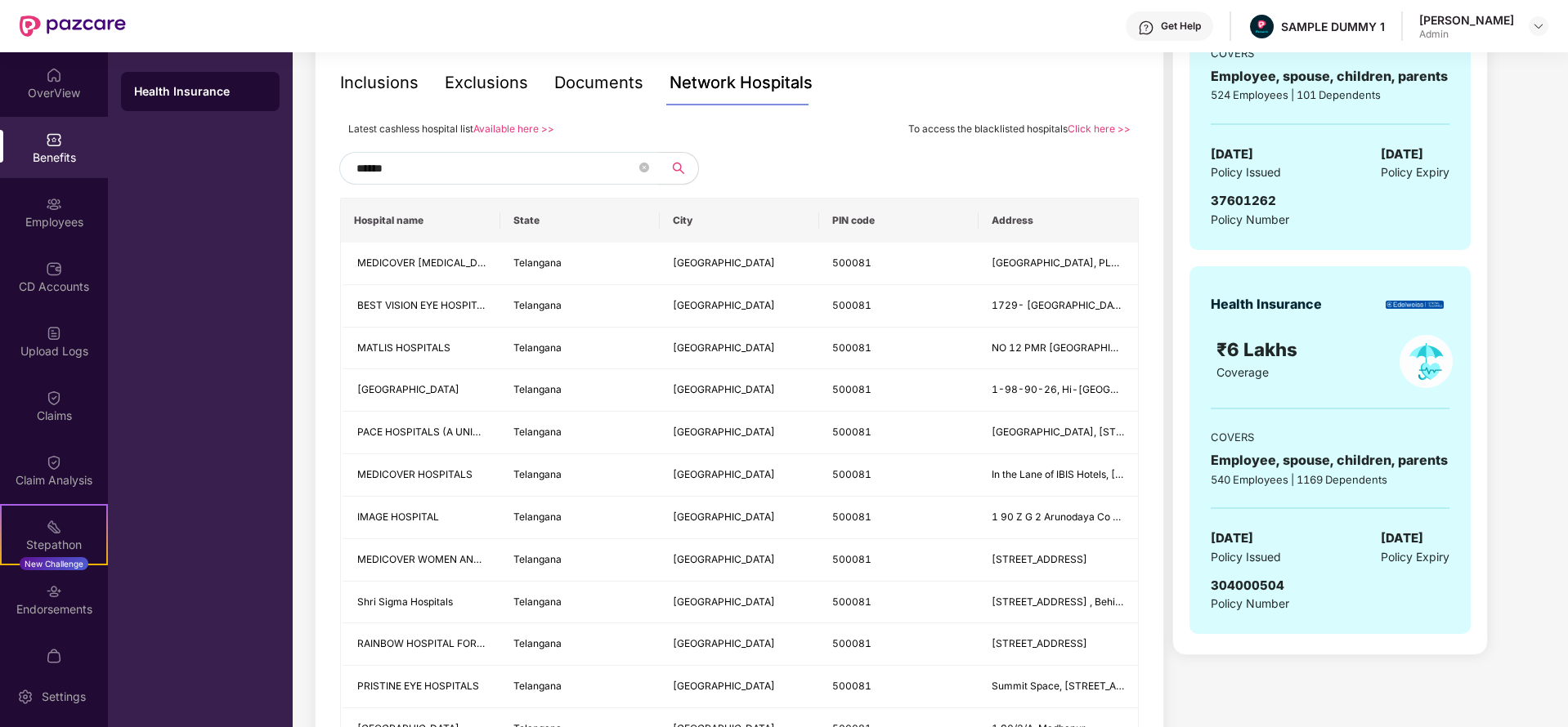
scroll to position [340, 0]
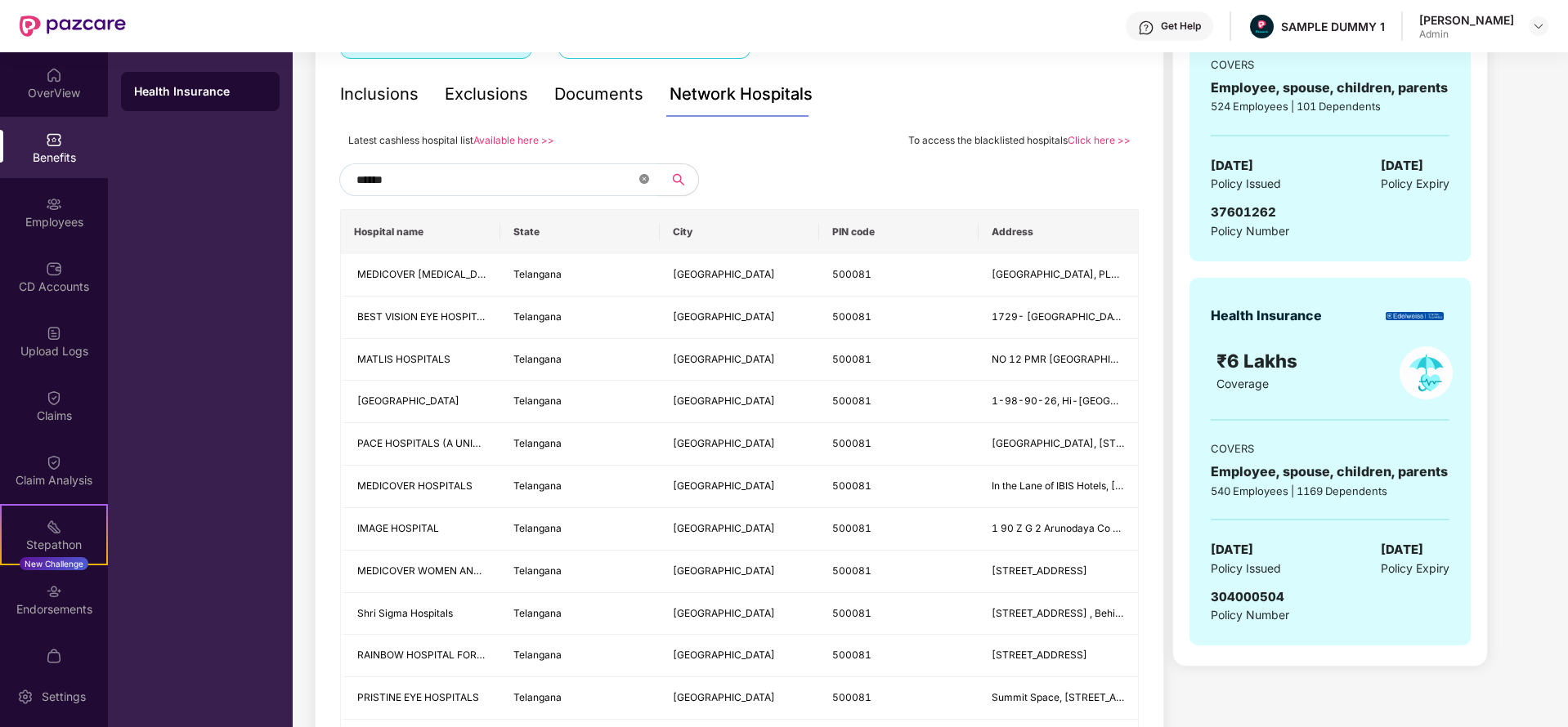
click at [640, 179] on icon "close-circle" at bounding box center [644, 178] width 10 height 10
type input "******"
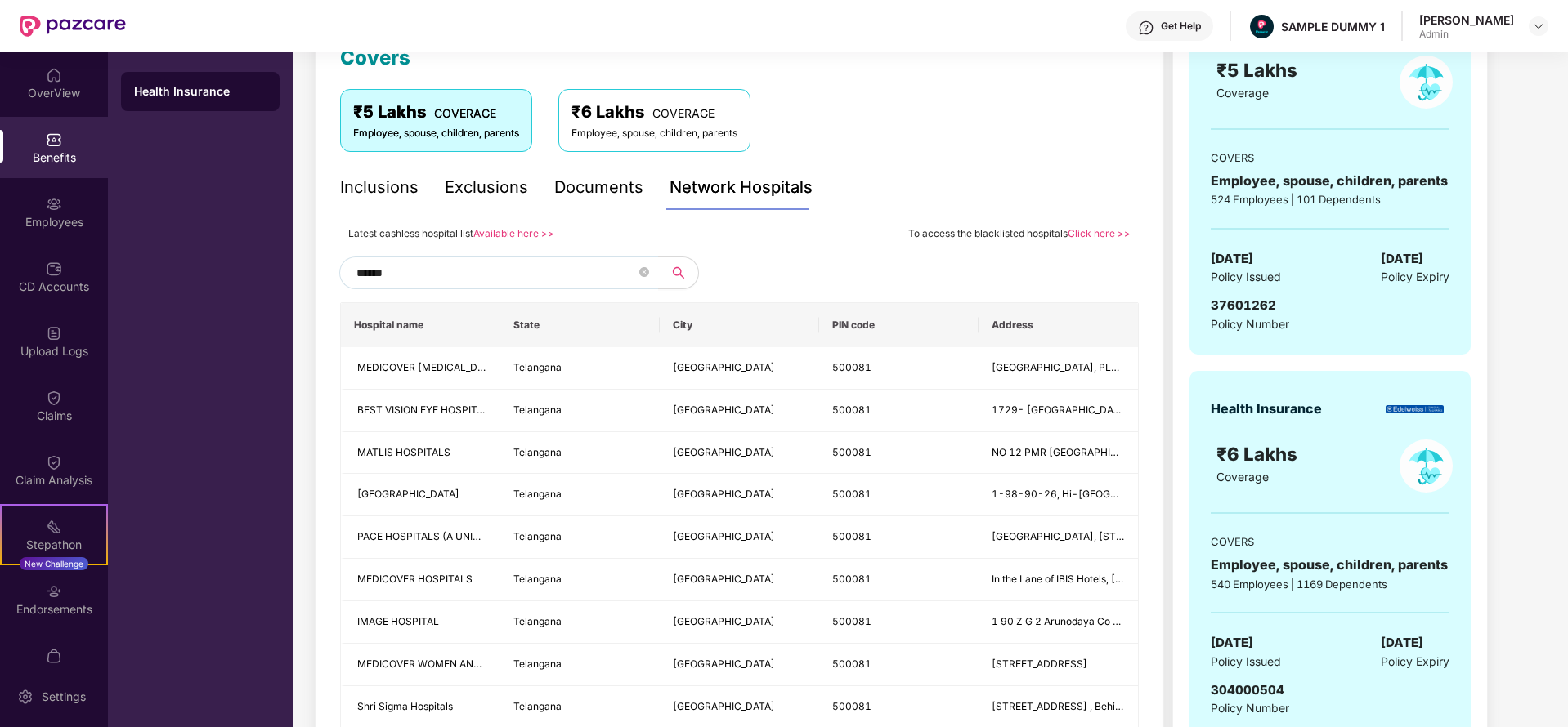
scroll to position [247, 0]
click at [641, 279] on span at bounding box center [644, 272] width 10 height 15
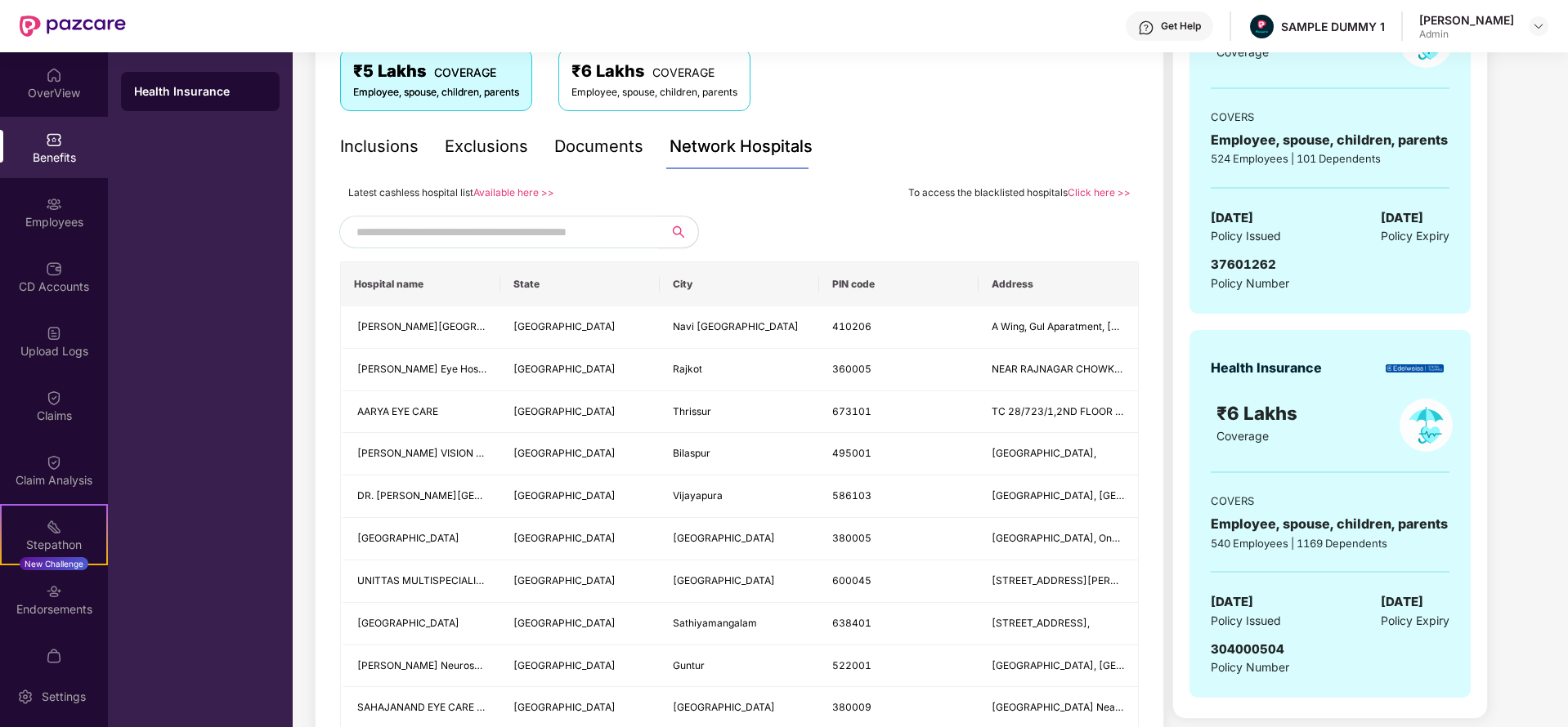
scroll to position [291, 0]
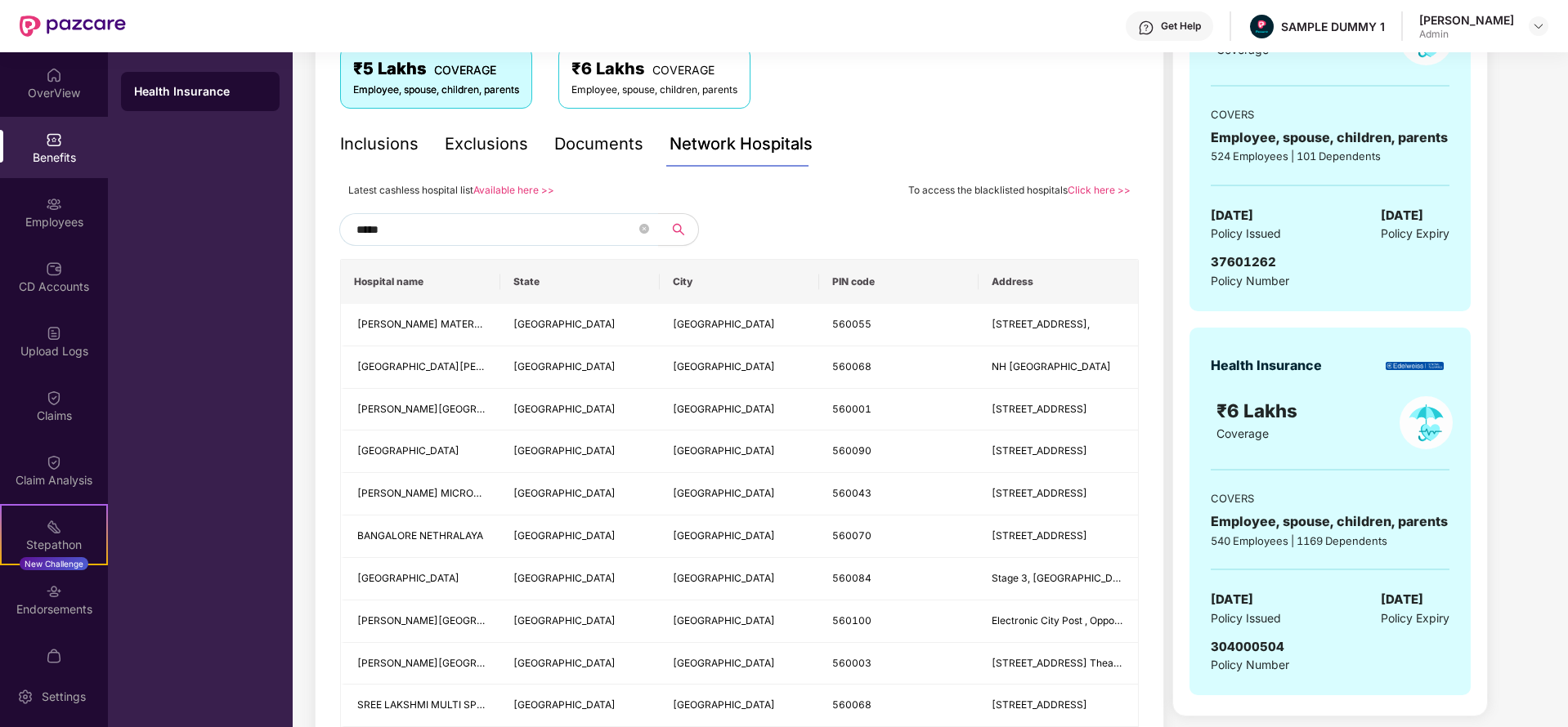
type input "******"
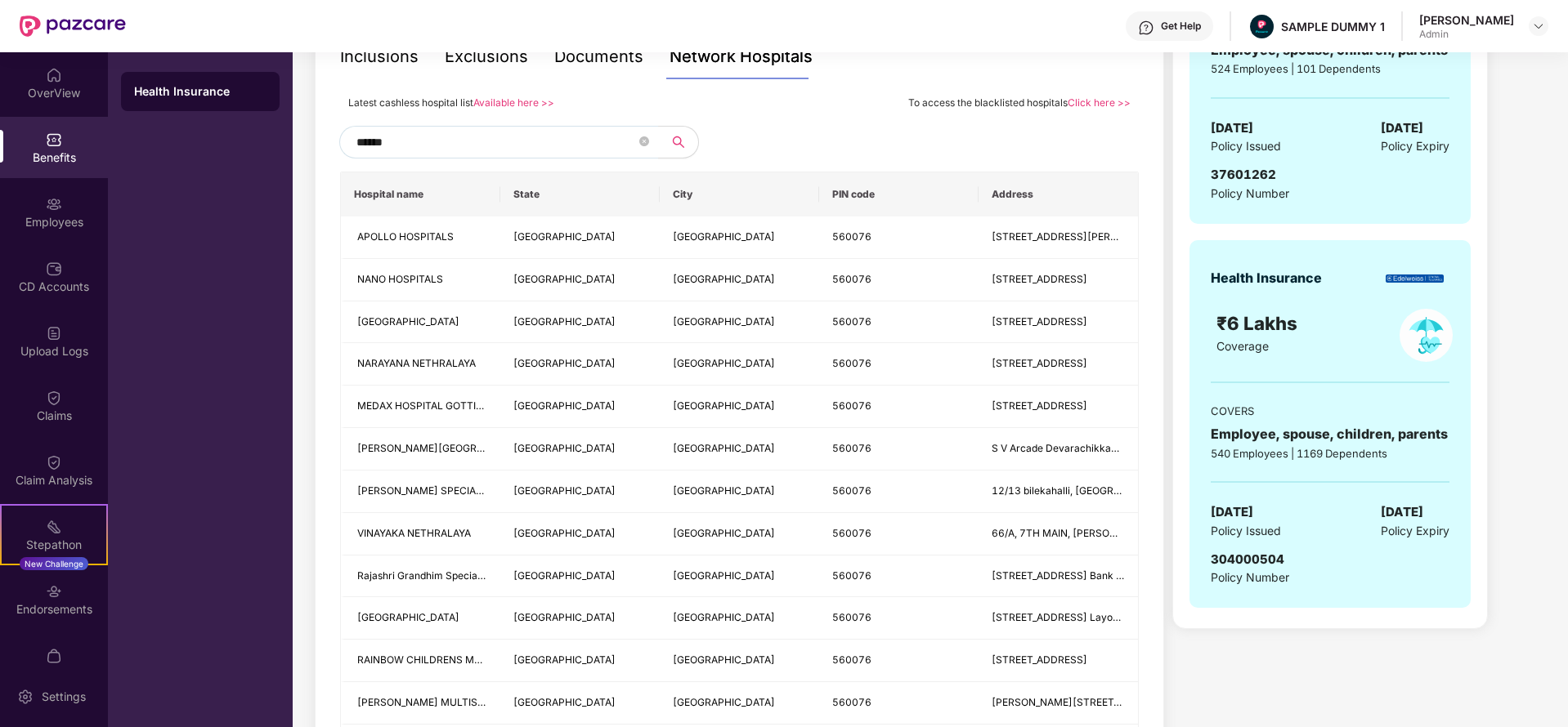
scroll to position [380, 0]
click at [642, 143] on icon "close-circle" at bounding box center [644, 140] width 10 height 10
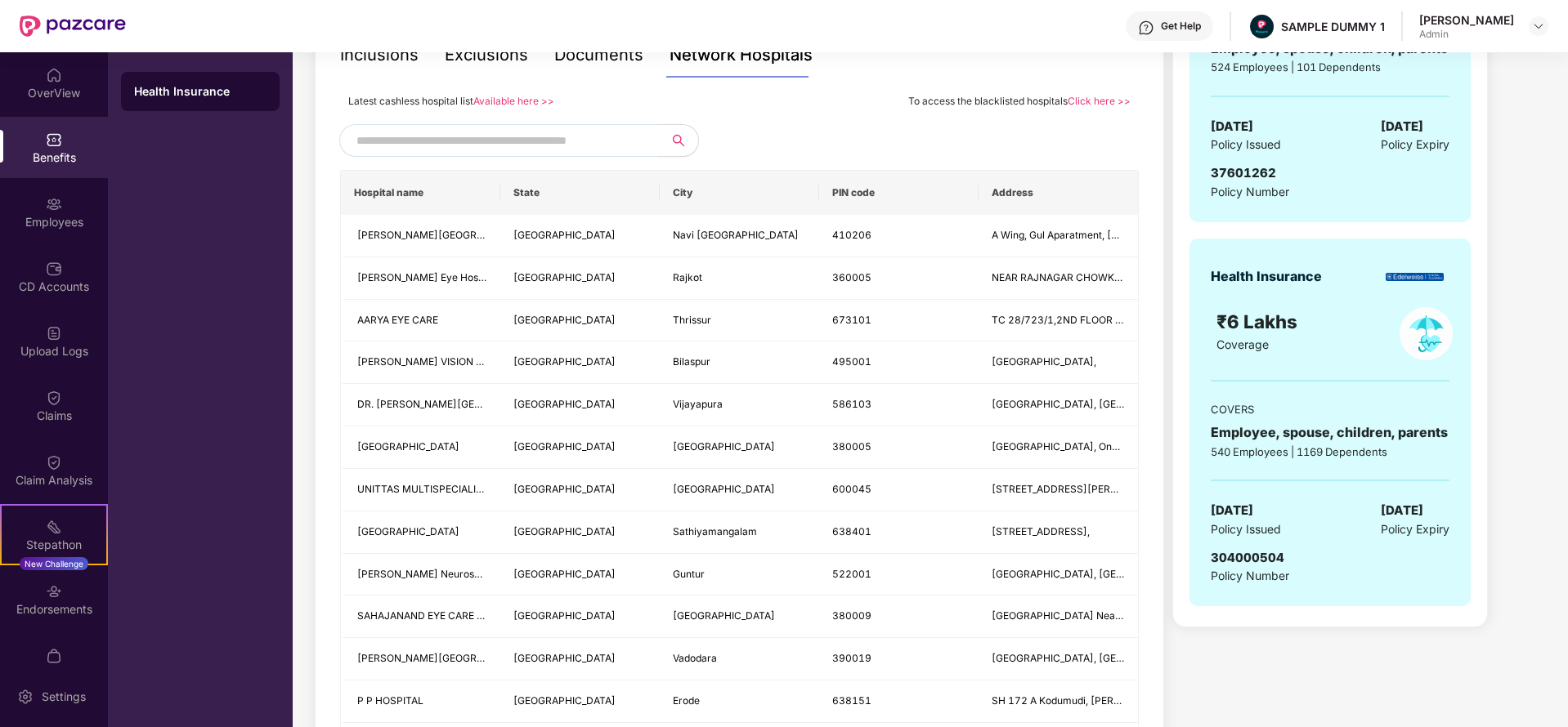
click at [731, 128] on div at bounding box center [739, 140] width 798 height 33
click at [58, 206] on img at bounding box center [54, 203] width 16 height 16
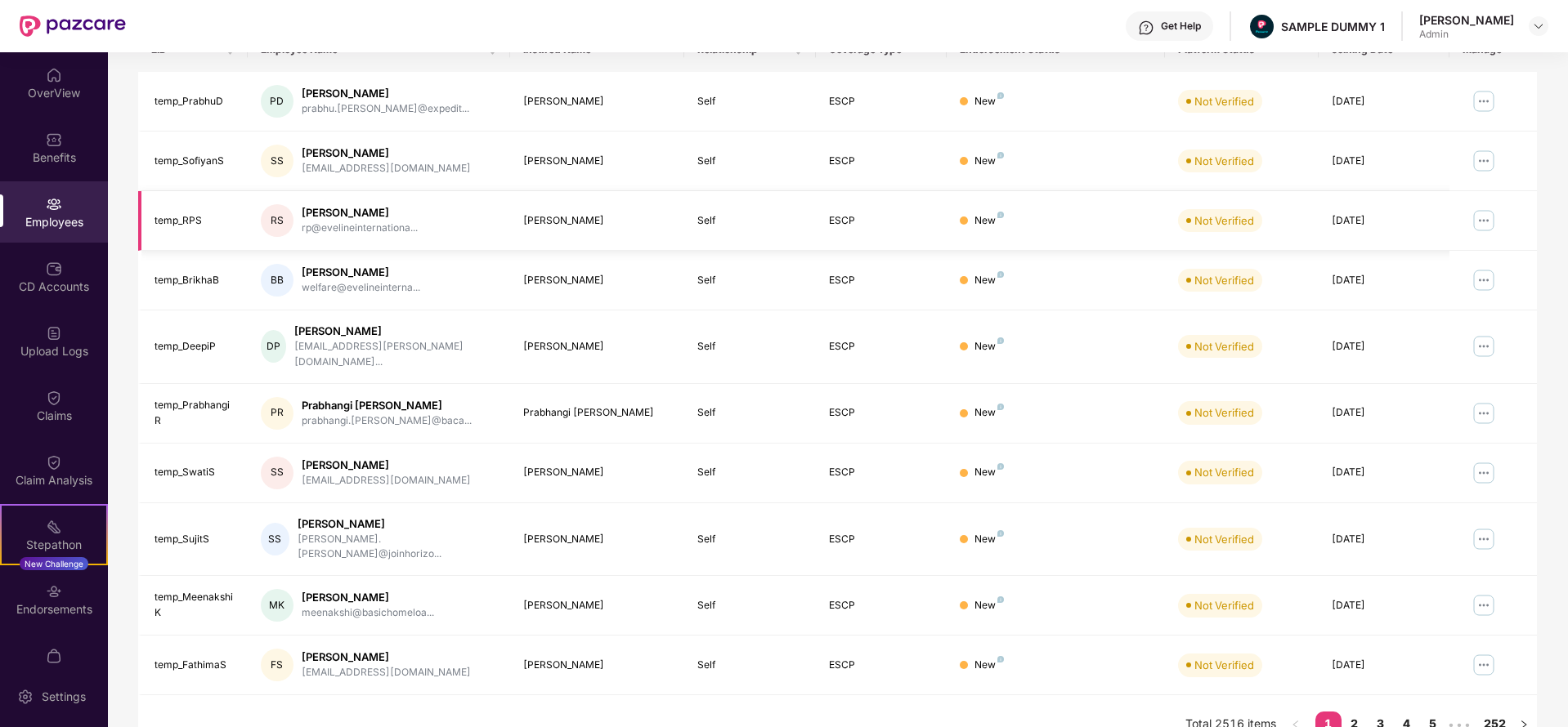
scroll to position [0, 0]
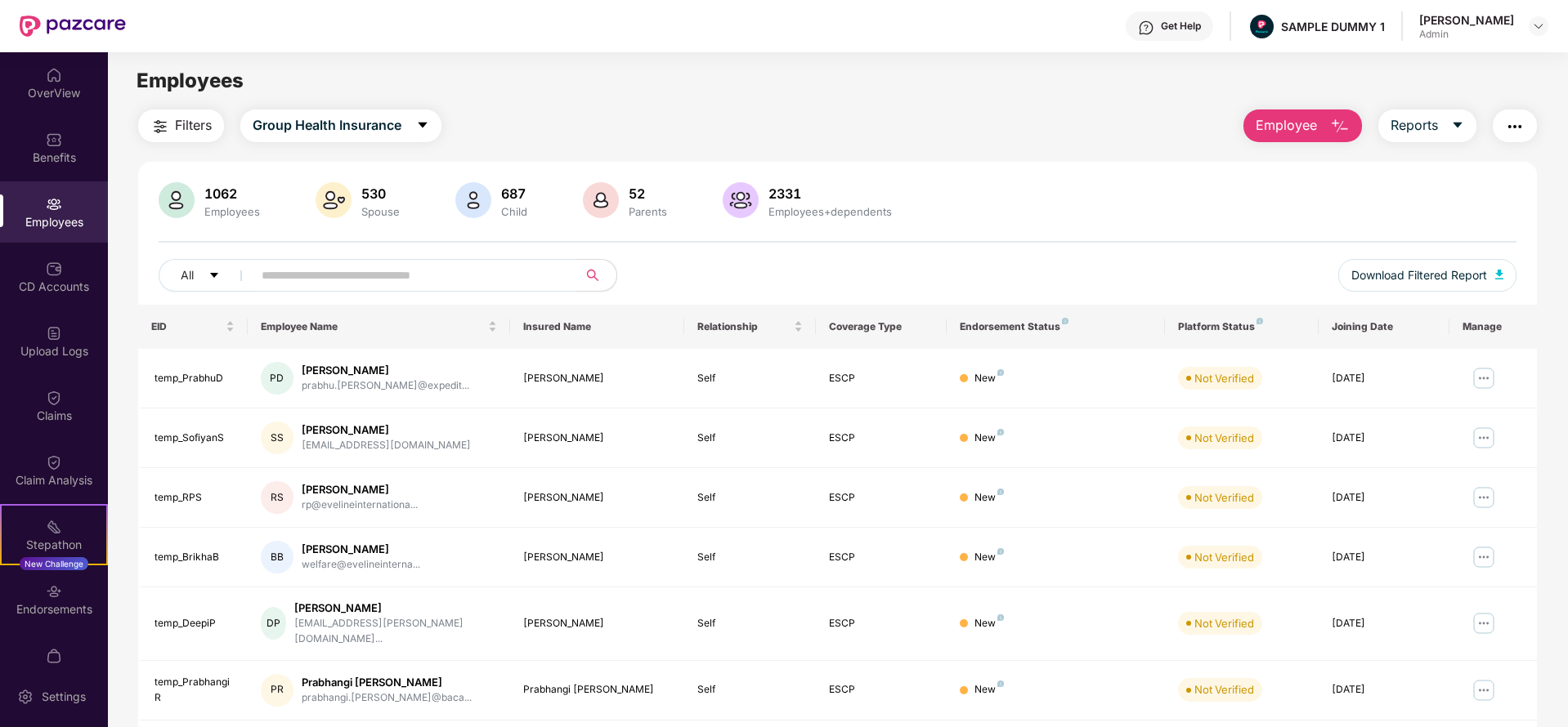
click at [1299, 116] on span "Employee" at bounding box center [1287, 125] width 61 height 20
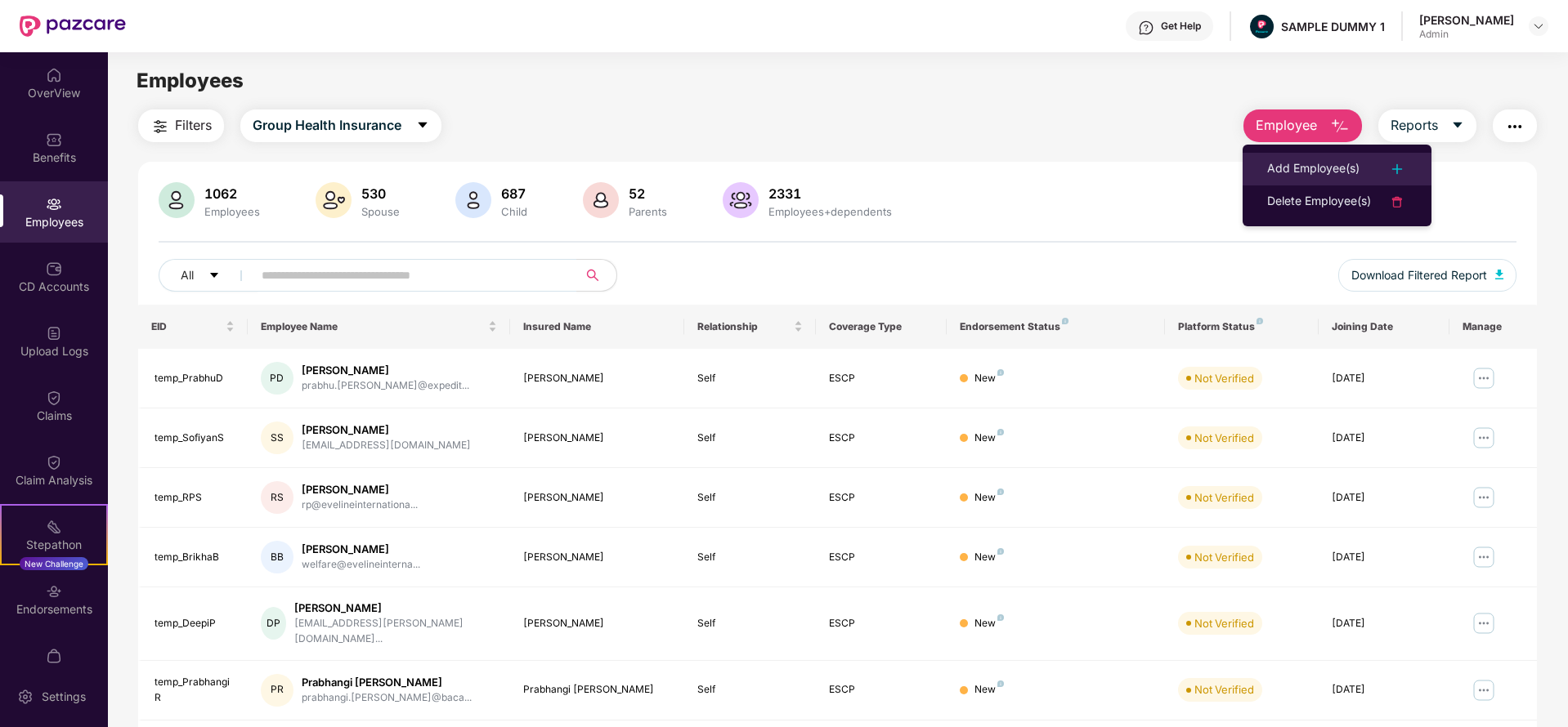
click at [1304, 168] on div "Add Employee(s)" at bounding box center [1314, 169] width 92 height 19
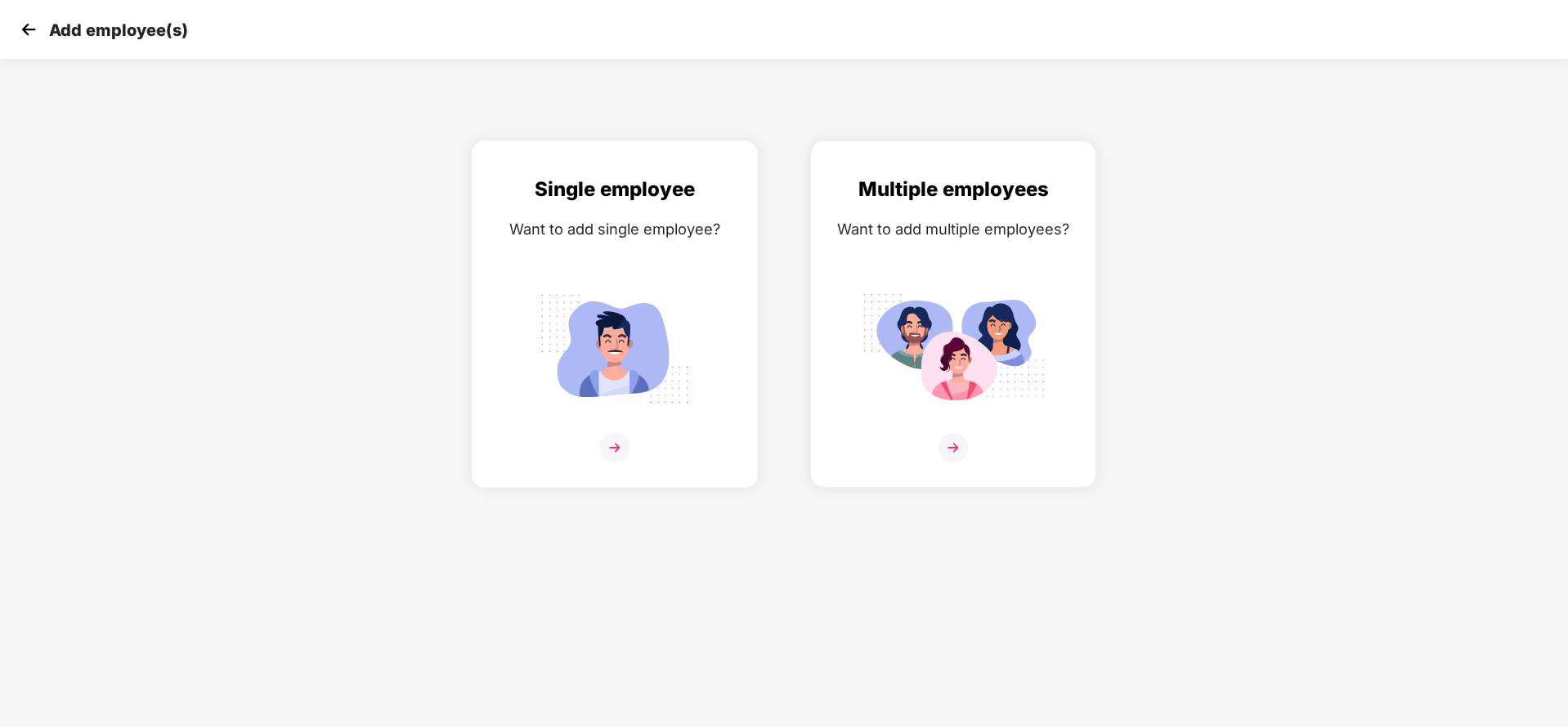
click at [632, 262] on div "Single employee Want to add single employee?" at bounding box center [614, 328] width 251 height 309
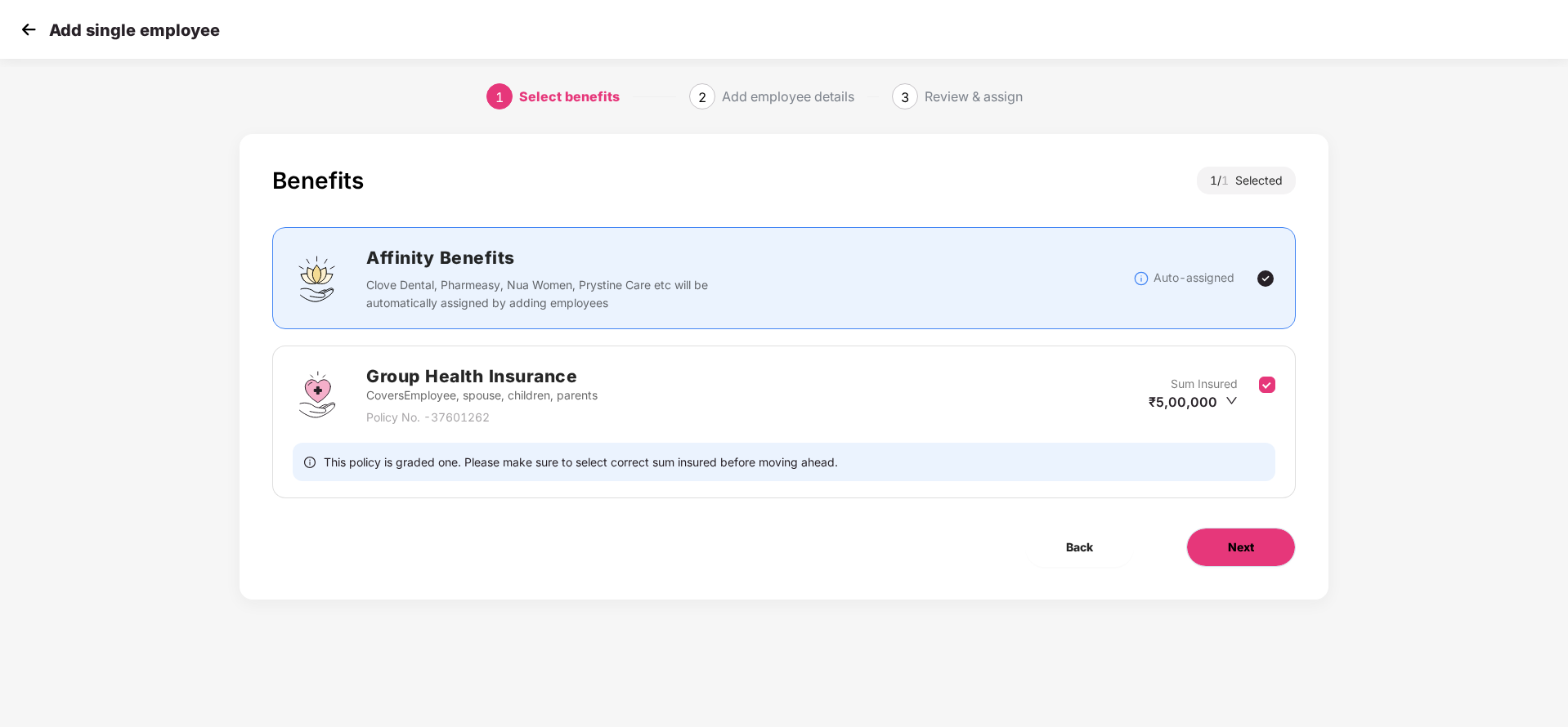
click at [1278, 553] on button "Next" at bounding box center [1241, 547] width 109 height 39
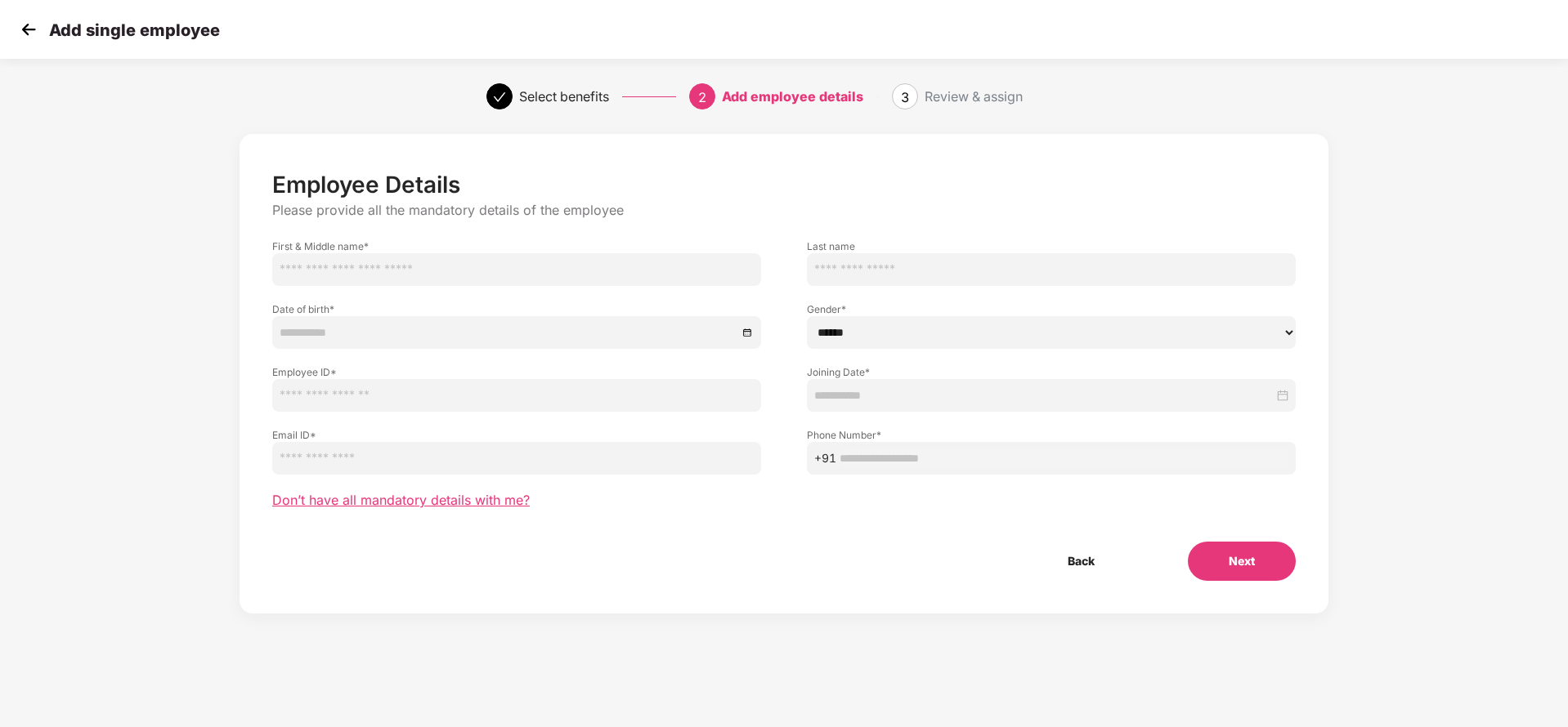
click at [444, 497] on span "Don’t have all mandatory details with me?" at bounding box center [401, 501] width 257 height 17
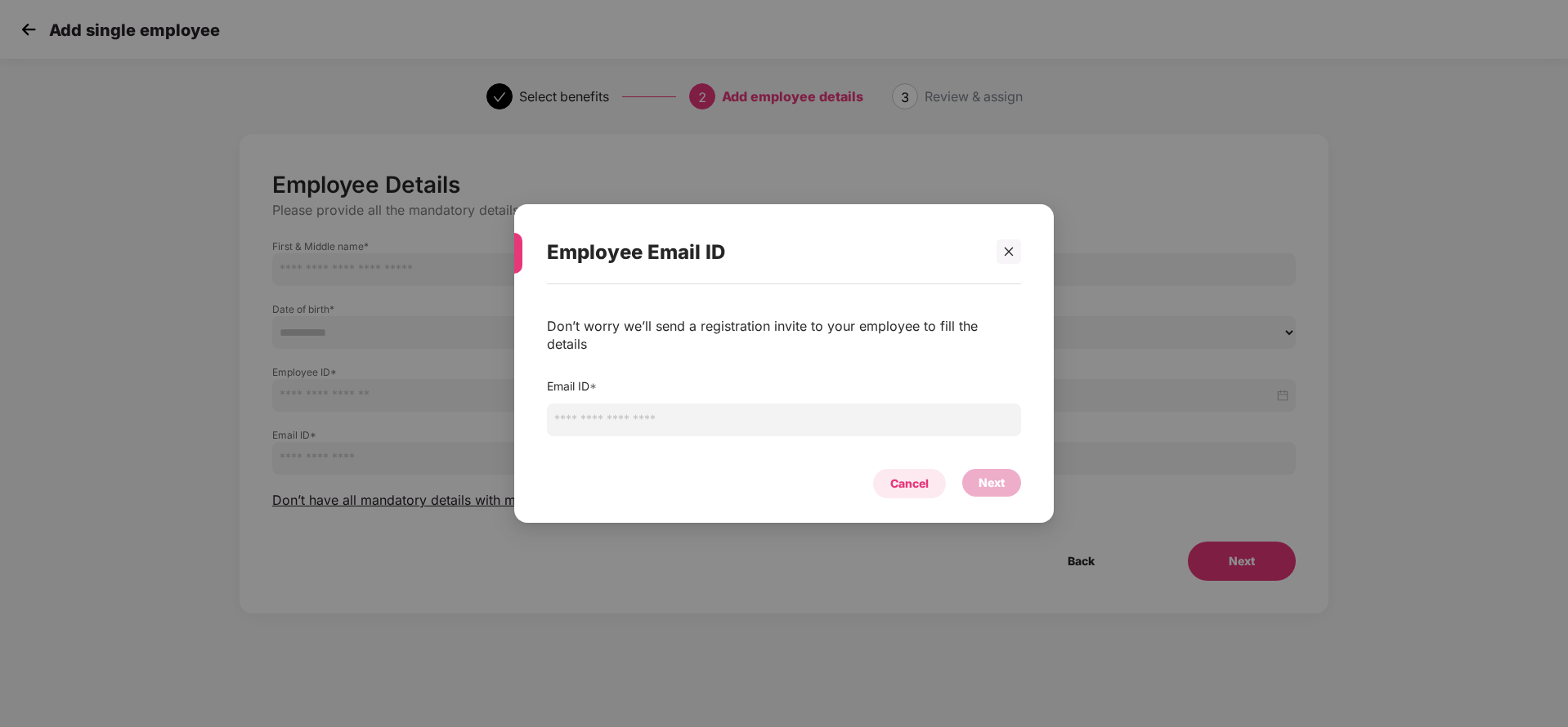
click at [897, 483] on div "Cancel" at bounding box center [910, 483] width 38 height 18
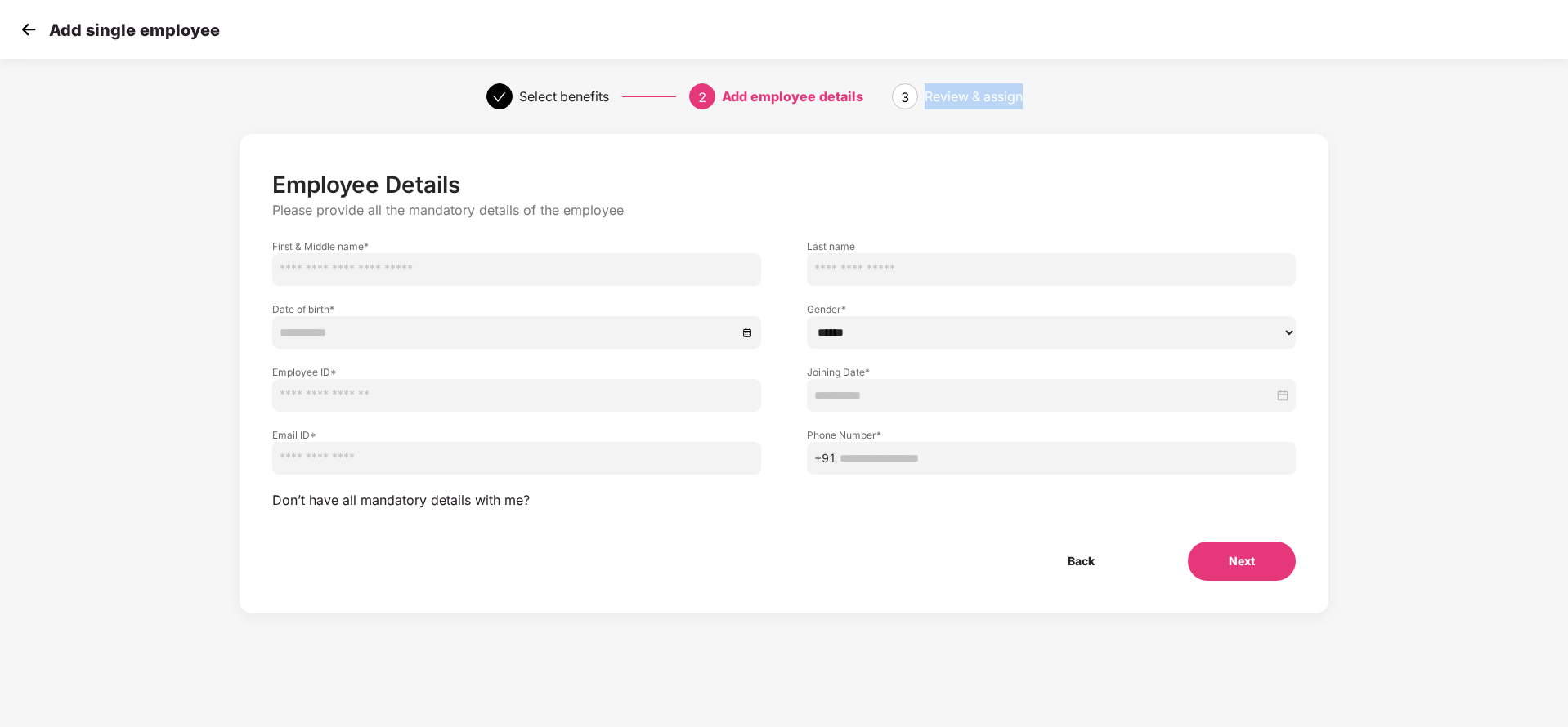
drag, startPoint x: 924, startPoint y: 92, endPoint x: 1044, endPoint y: 86, distance: 120.1
click at [1044, 86] on div "3 Review & assign" at bounding box center [986, 96] width 190 height 26
click at [1057, 115] on div "Select benefits 2 Add employee details 3 Review & assign" at bounding box center [784, 96] width 1568 height 59
click at [30, 23] on img at bounding box center [29, 30] width 25 height 25
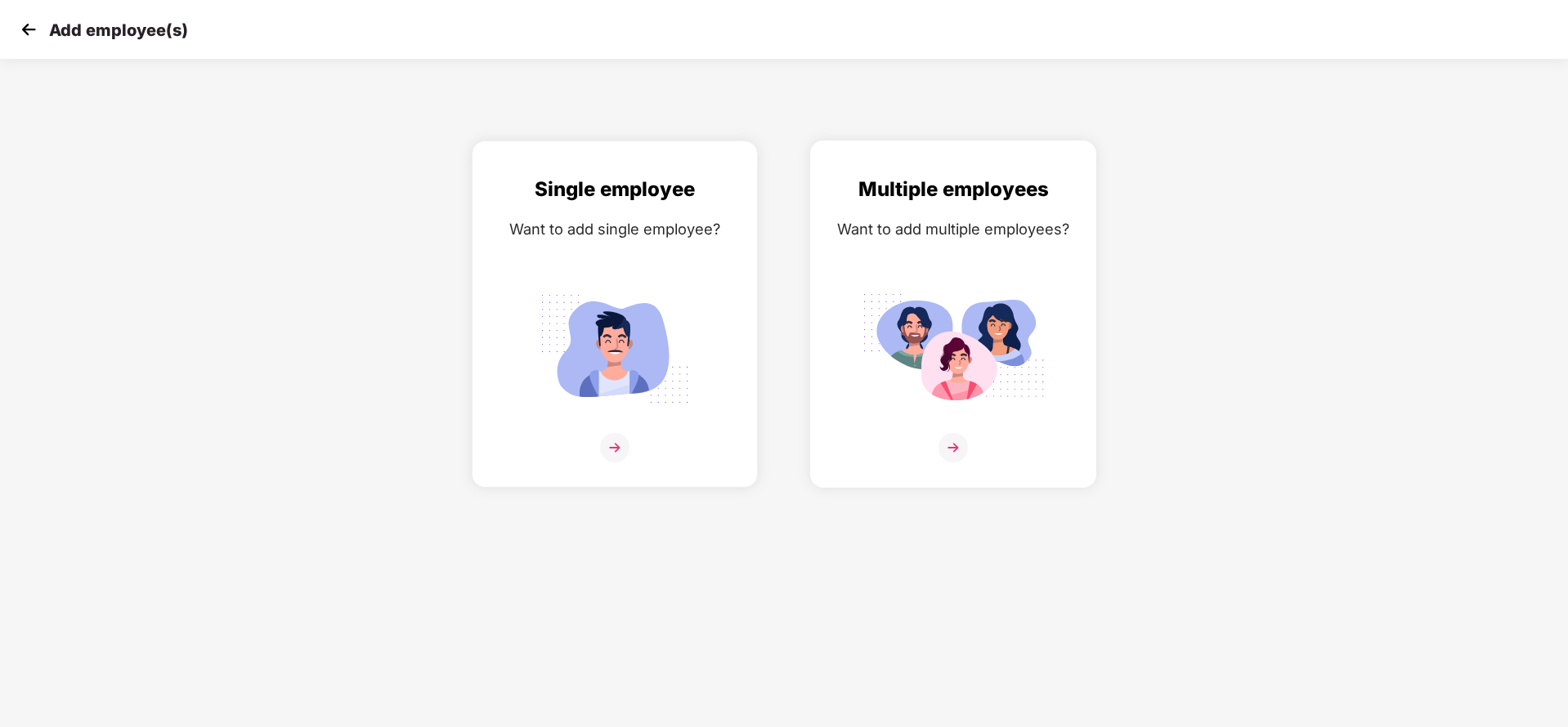
click at [933, 266] on div "Multiple employees Want to add multiple employees?" at bounding box center [953, 328] width 251 height 309
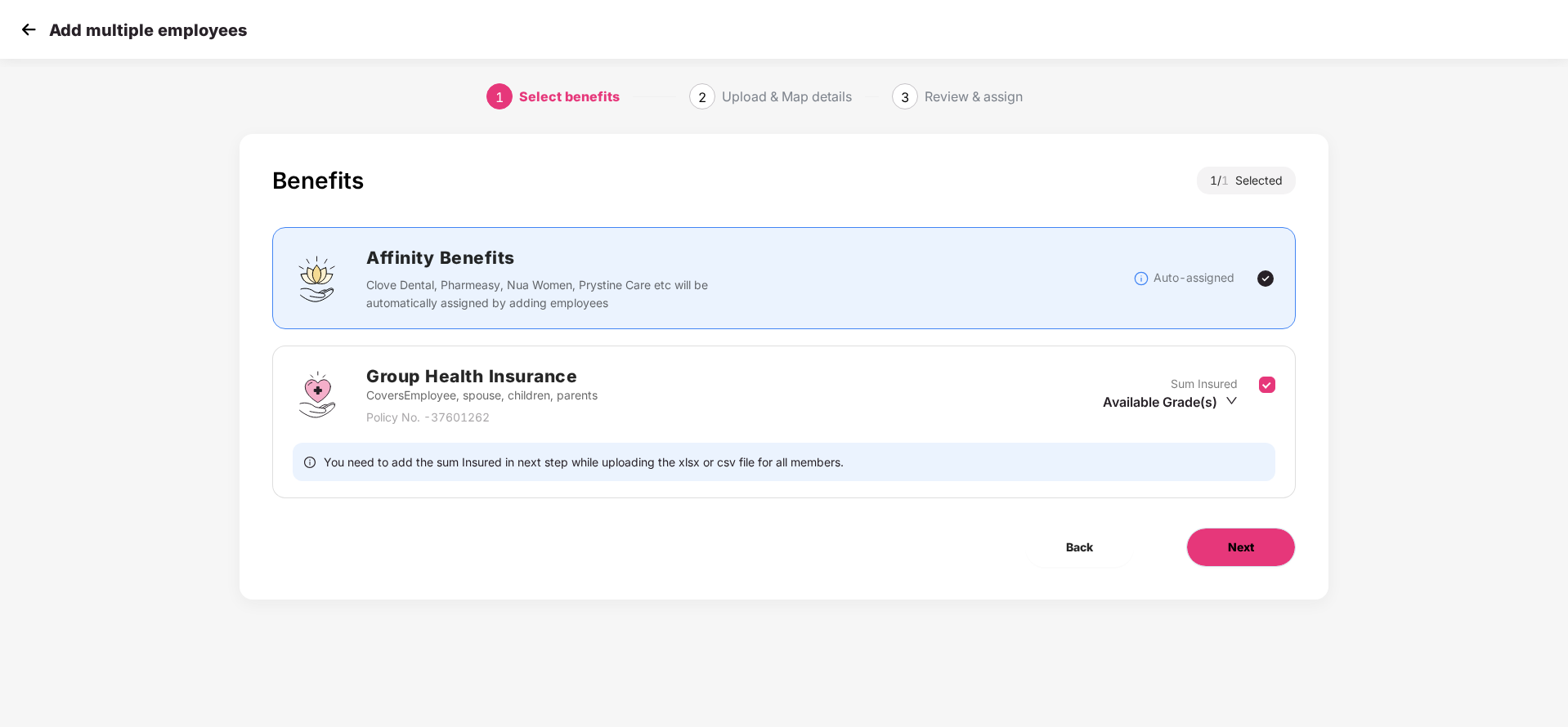
click at [1216, 537] on button "Next" at bounding box center [1241, 547] width 109 height 39
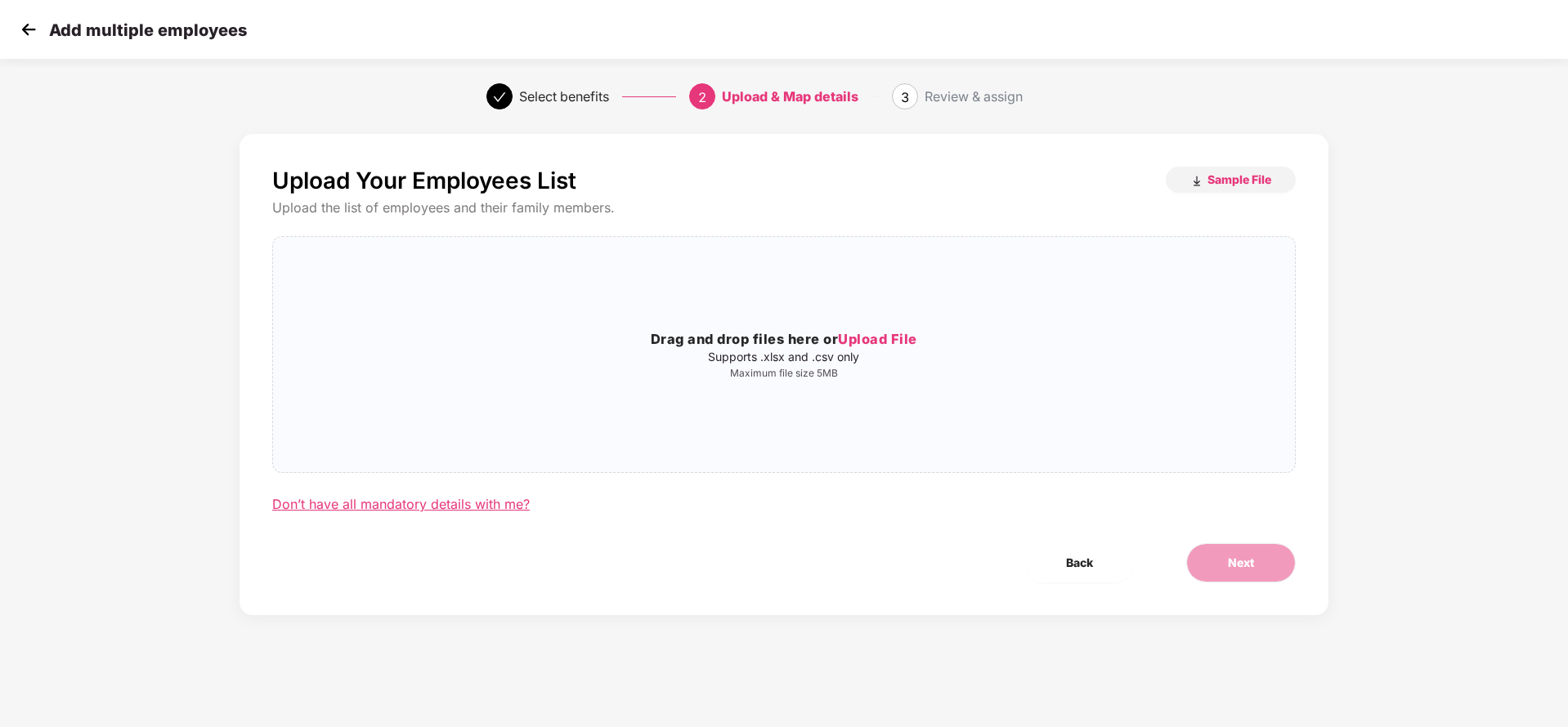
click at [437, 505] on div "Don’t have all mandatory details with me?" at bounding box center [401, 504] width 257 height 17
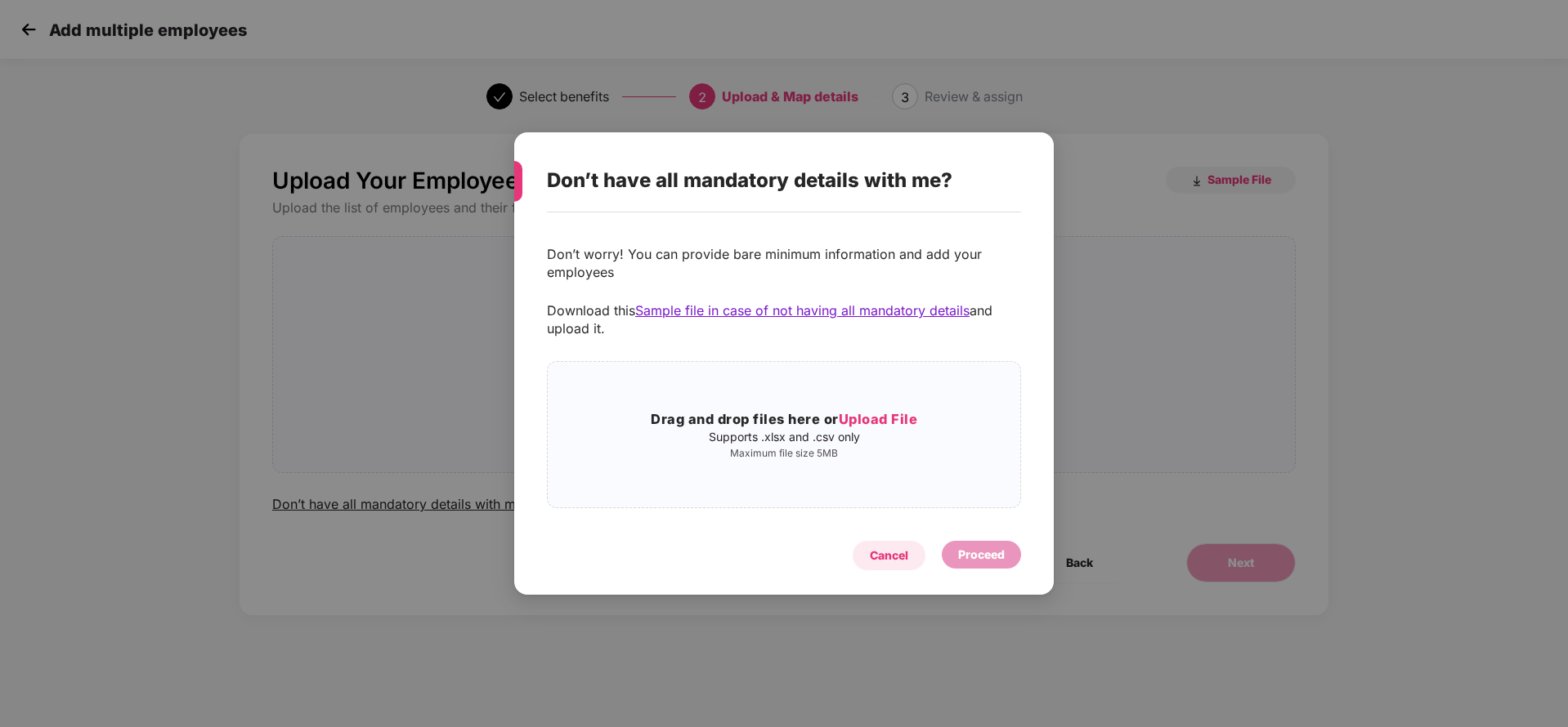
click at [891, 559] on div "Cancel" at bounding box center [889, 555] width 38 height 18
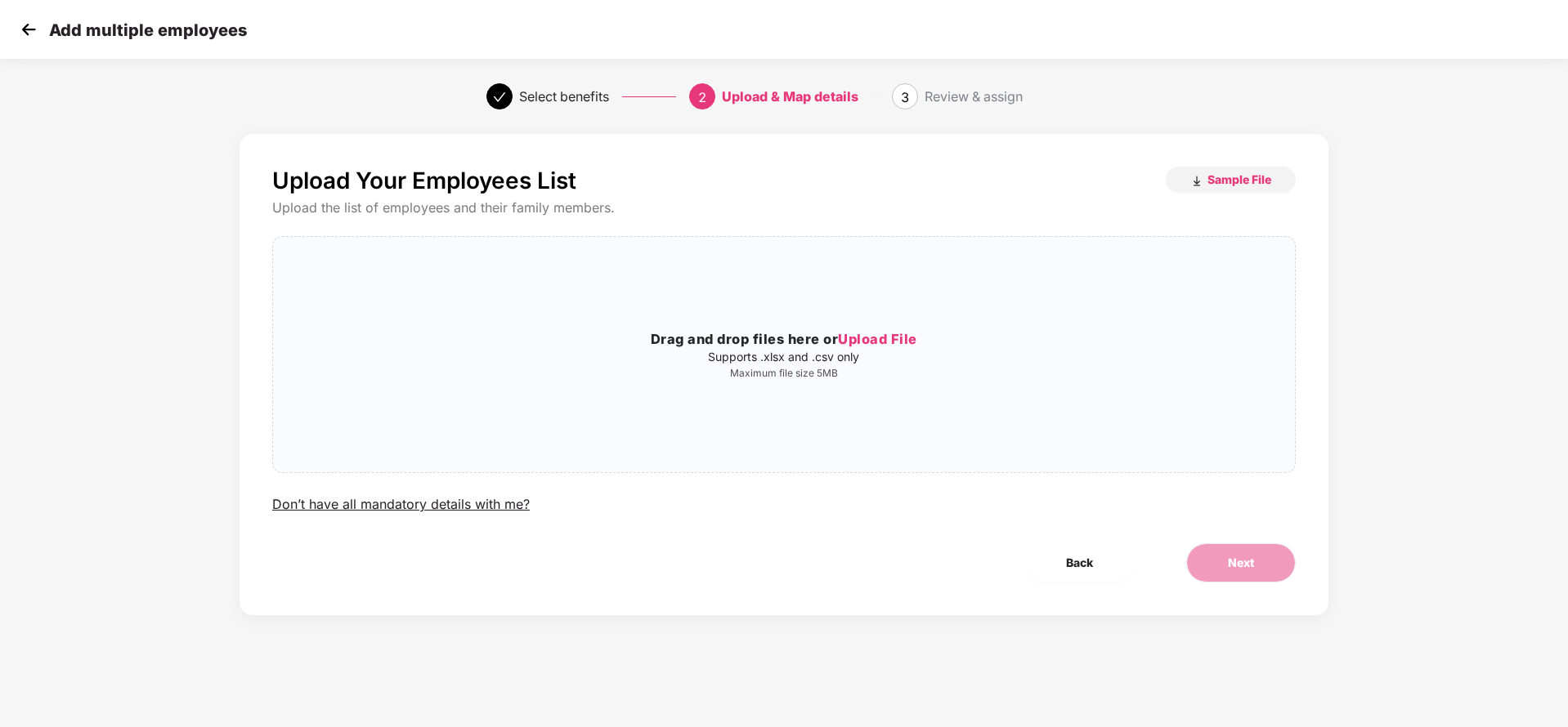
click at [20, 26] on img at bounding box center [29, 30] width 25 height 25
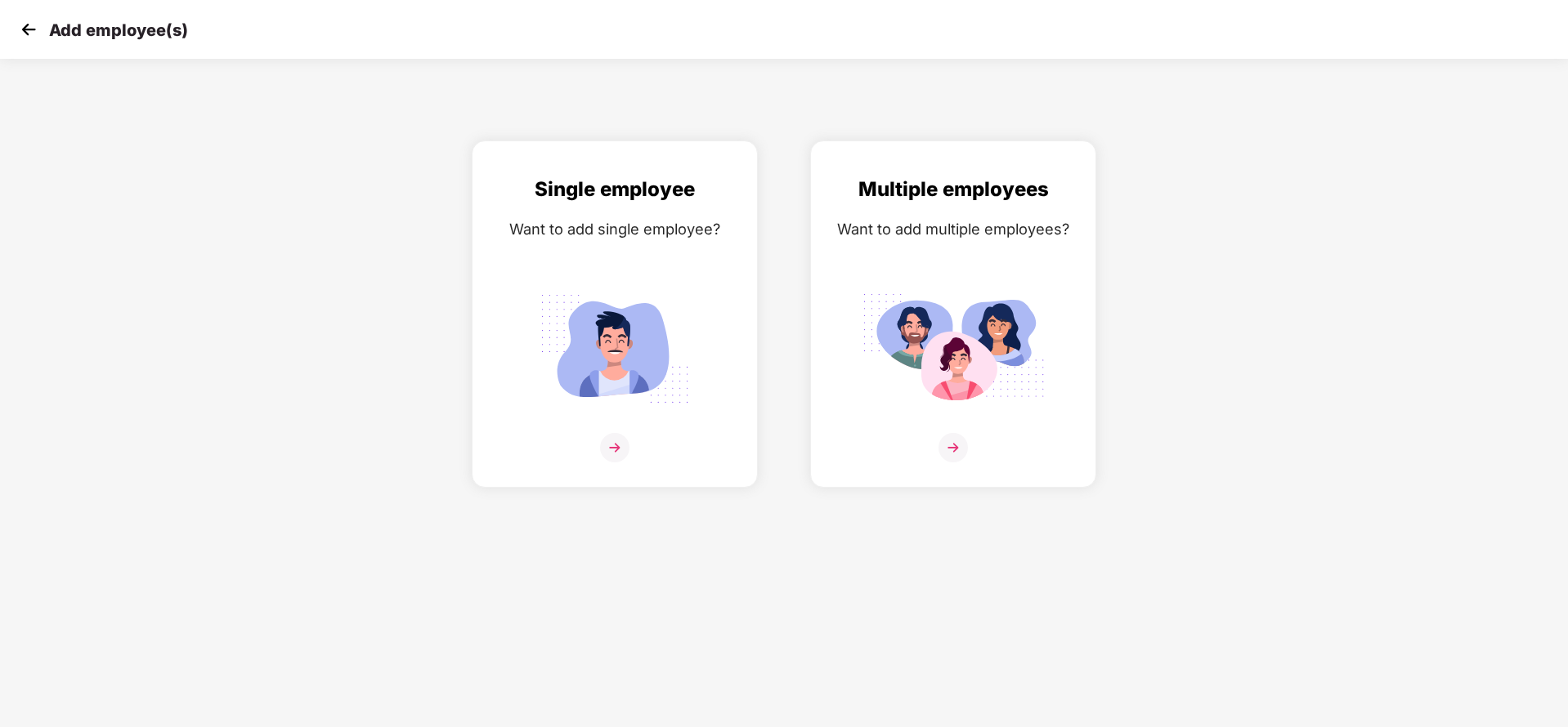
click at [20, 26] on img at bounding box center [29, 30] width 25 height 25
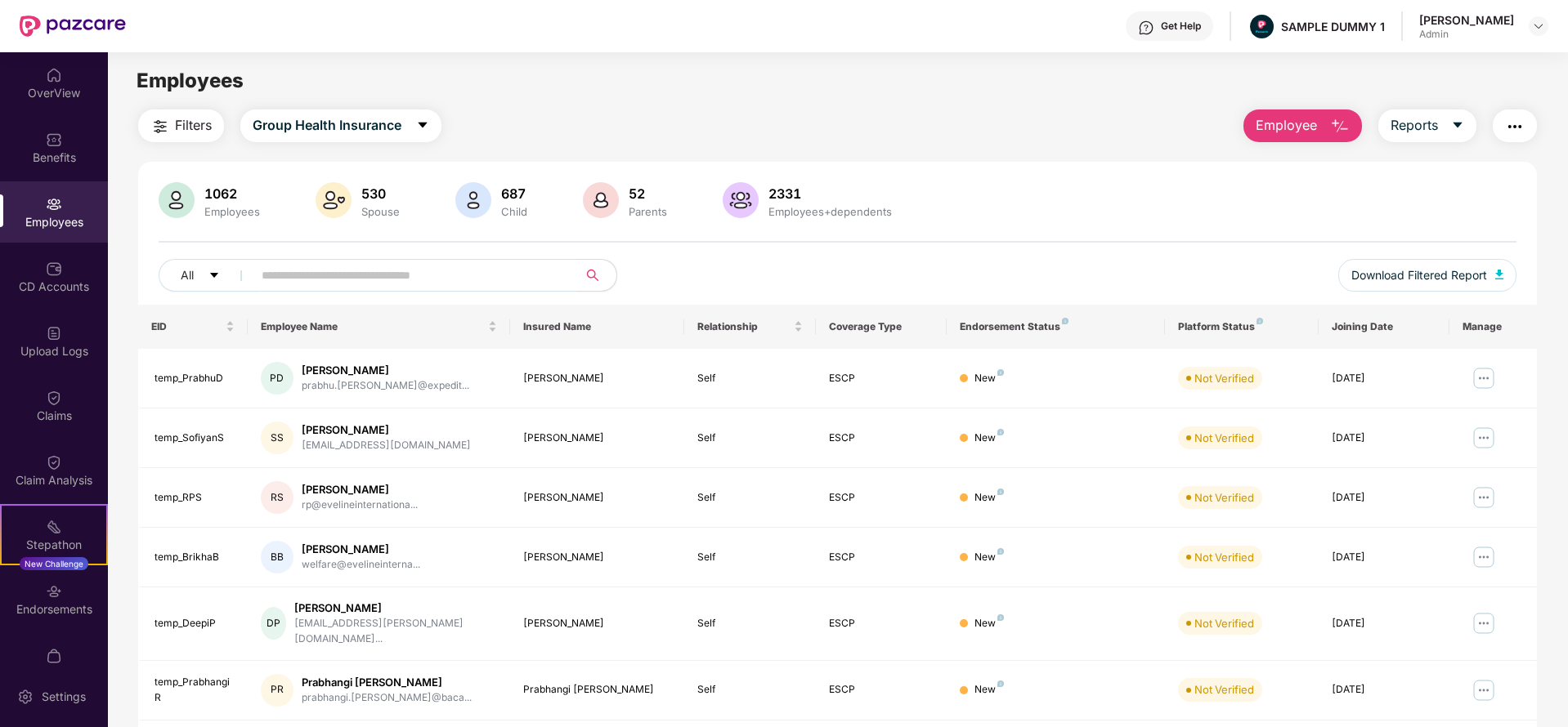
click at [1302, 116] on span "Employee" at bounding box center [1287, 125] width 61 height 20
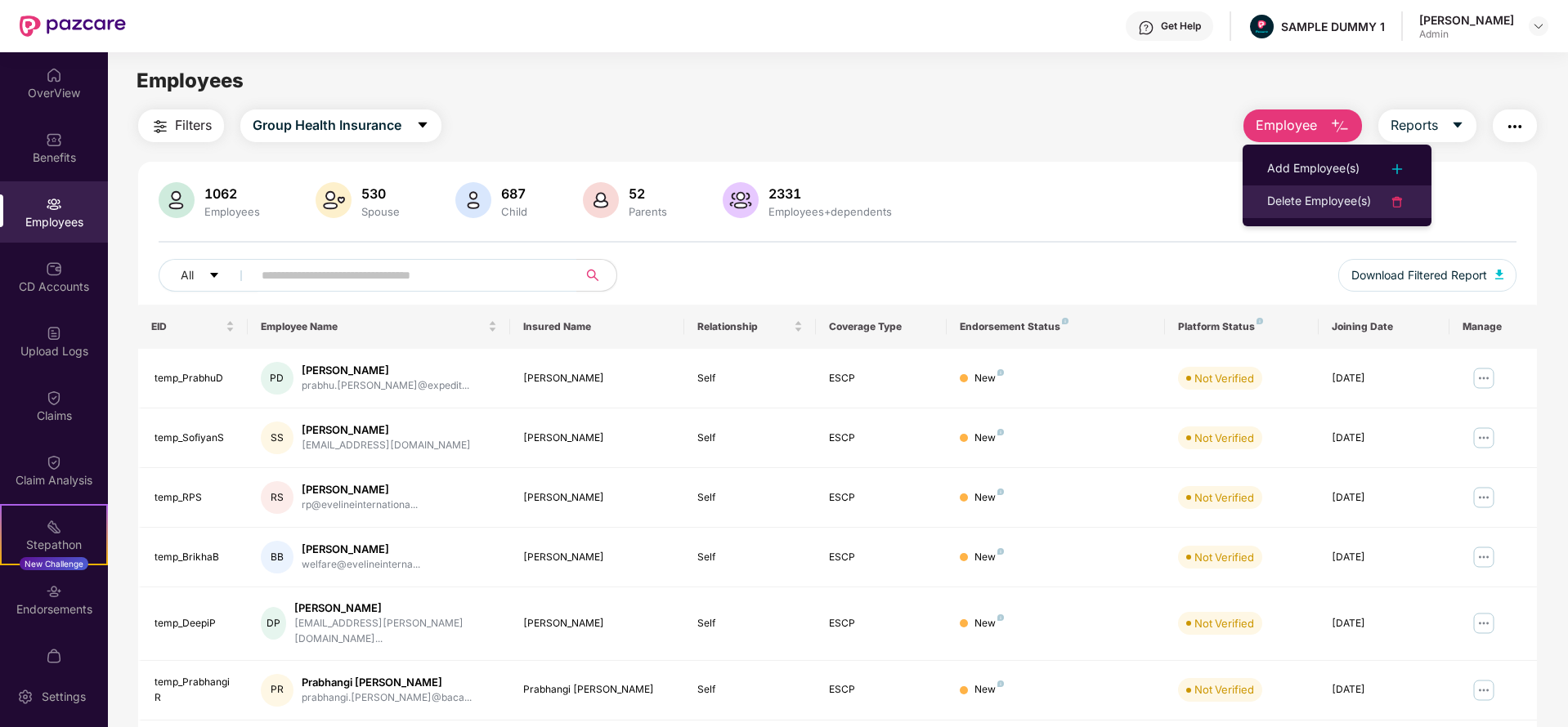
click at [1331, 186] on li "Delete Employee(s)" at bounding box center [1337, 201] width 189 height 33
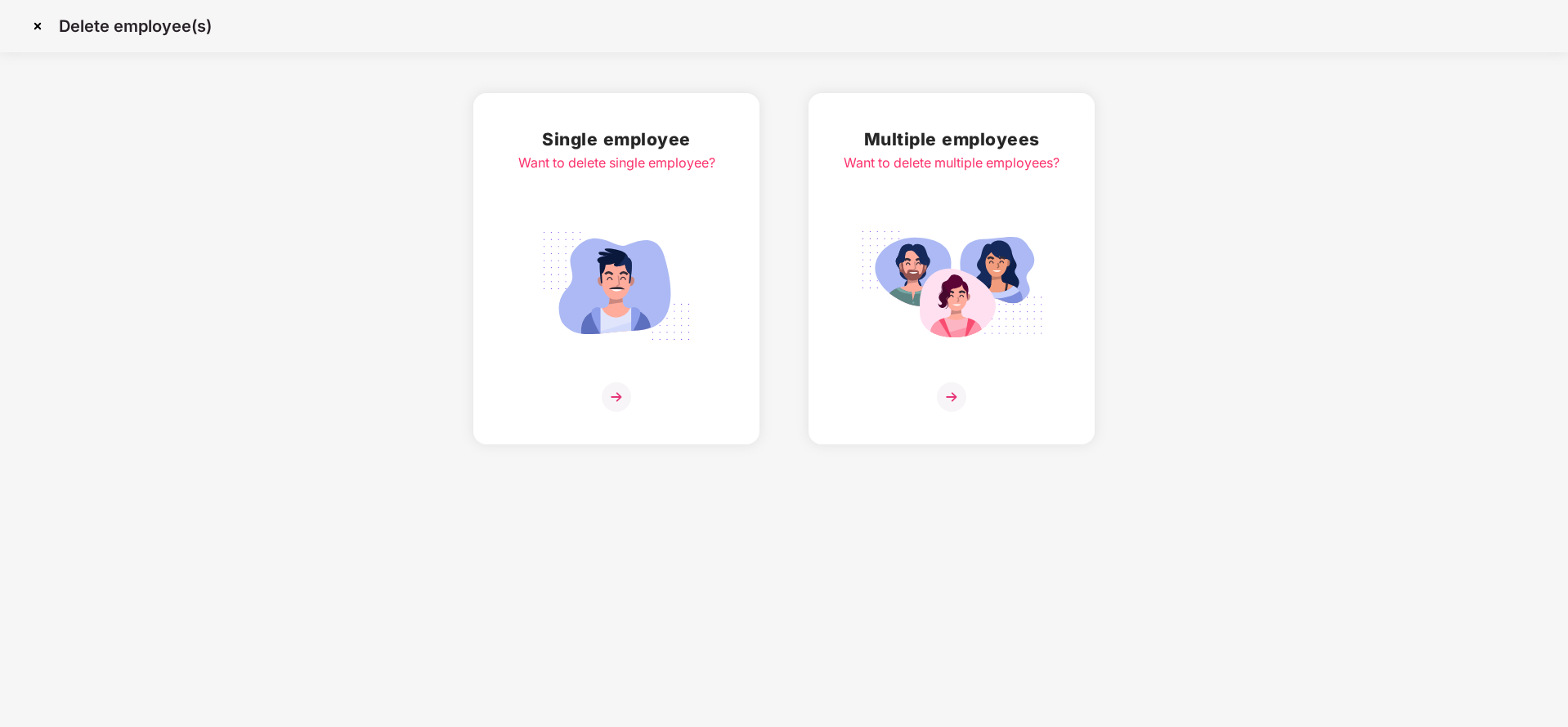
click at [45, 31] on img at bounding box center [37, 26] width 26 height 26
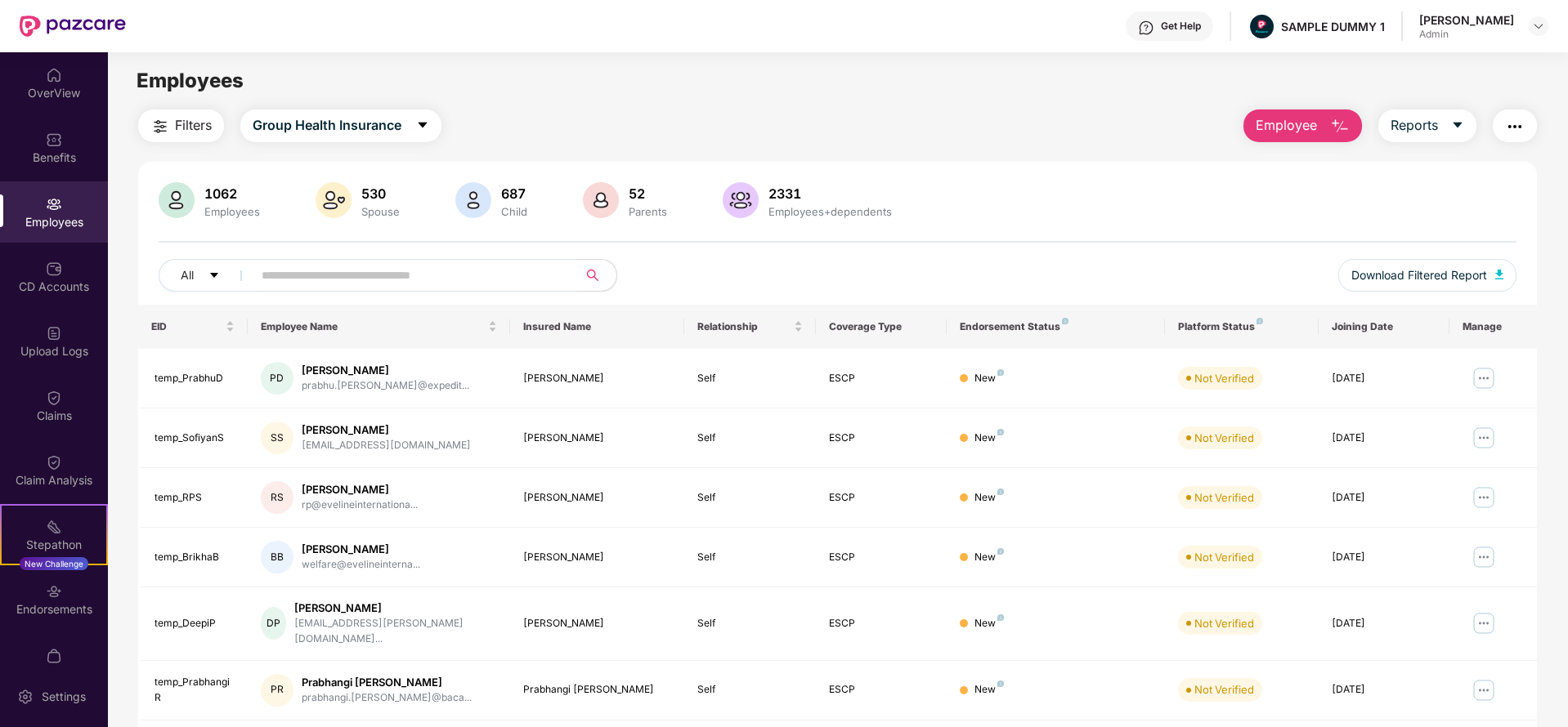
click at [343, 204] on img at bounding box center [333, 199] width 36 height 35
click at [1439, 122] on button "Reports" at bounding box center [1427, 126] width 98 height 33
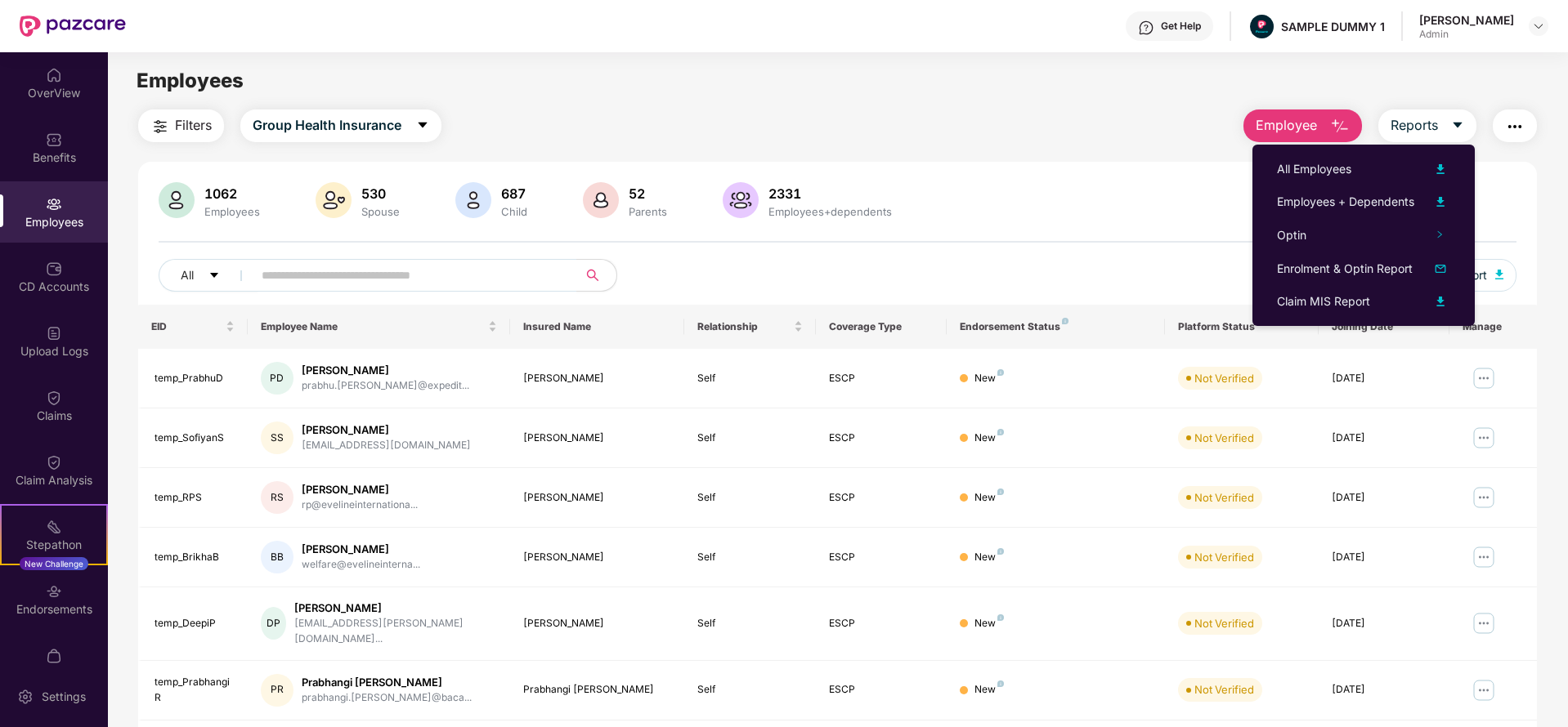
click at [1057, 262] on div "All Download Filtered Report" at bounding box center [837, 282] width 1358 height 46
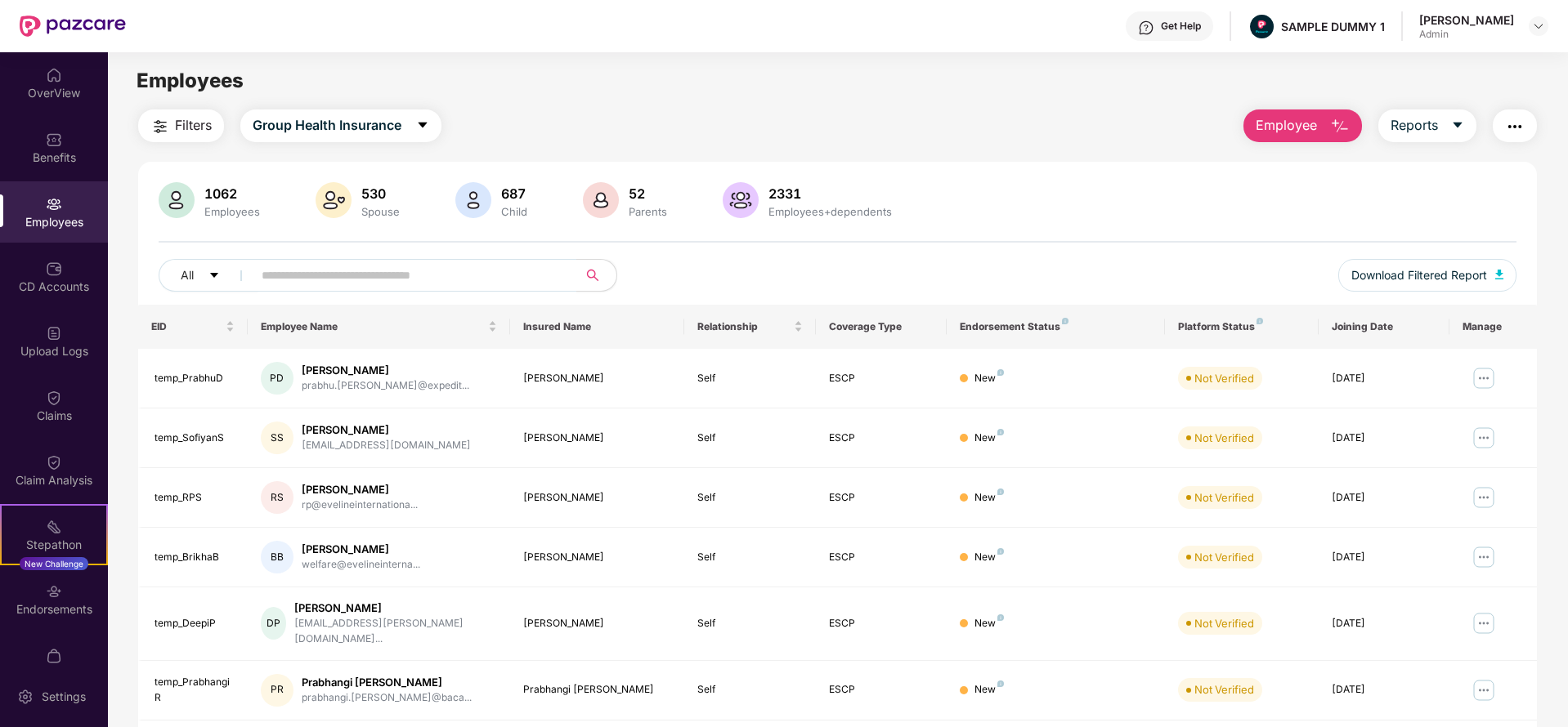
click at [1518, 126] on img "button" at bounding box center [1514, 127] width 19 height 19
click at [1069, 254] on div "1062 Employees 530 Spouse 687 Child 52 Parents 2331 Employees+dependents All Do…" at bounding box center [838, 244] width 1399 height 123
click at [67, 583] on div "Endorsements" at bounding box center [54, 599] width 107 height 61
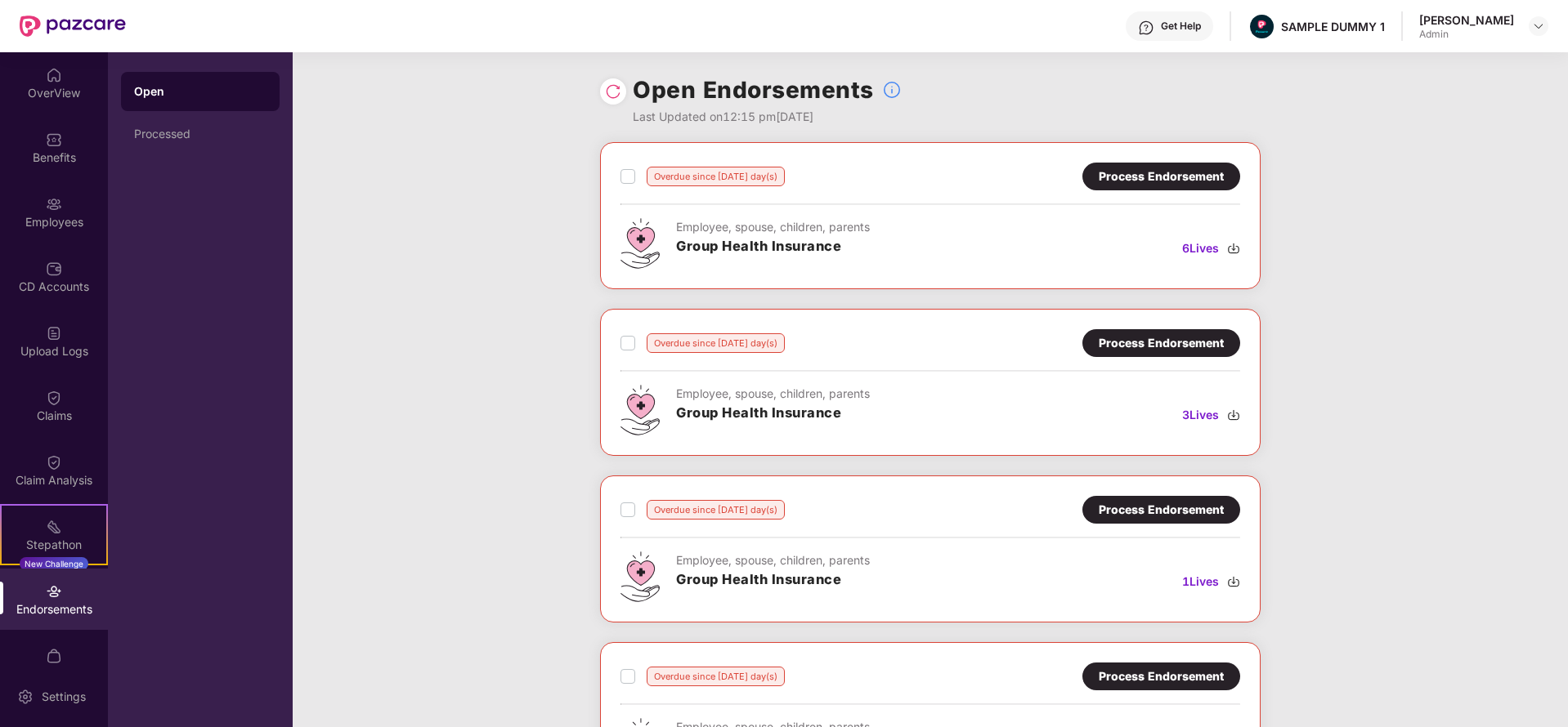
click at [1178, 175] on div "Process Endorsement" at bounding box center [1161, 176] width 125 height 18
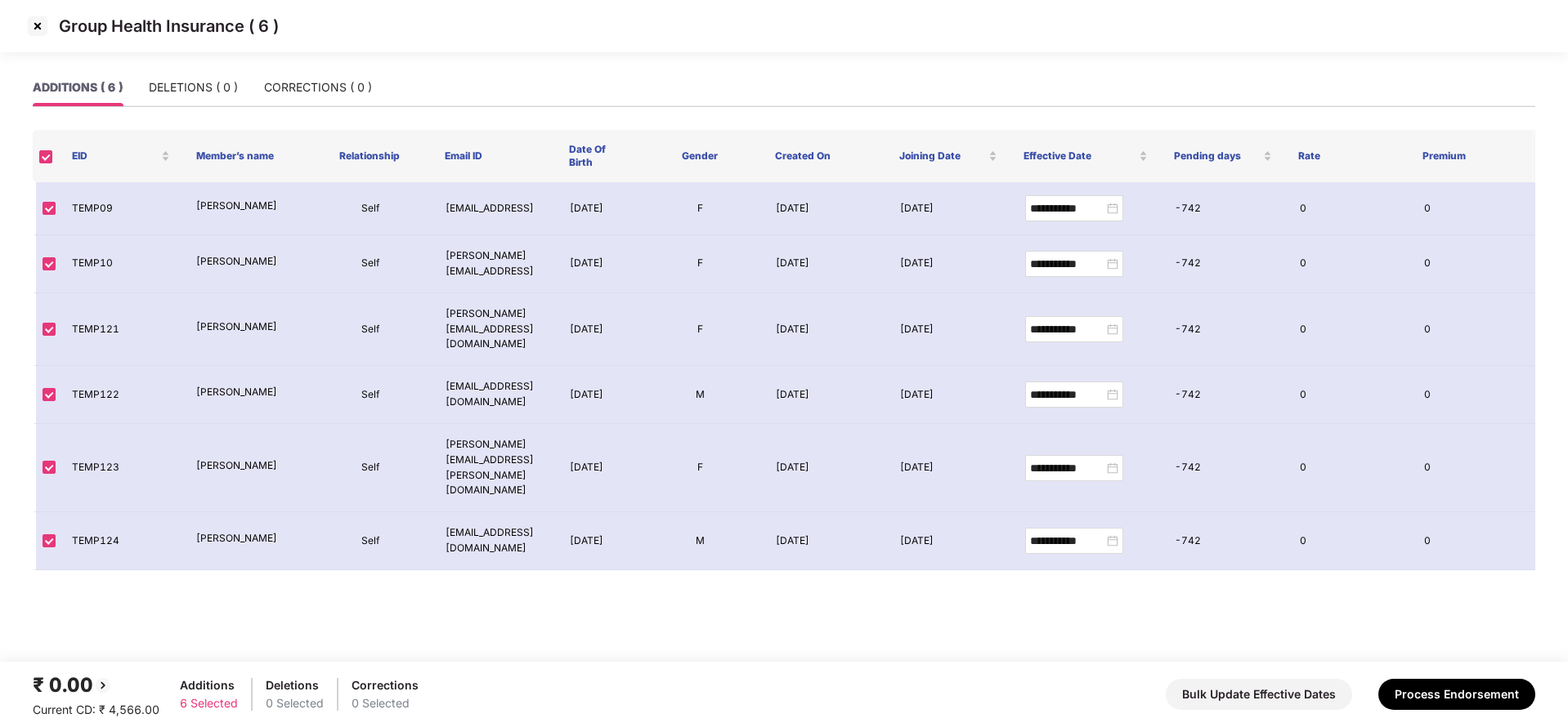
click at [33, 24] on img at bounding box center [37, 26] width 26 height 26
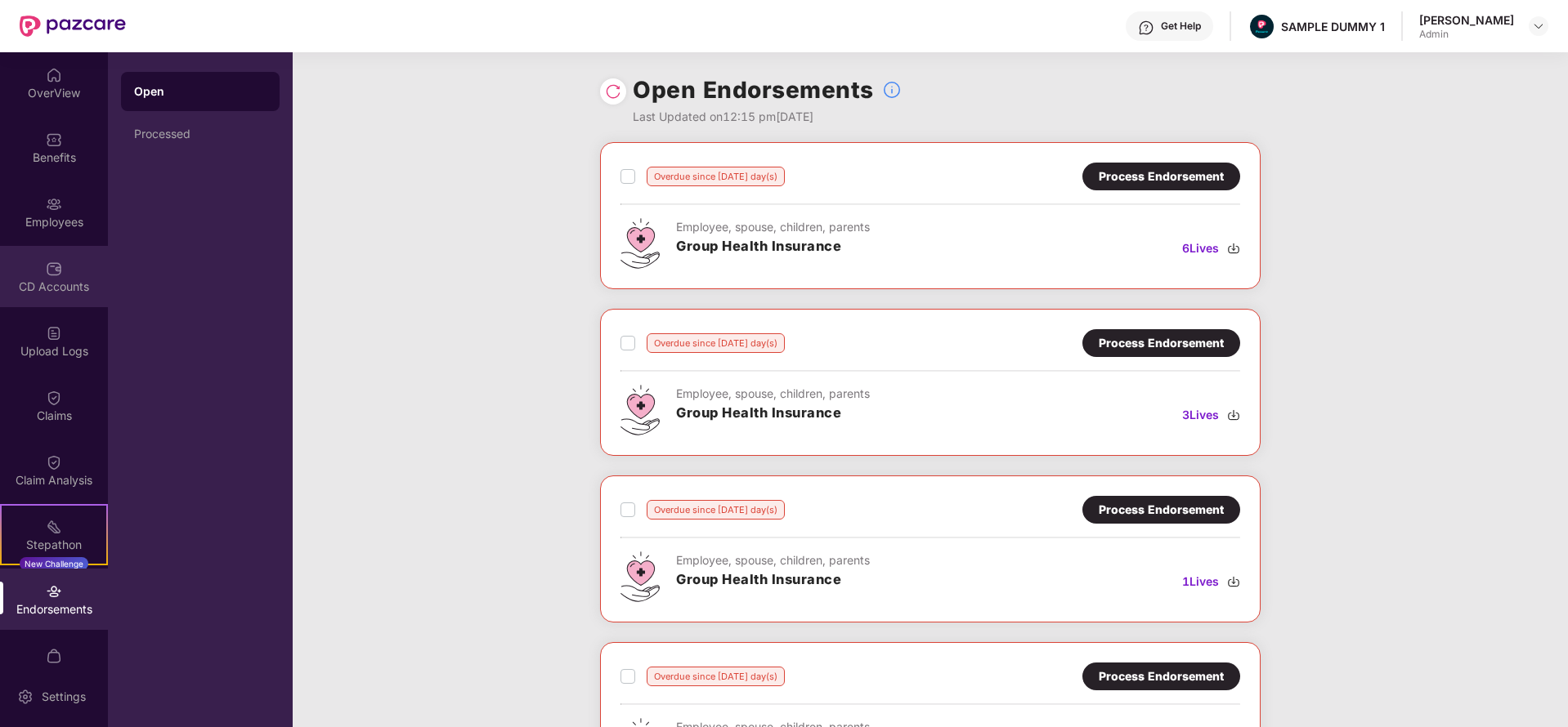
click at [43, 284] on div "CD Accounts" at bounding box center [54, 287] width 107 height 16
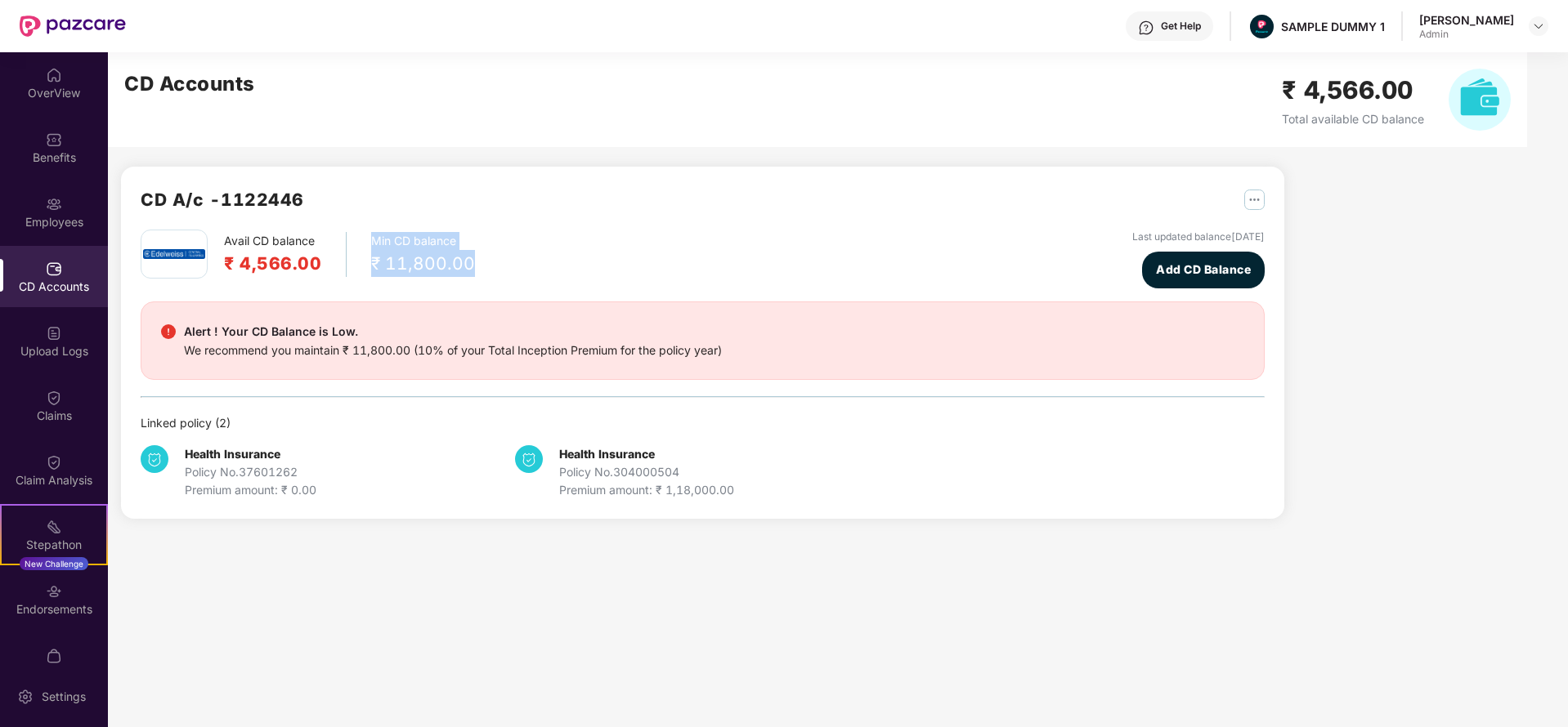
drag, startPoint x: 368, startPoint y: 240, endPoint x: 496, endPoint y: 262, distance: 129.9
click at [496, 262] on div "Avail CD balance ₹ 4,566.00 Min CD balance ₹ 11,800.00 Last updated balance 23 …" at bounding box center [702, 258] width 1124 height 59
drag, startPoint x: 314, startPoint y: 262, endPoint x: 215, endPoint y: 244, distance: 100.6
click at [215, 244] on div "Avail CD balance ₹ 4,566.00 Min CD balance ₹ 11,800.00" at bounding box center [308, 253] width 334 height 49
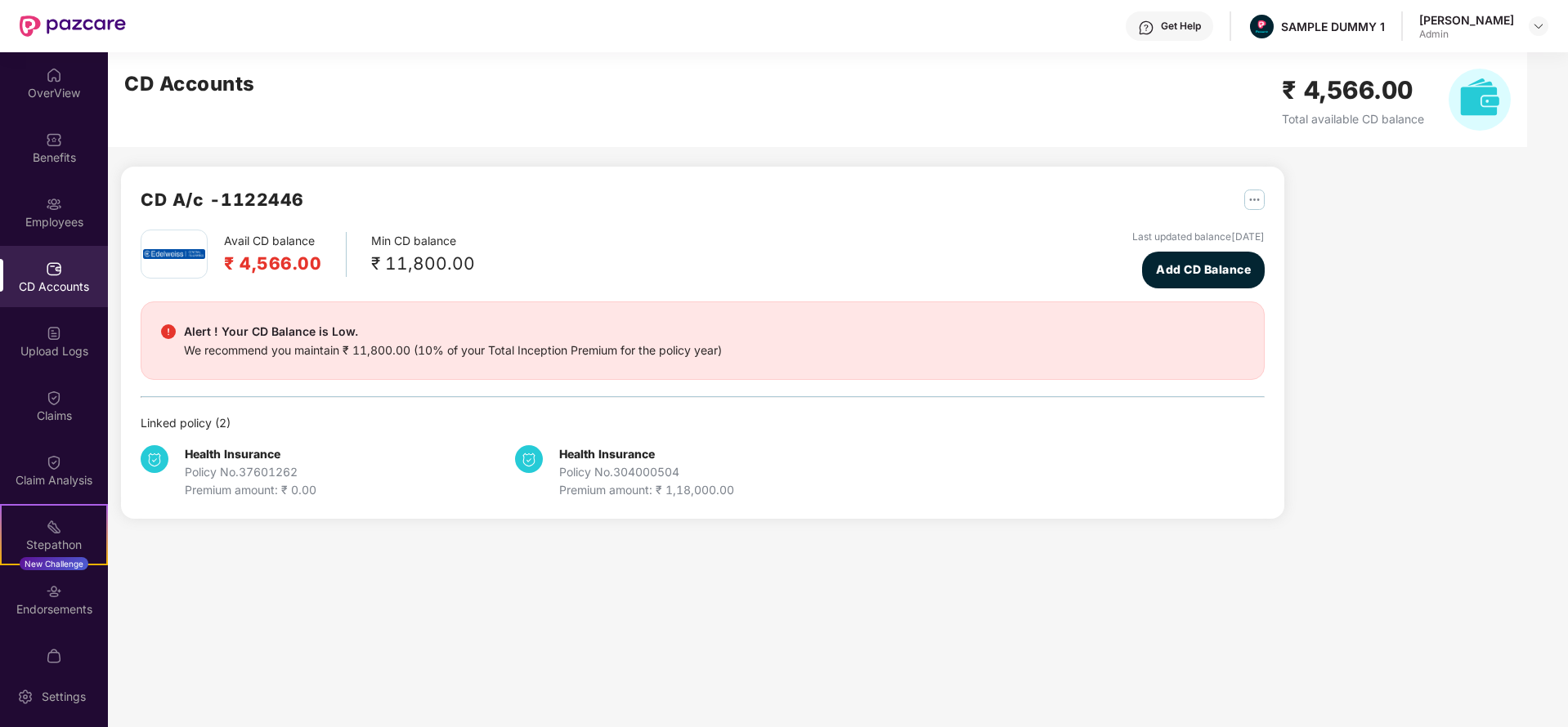
click at [743, 205] on div "CD A/c - 1122446" at bounding box center [702, 207] width 1124 height 43
click at [1259, 201] on img "button" at bounding box center [1254, 199] width 20 height 20
click at [633, 209] on div "CD A/c - 1122446" at bounding box center [702, 207] width 1124 height 43
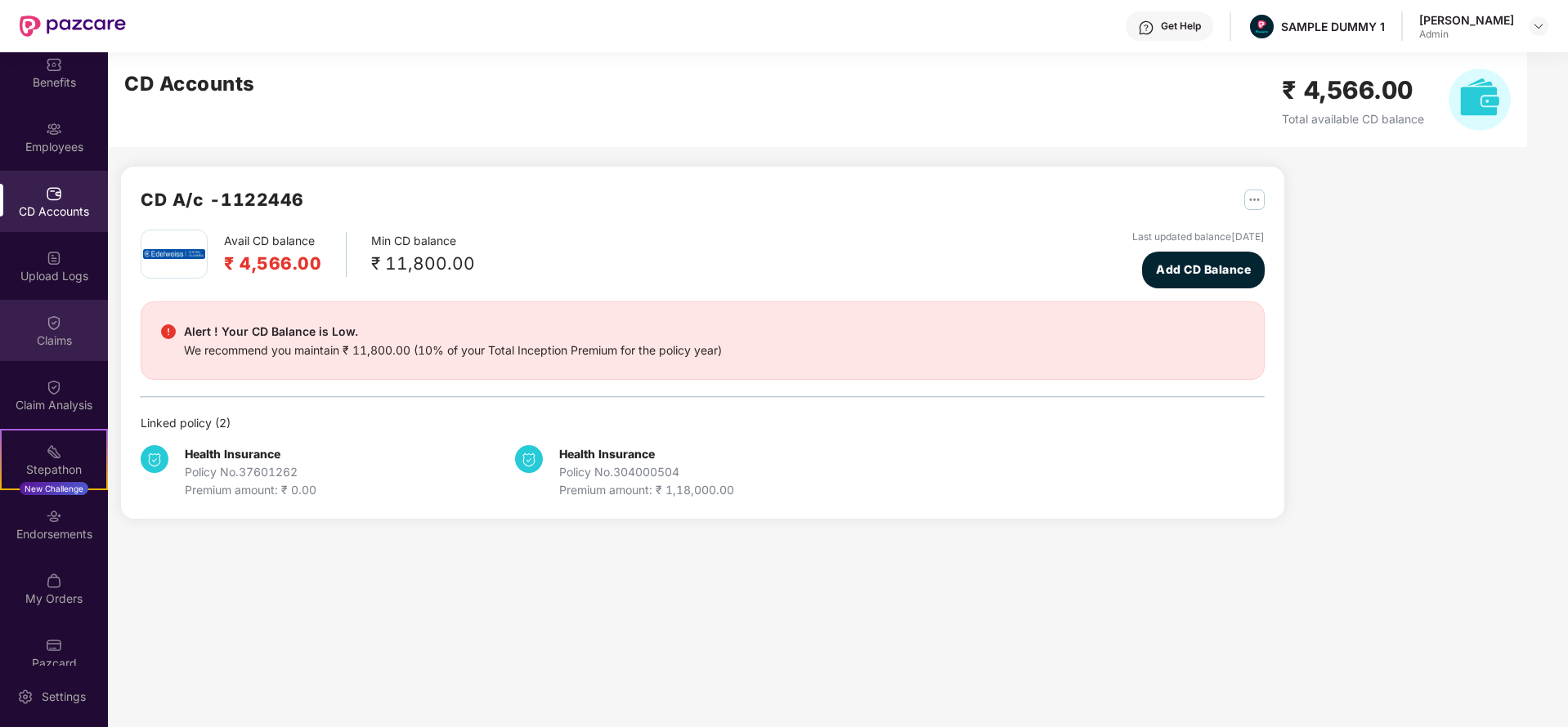
scroll to position [97, 0]
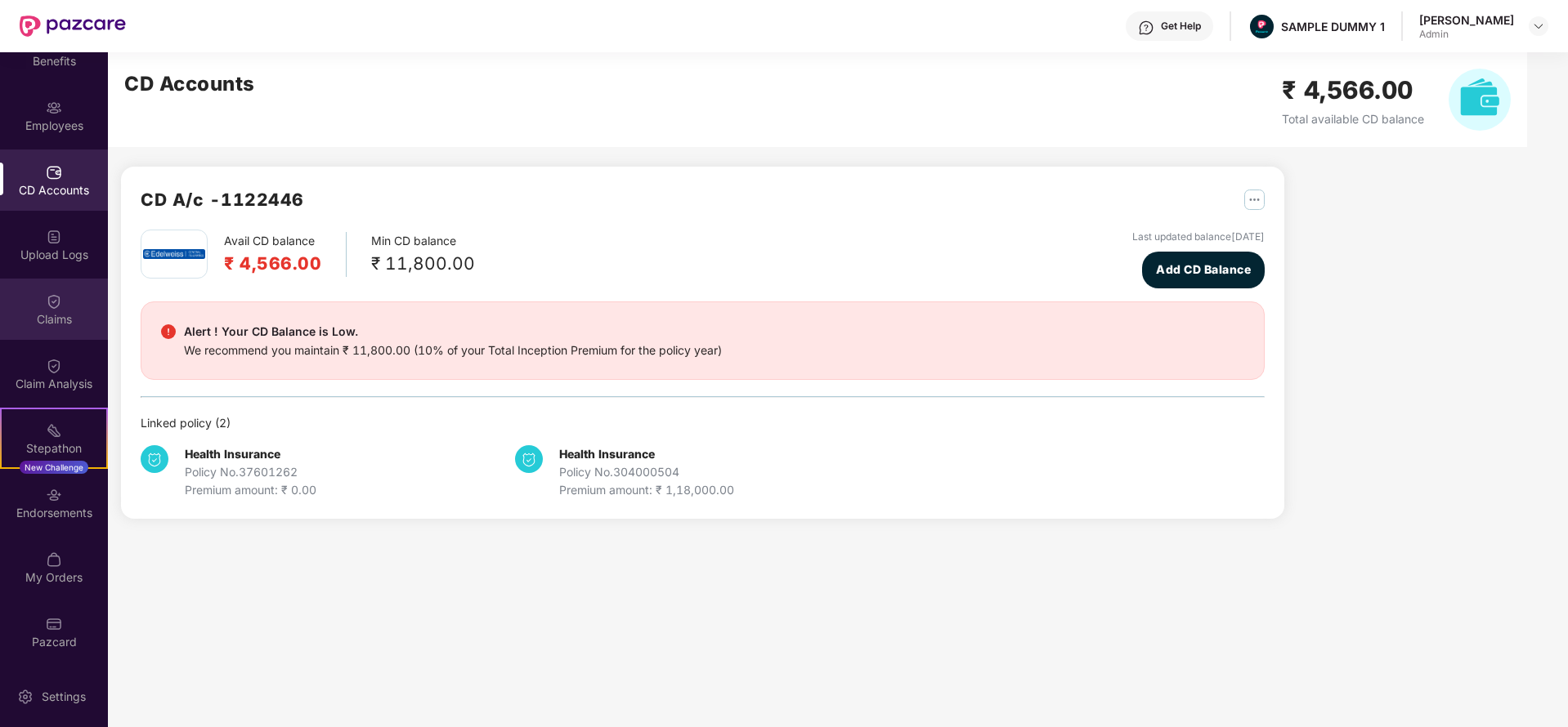
click at [59, 324] on div "Claims" at bounding box center [54, 319] width 107 height 16
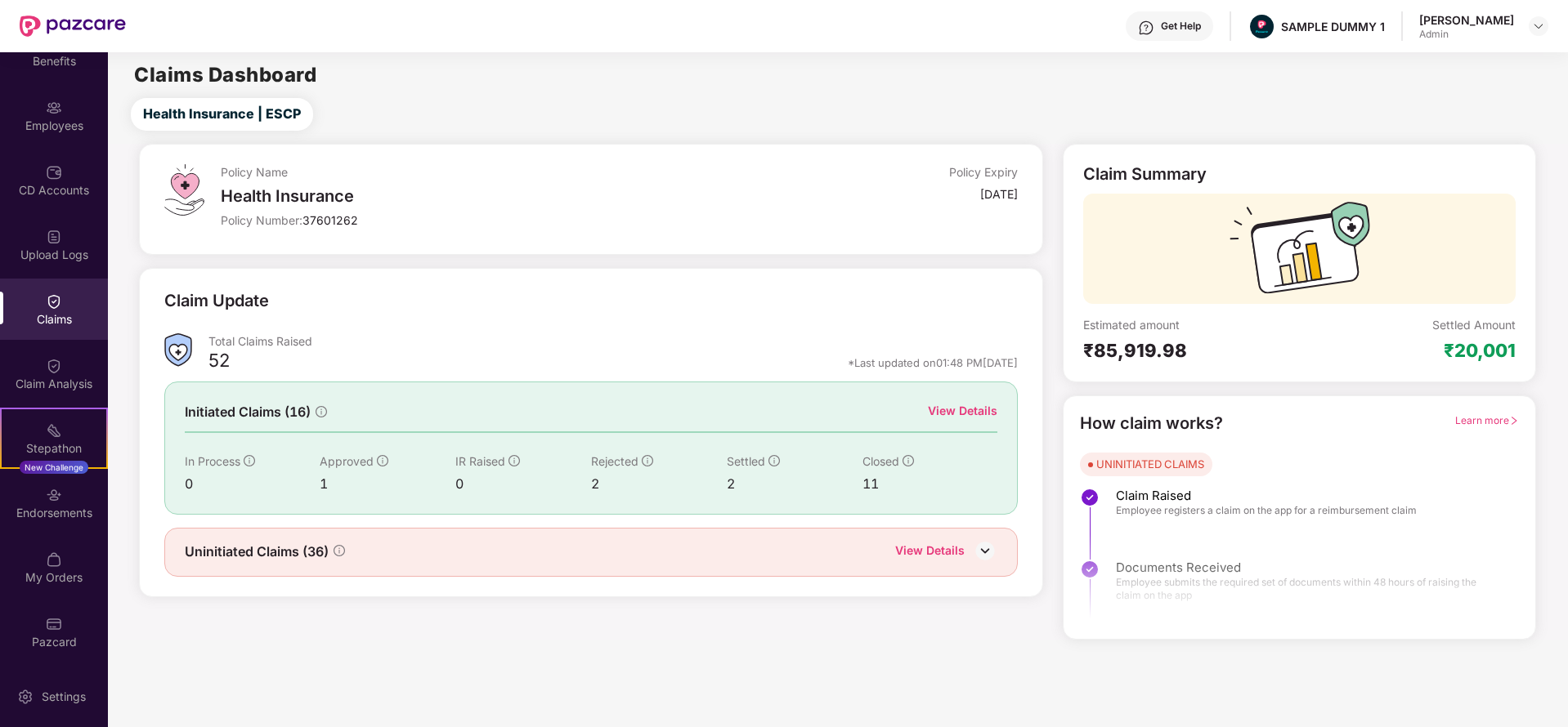
click at [953, 404] on div "View Details" at bounding box center [962, 410] width 69 height 18
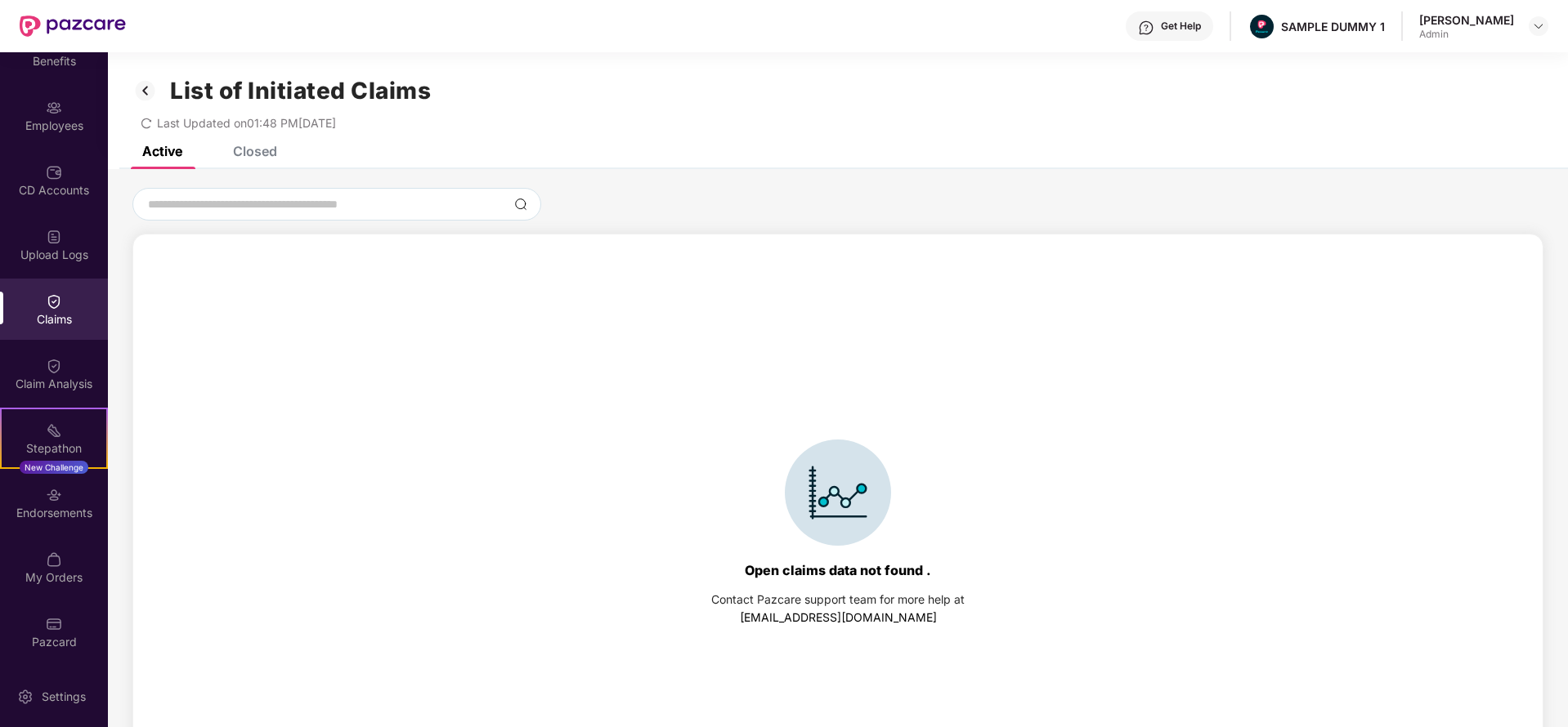
click at [257, 150] on div "Closed" at bounding box center [255, 151] width 44 height 16
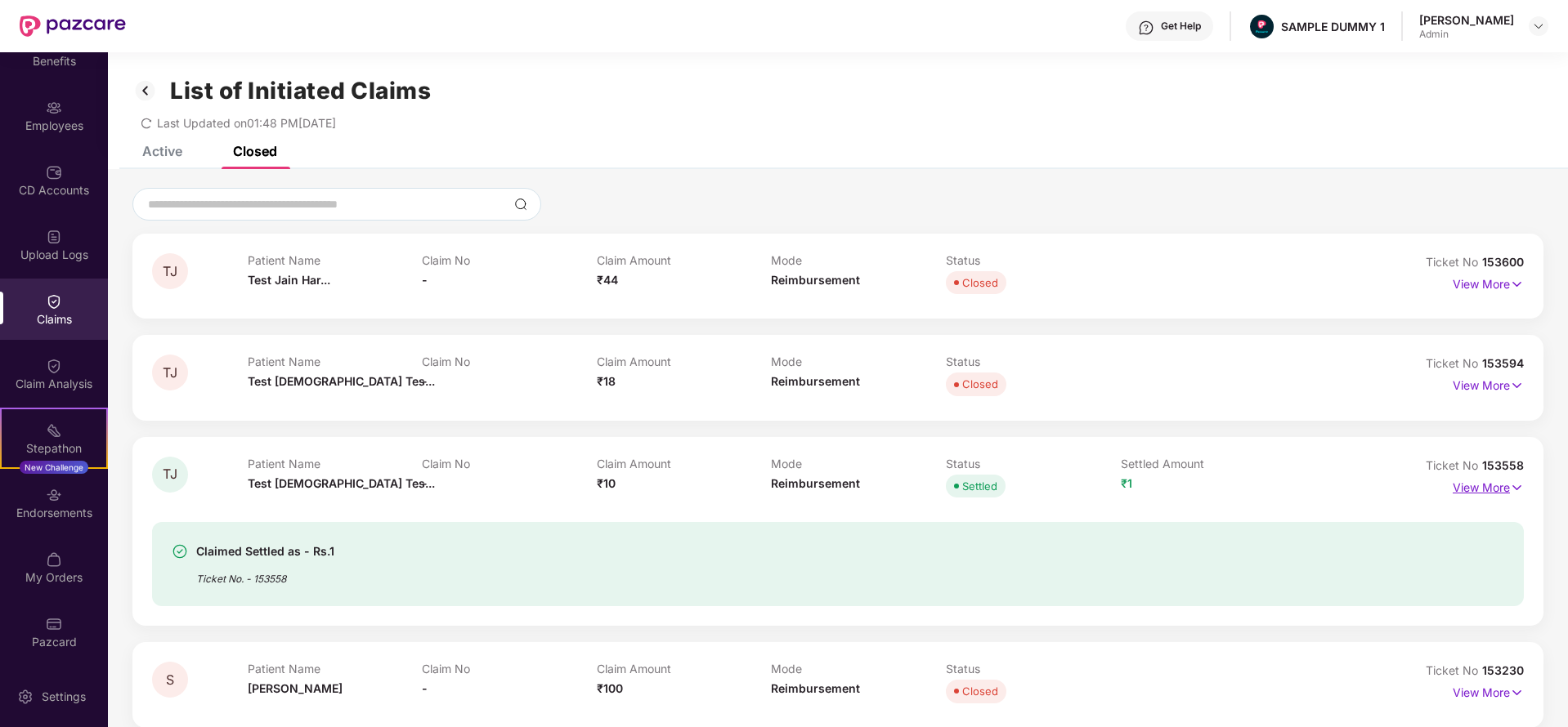
click at [1516, 485] on img at bounding box center [1517, 487] width 13 height 18
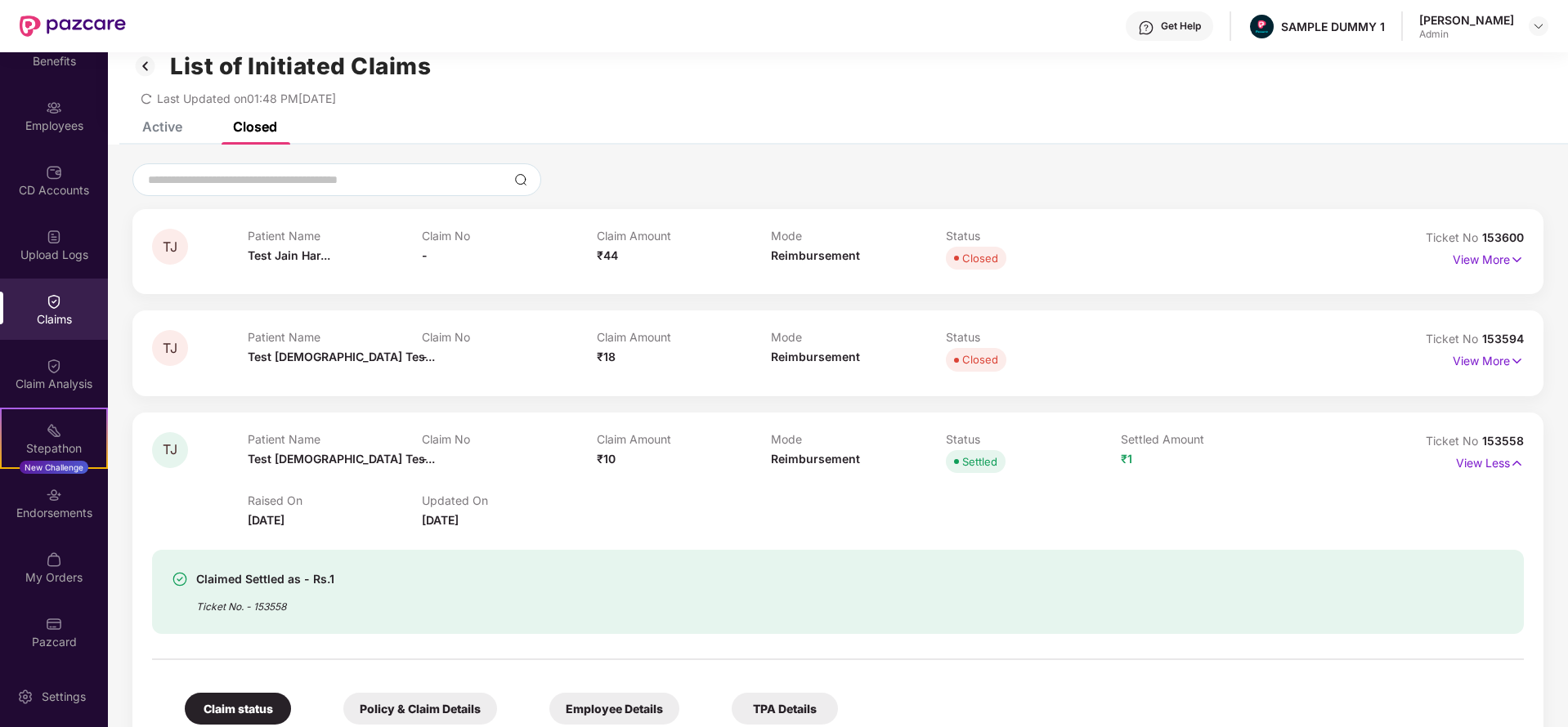
scroll to position [303, 0]
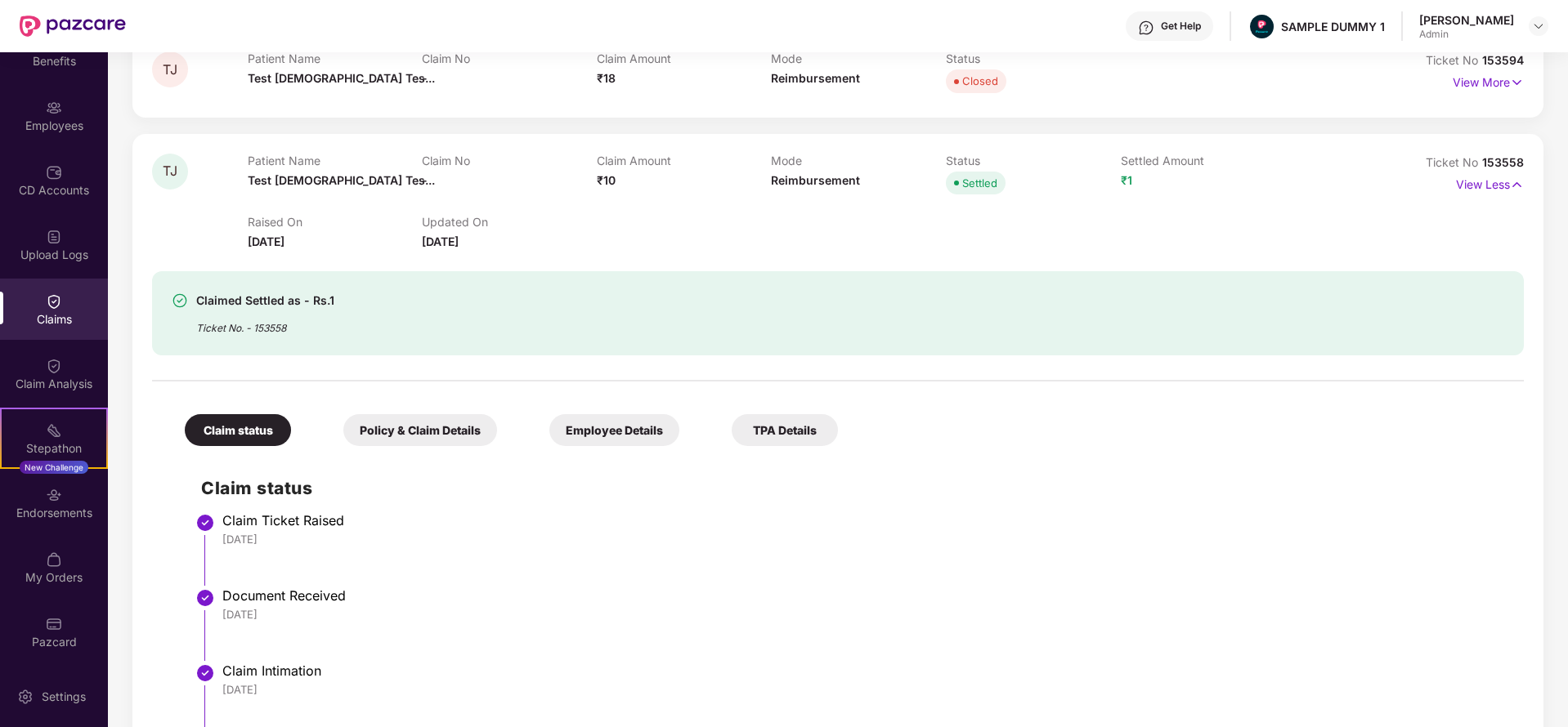
click at [444, 418] on div "Policy & Claim Details" at bounding box center [420, 430] width 154 height 32
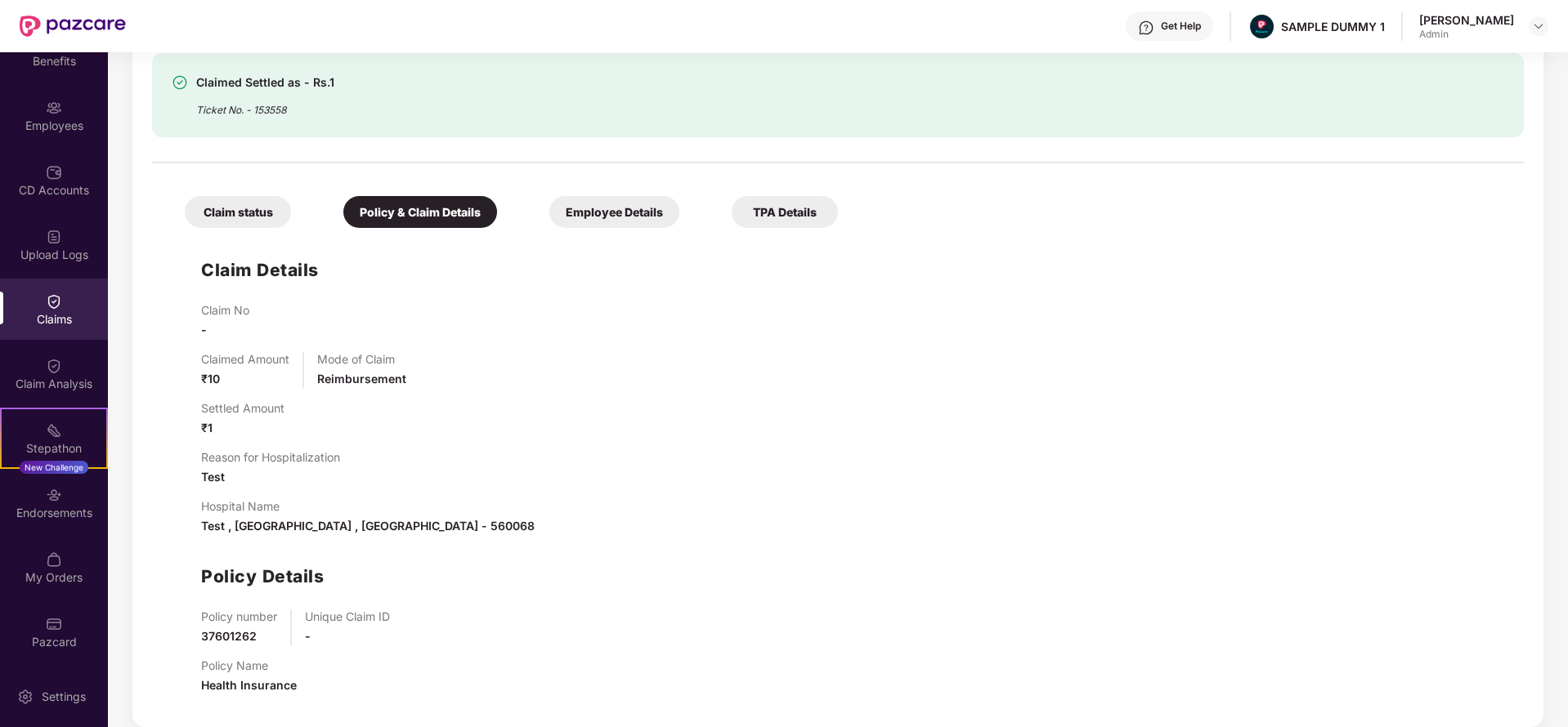
scroll to position [644, 0]
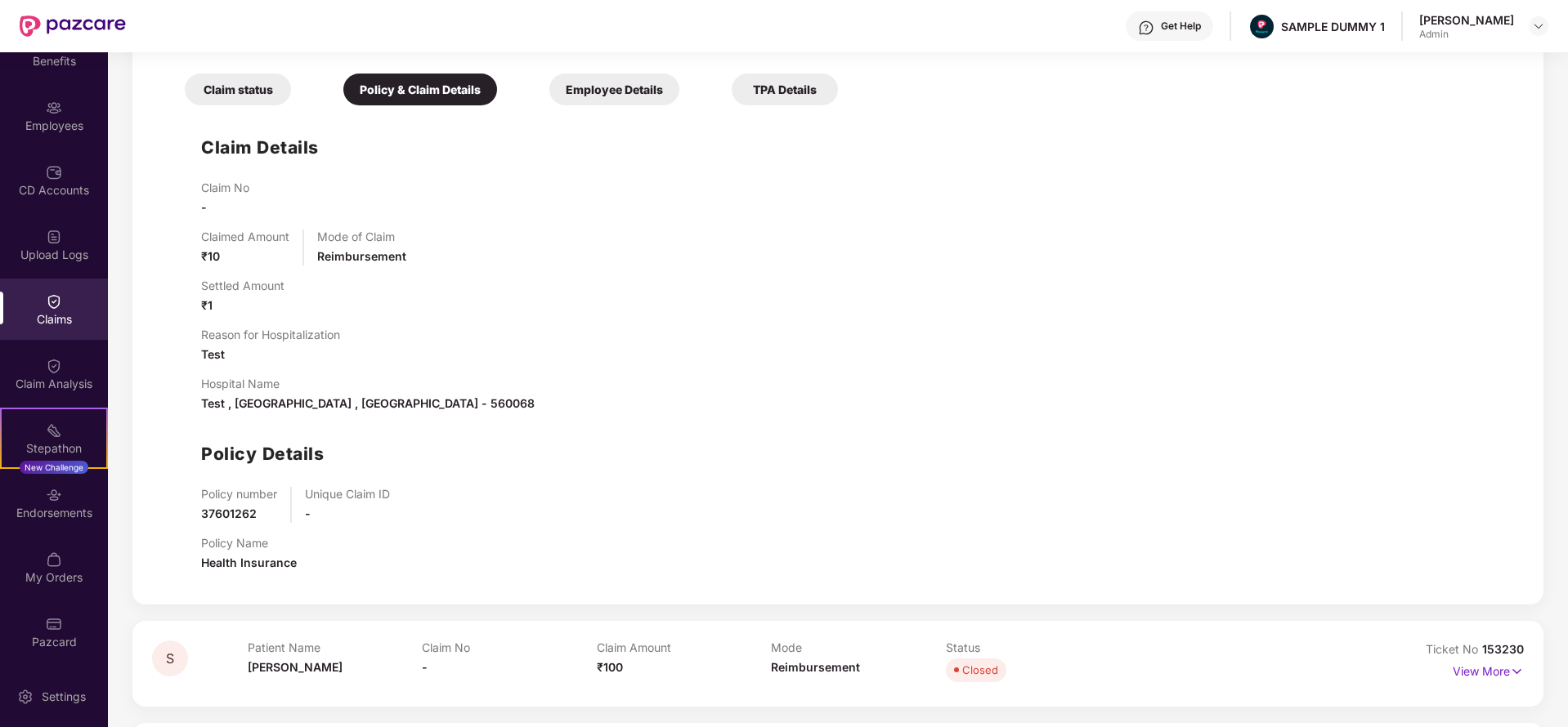
click at [616, 82] on div "Employee Details" at bounding box center [614, 89] width 130 height 32
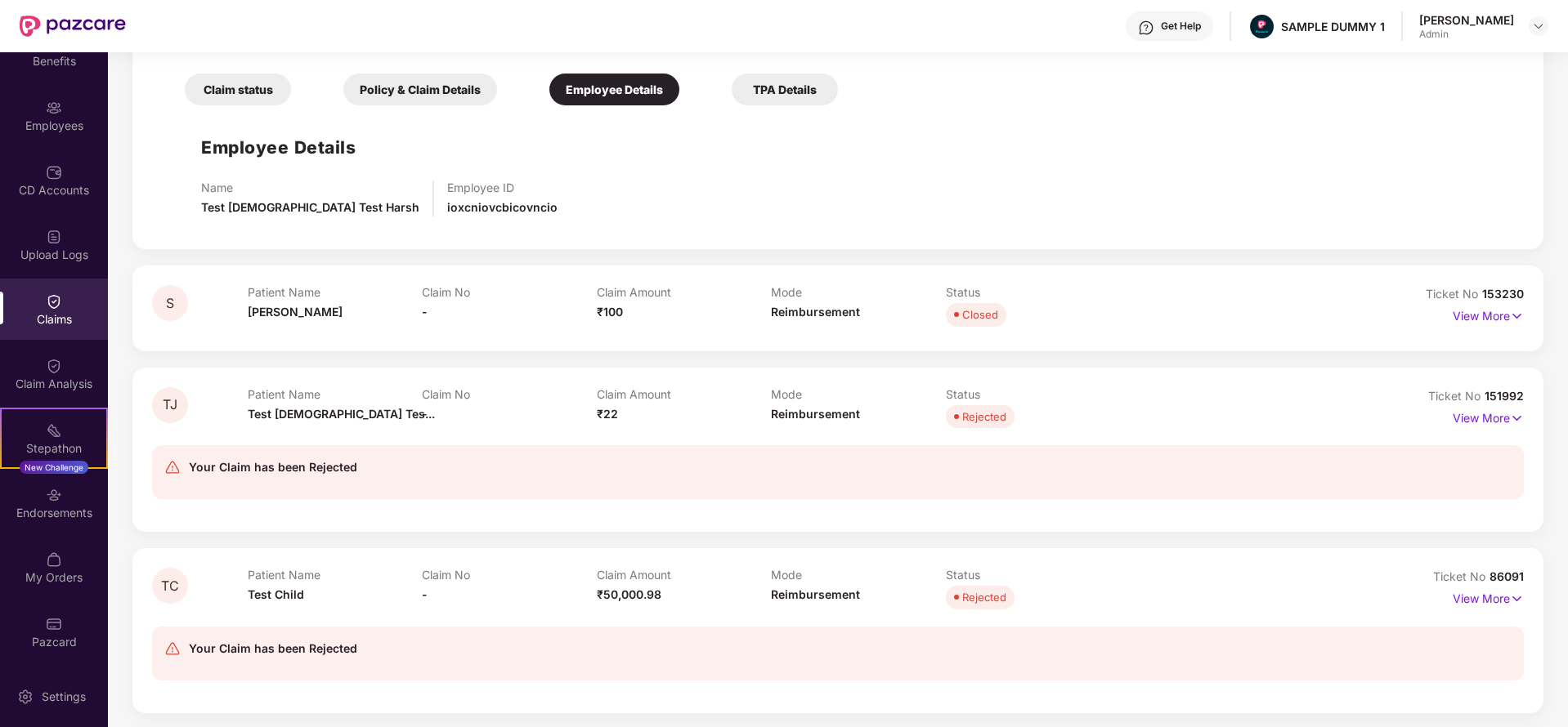
click at [775, 77] on div "TPA Details" at bounding box center [784, 89] width 107 height 32
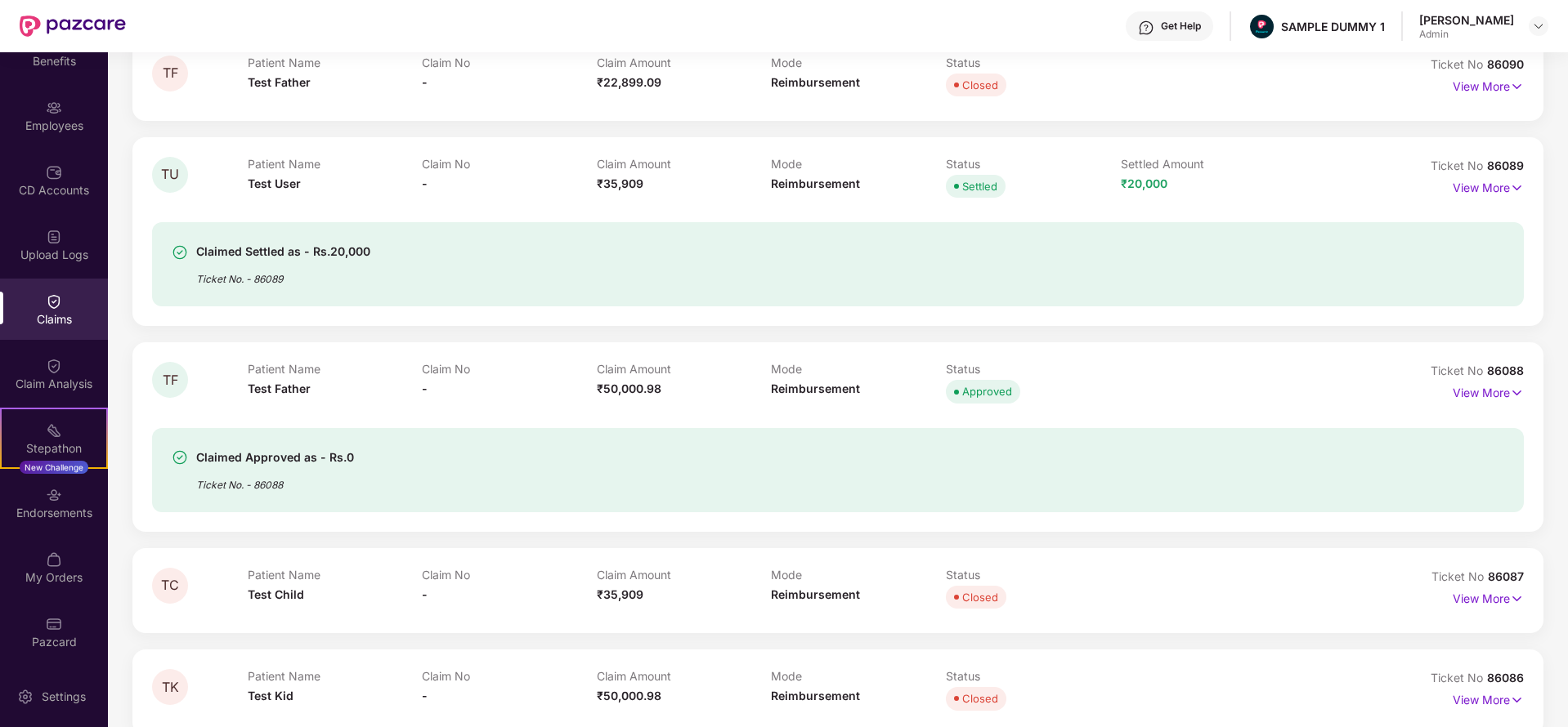
scroll to position [1372, 0]
click at [63, 365] on div "Claim Analysis" at bounding box center [54, 374] width 107 height 61
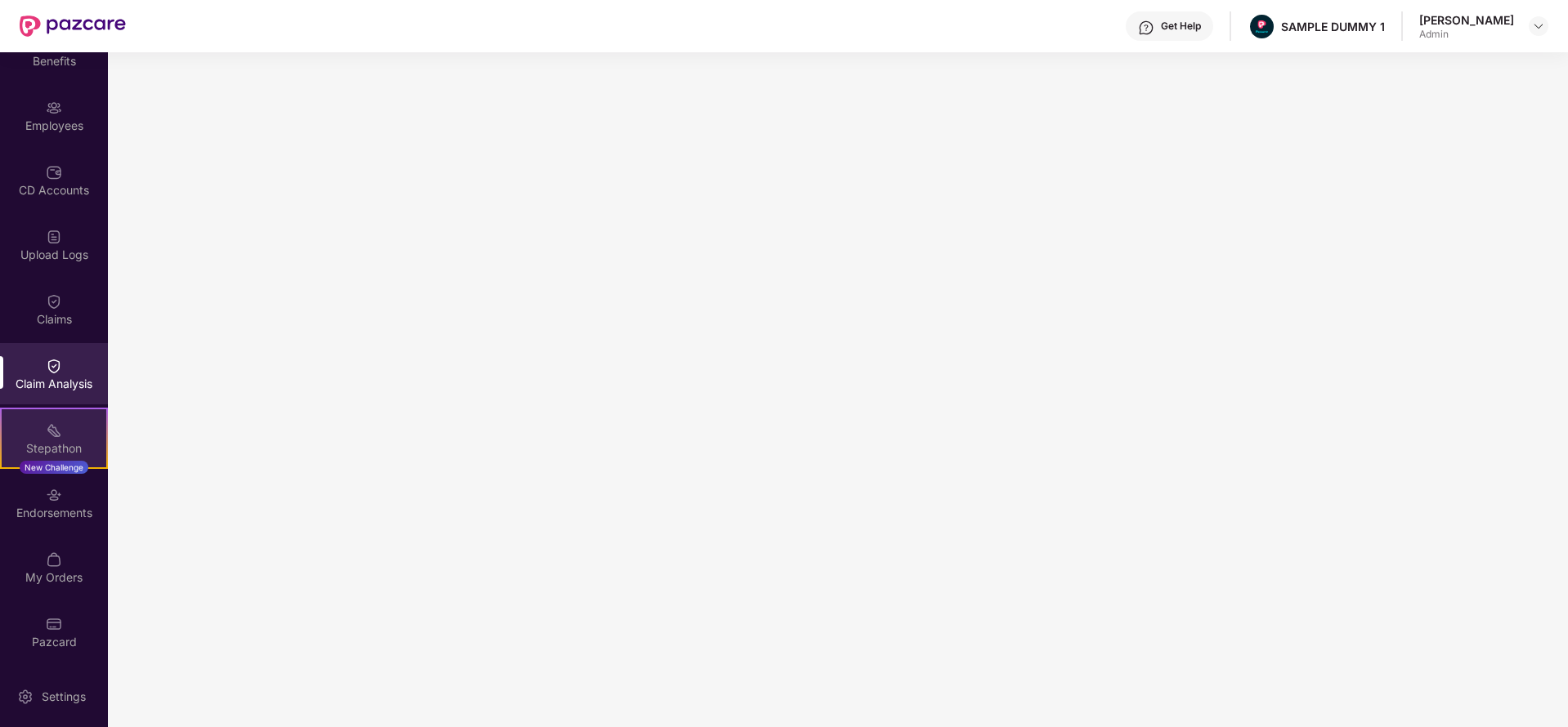
click at [48, 422] on img at bounding box center [54, 430] width 16 height 16
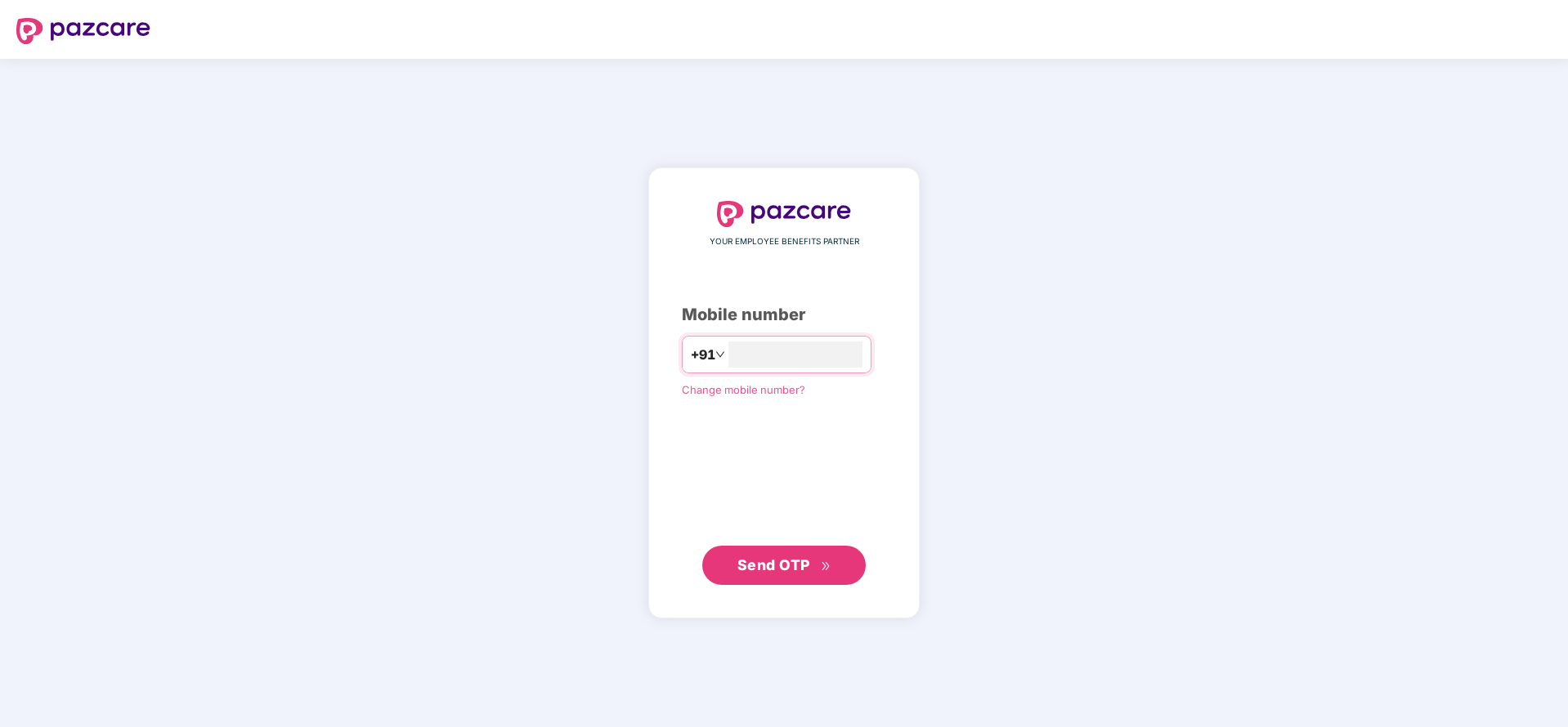
type input "**********"
click at [781, 573] on span "Send OTP" at bounding box center [784, 565] width 94 height 23
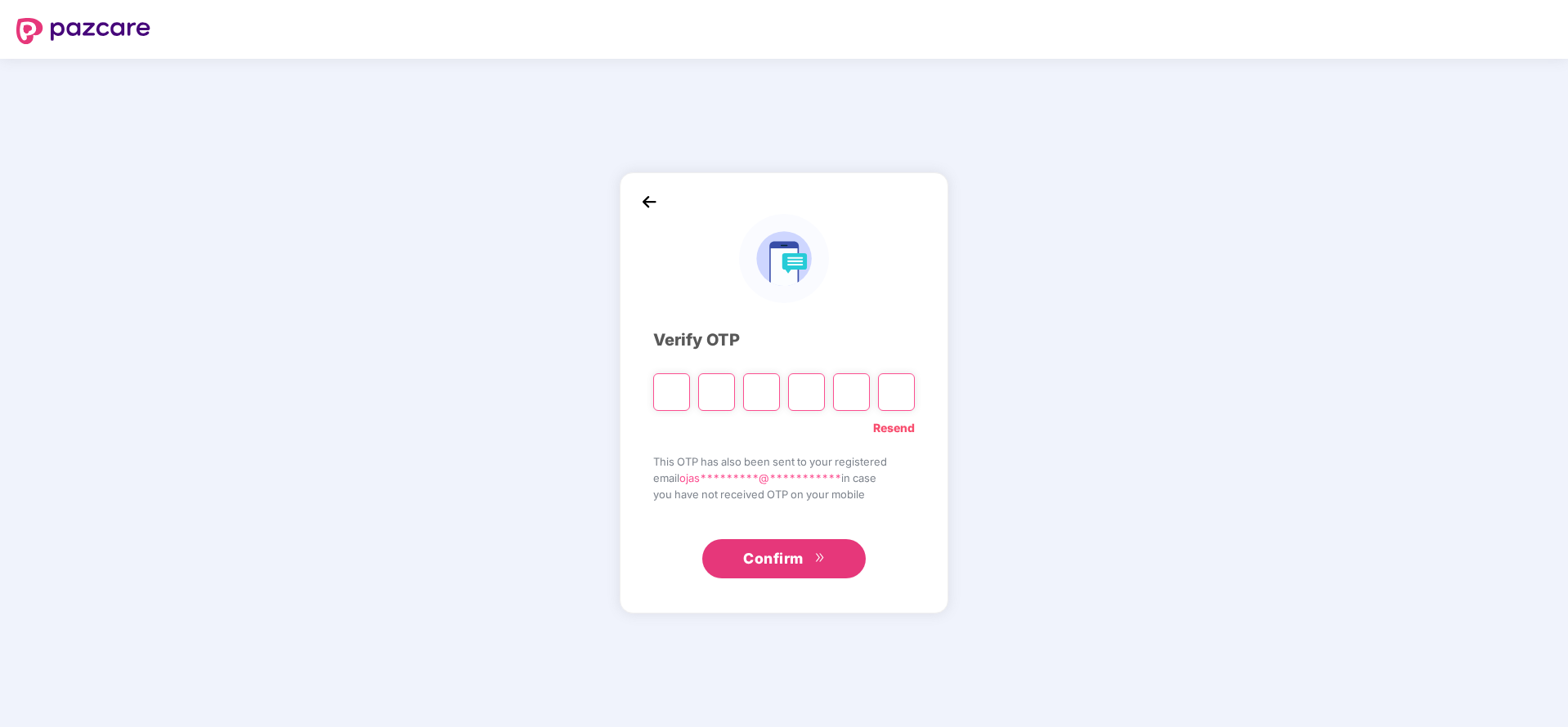
type input "*"
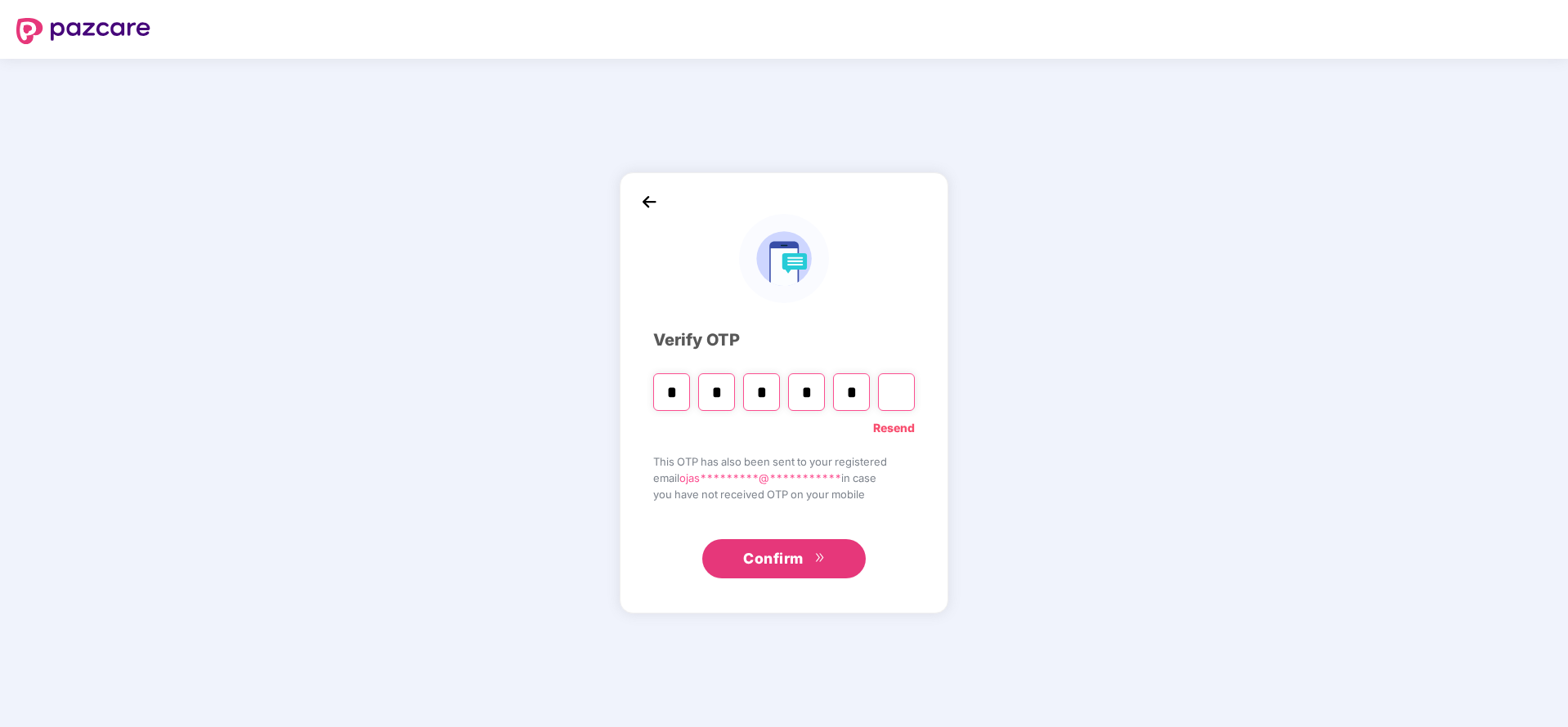
type input "*"
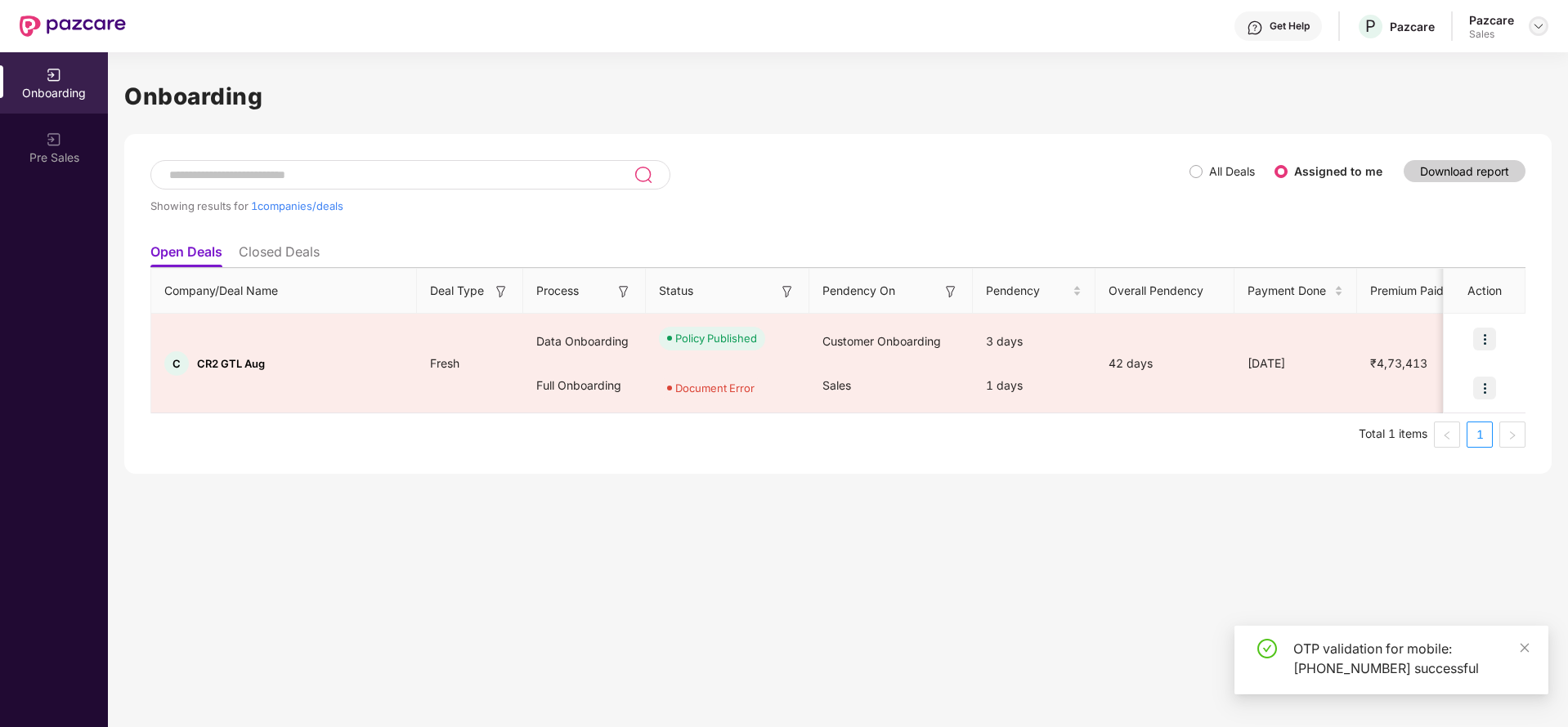
click at [1539, 25] on img at bounding box center [1539, 26] width 13 height 13
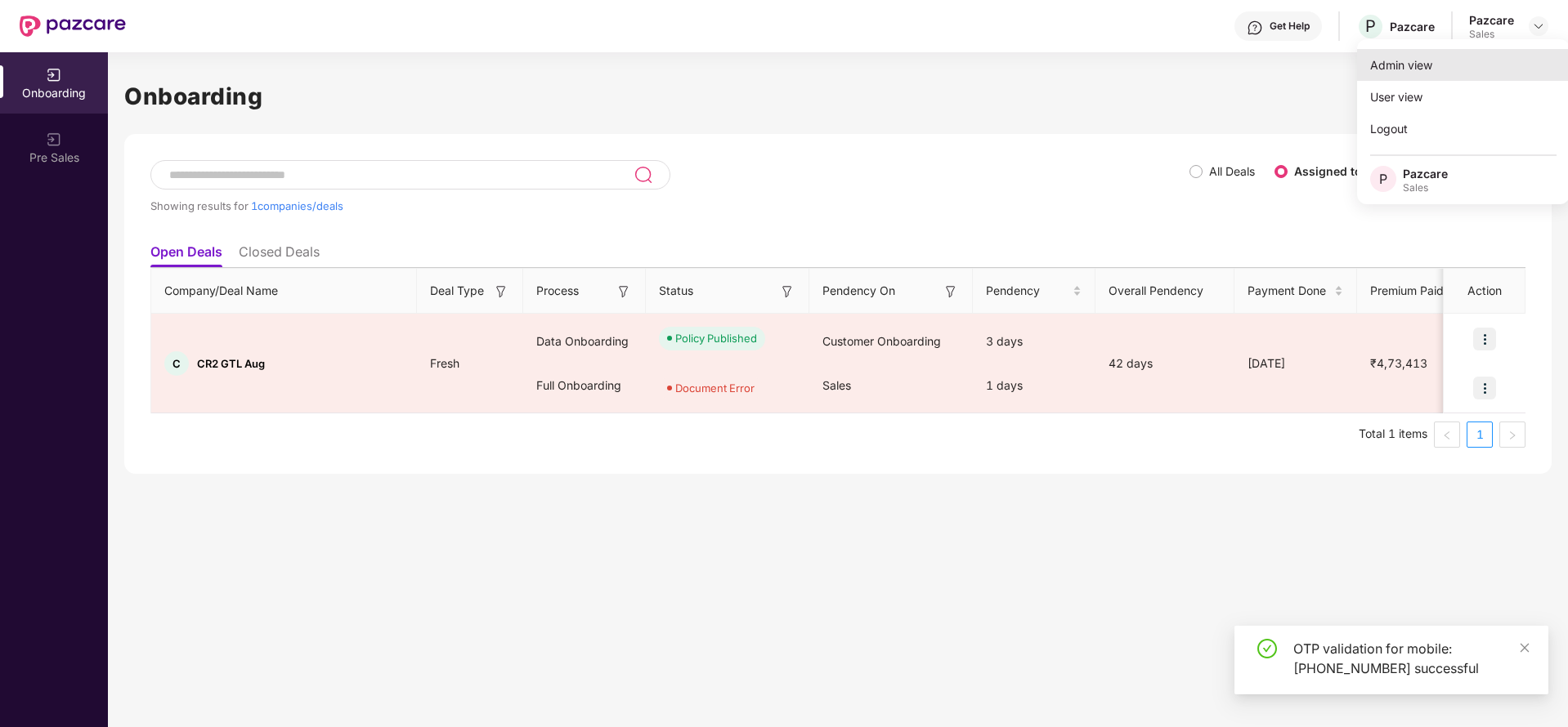
click at [1433, 54] on div "Admin view" at bounding box center [1463, 64] width 213 height 32
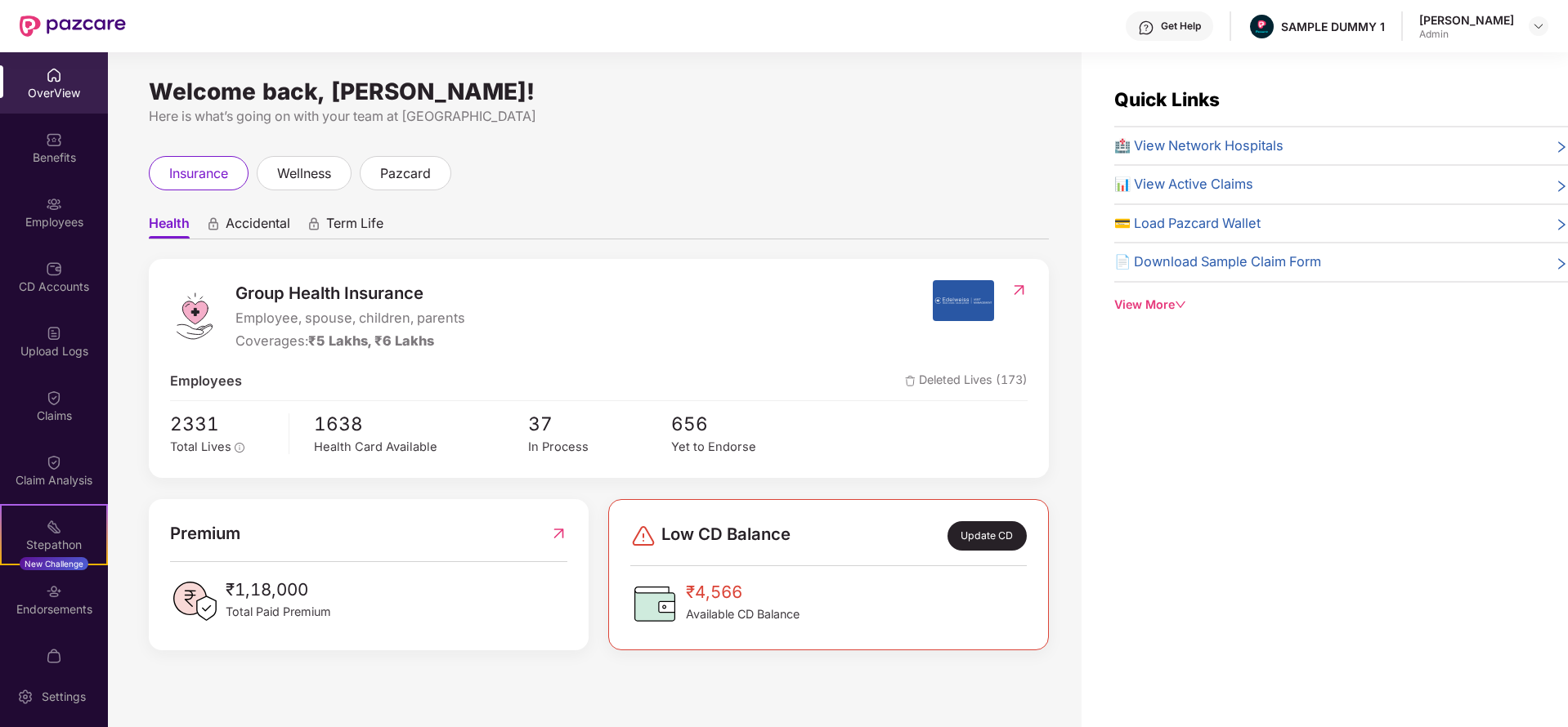
click at [1213, 19] on div "Get Help" at bounding box center [1169, 26] width 87 height 30
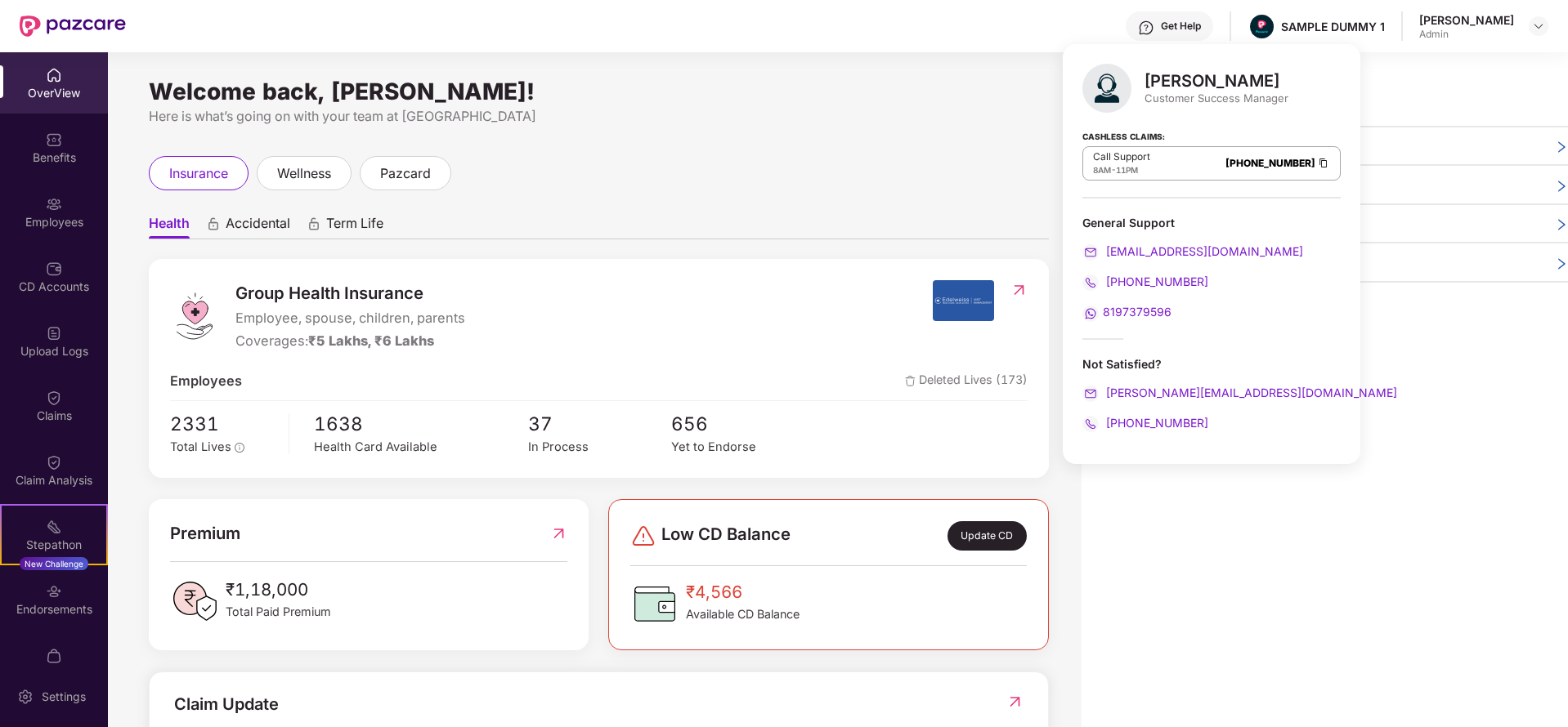
click at [915, 97] on div "Welcome back, [PERSON_NAME]!" at bounding box center [599, 92] width 900 height 13
